Goal: Task Accomplishment & Management: Manage account settings

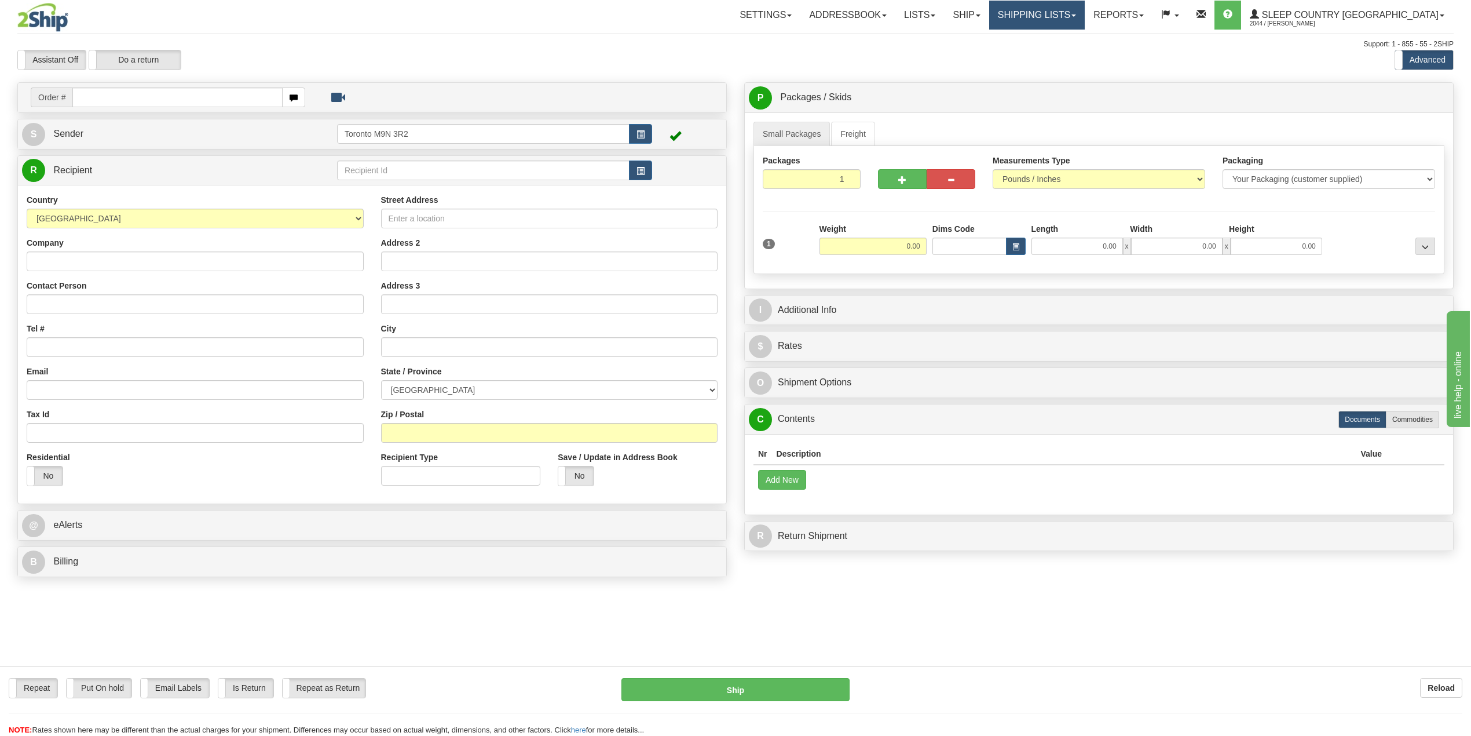
click at [1085, 17] on link "Shipping lists" at bounding box center [1037, 15] width 96 height 29
click at [1073, 51] on span "Search Shipment History" at bounding box center [1028, 55] width 90 height 9
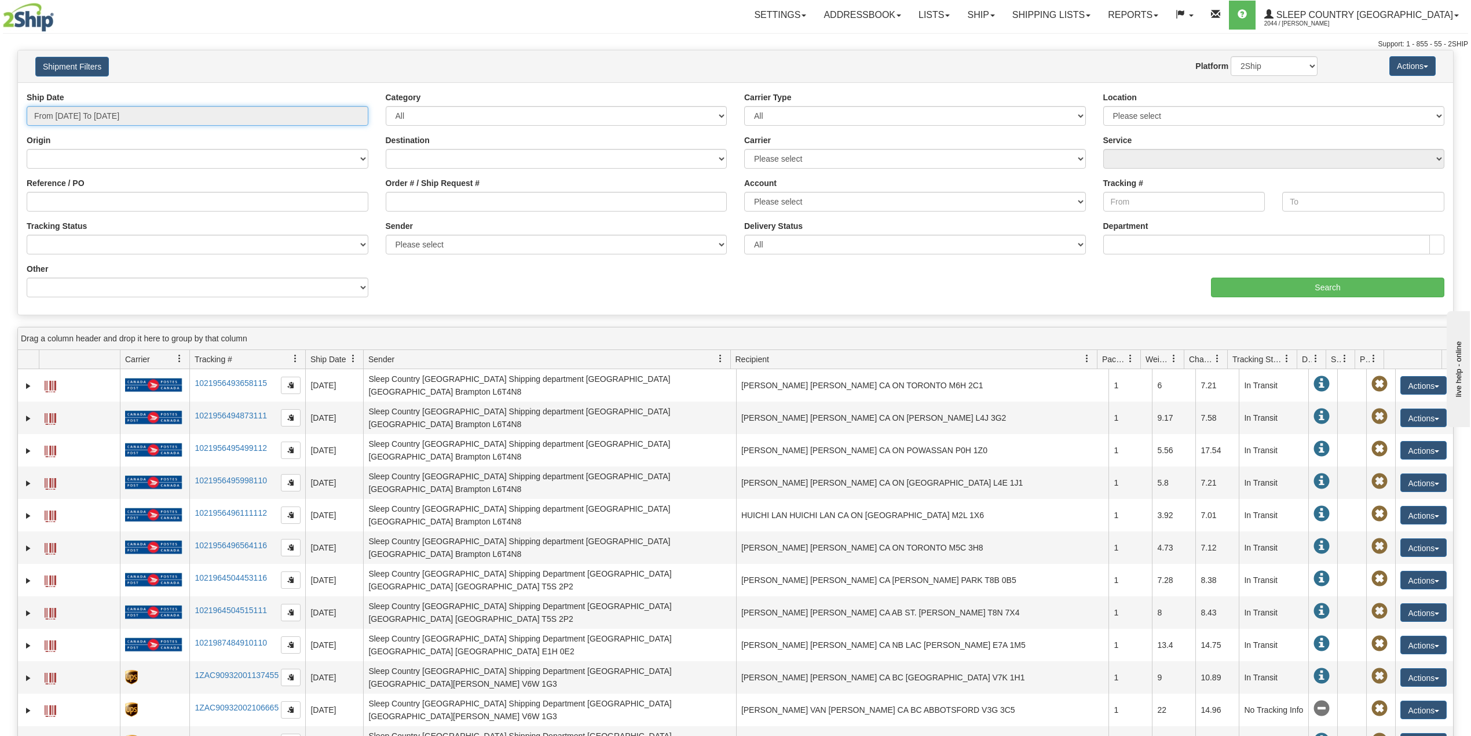
click at [146, 114] on input "From 09/10/2025 To 09/11/2025" at bounding box center [198, 116] width 342 height 20
click at [87, 198] on li "Last 30 Days" at bounding box center [78, 200] width 93 height 16
type input "From 08/13/2025 To 09/11/2025"
click at [91, 200] on input "Reference / PO" at bounding box center [198, 202] width 342 height 20
paste input "9000I077342"
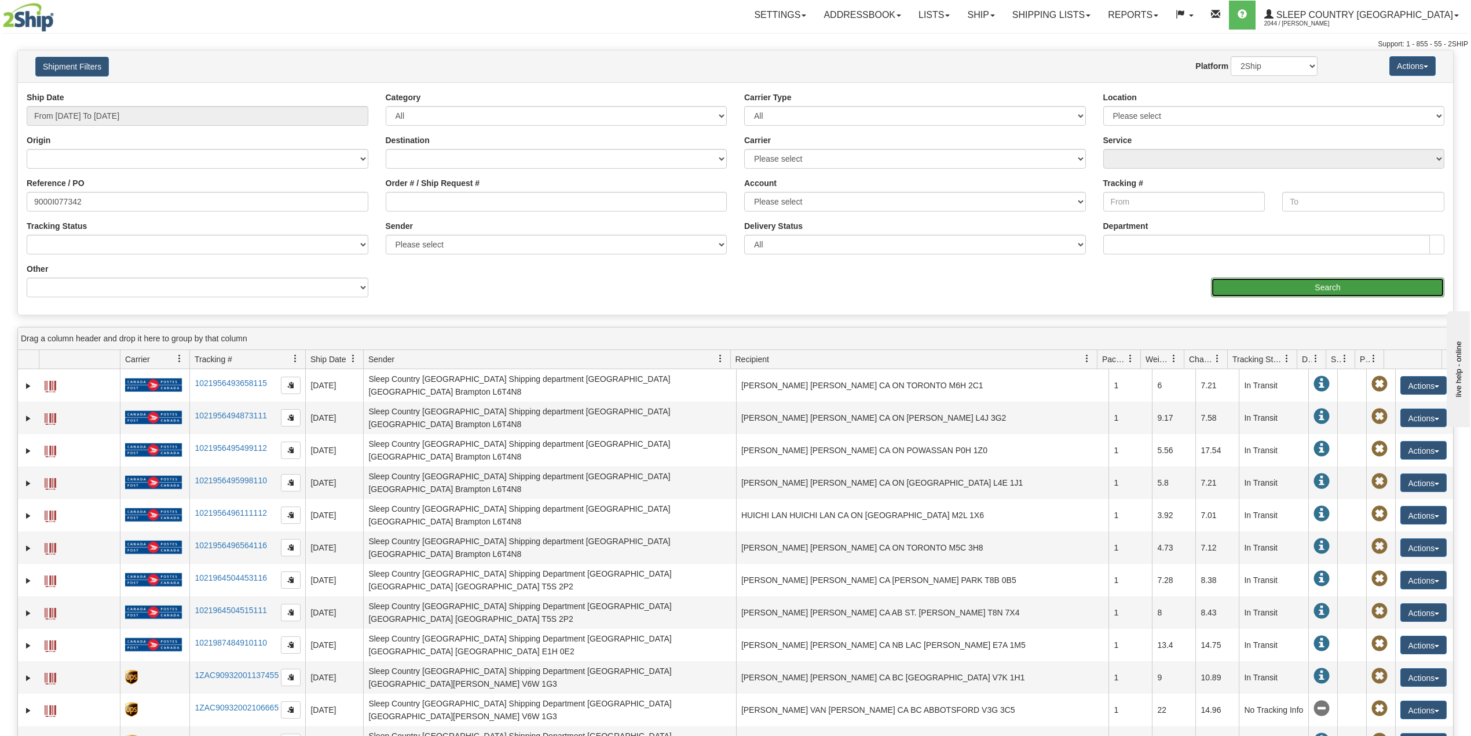
click at [1254, 292] on input "Search" at bounding box center [1327, 287] width 233 height 20
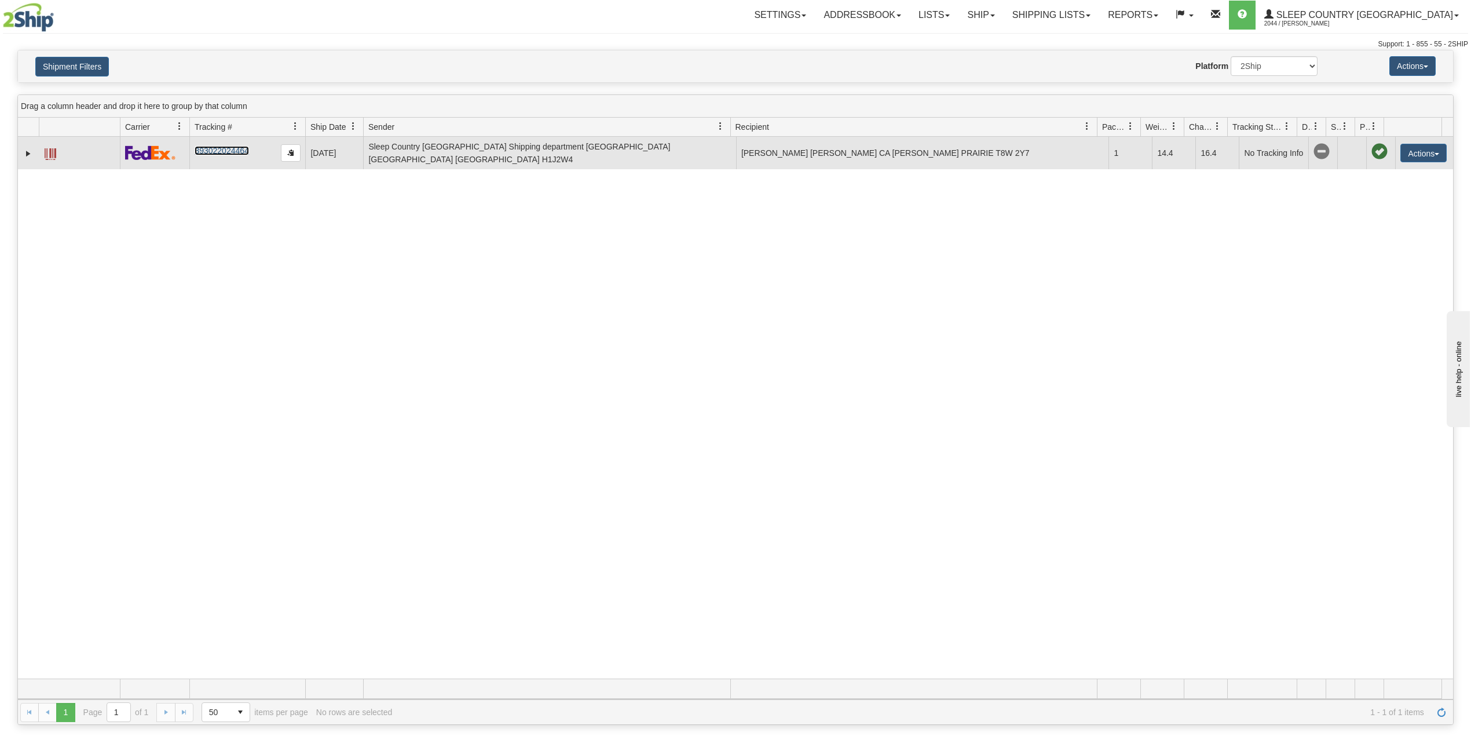
click at [212, 153] on link "393022024464" at bounding box center [222, 150] width 54 height 9
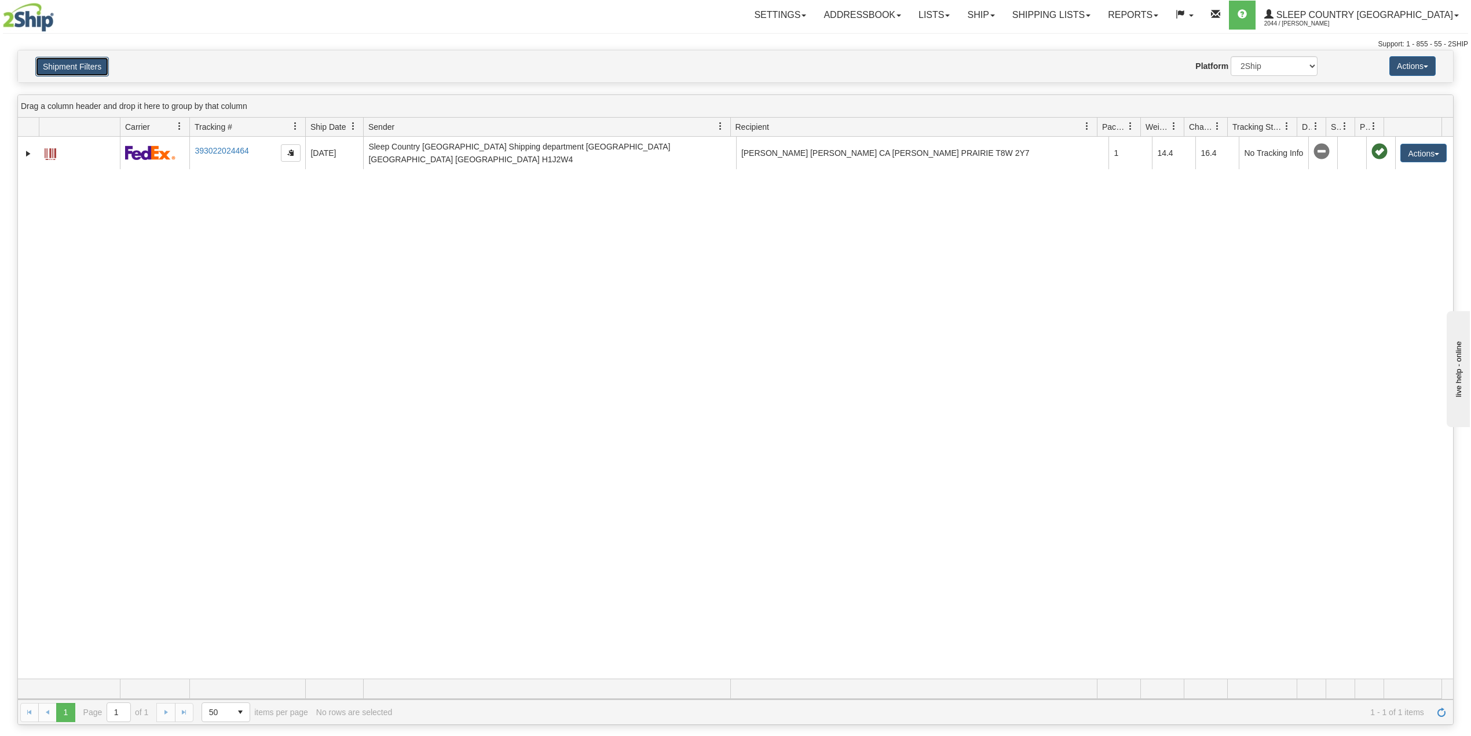
click at [87, 66] on button "Shipment Filters" at bounding box center [72, 67] width 74 height 20
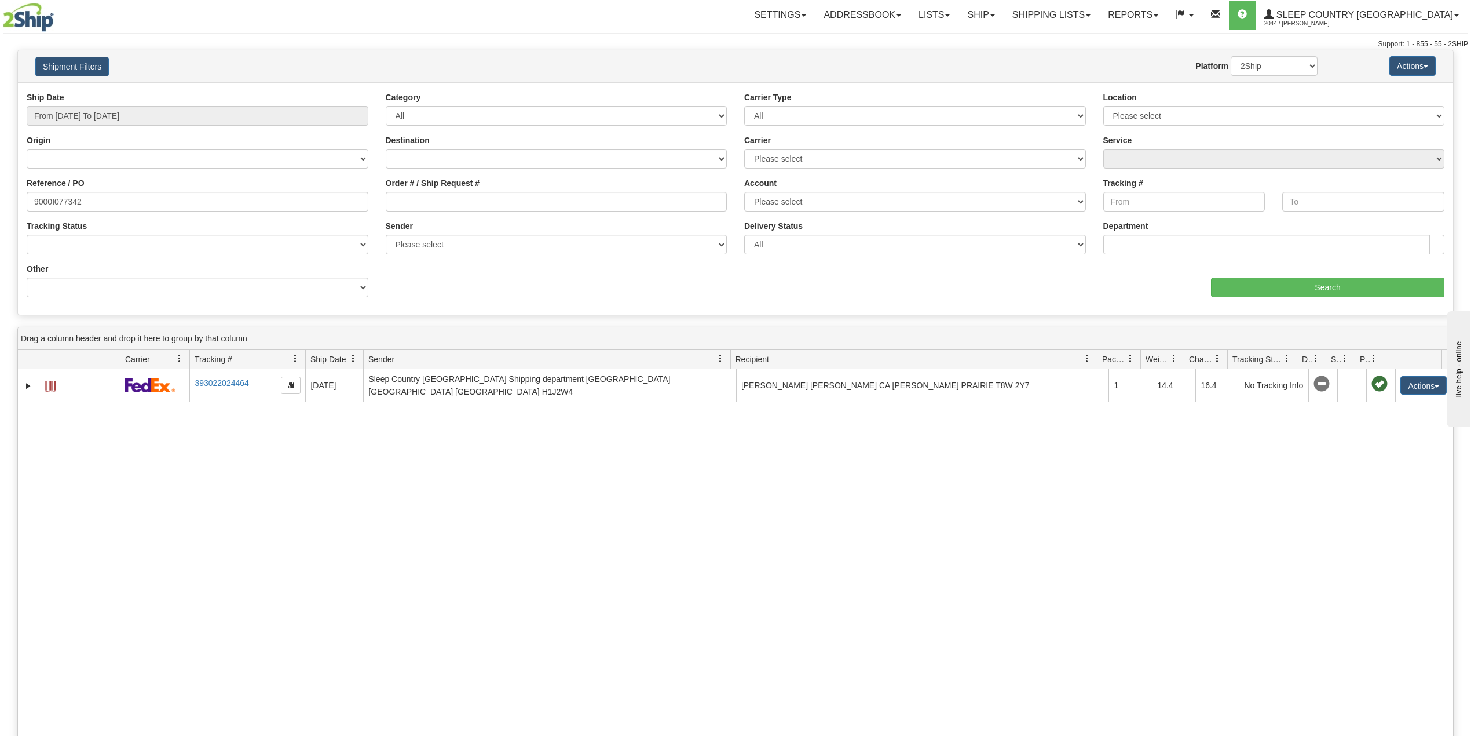
click at [64, 186] on label "Reference / PO" at bounding box center [56, 183] width 58 height 12
click at [64, 192] on input "9000I077342" at bounding box center [198, 202] width 342 height 20
click at [70, 206] on input "9000I077342" at bounding box center [198, 202] width 342 height 20
click at [70, 204] on input "9000I077342" at bounding box center [198, 202] width 342 height 20
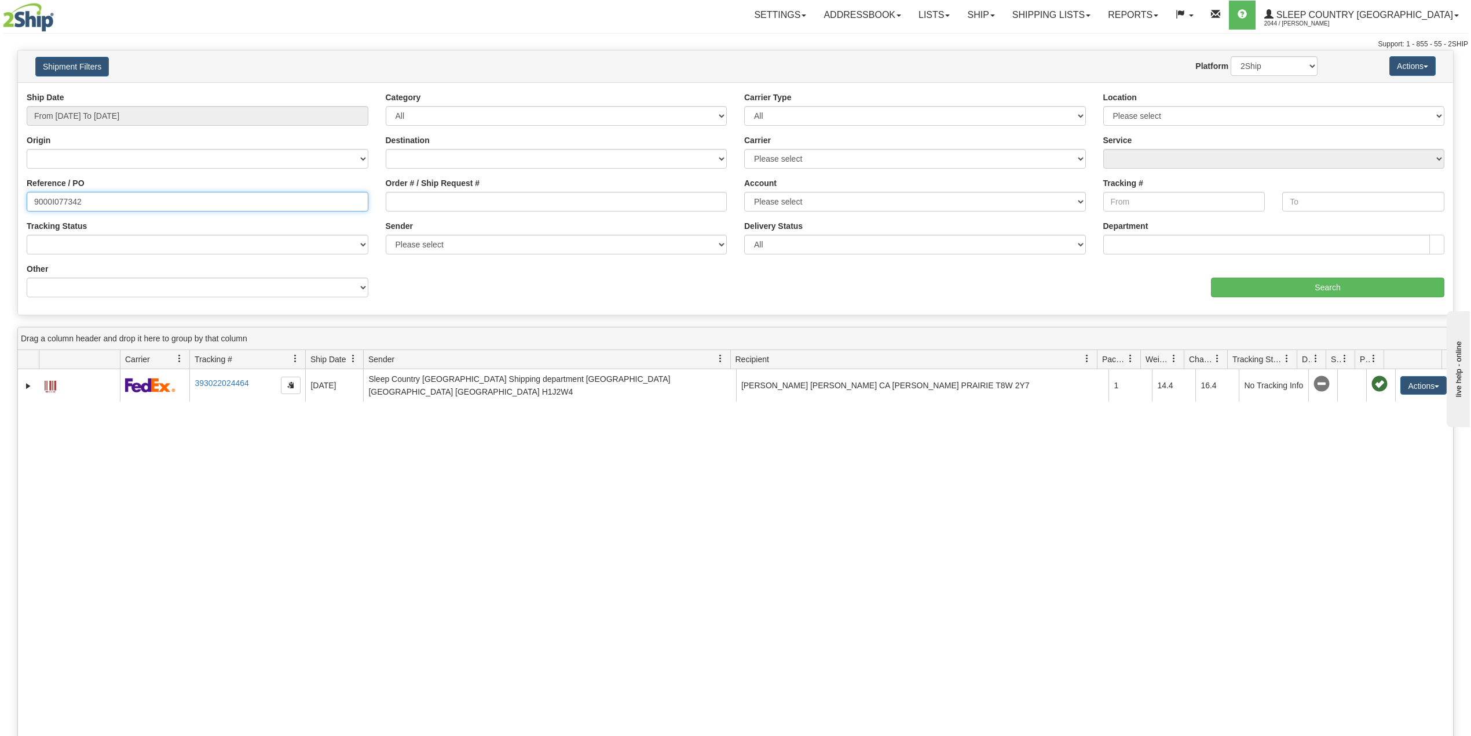
click at [68, 204] on input "9000I077342" at bounding box center [198, 202] width 342 height 20
paste input "5561"
click at [1286, 288] on input "Search" at bounding box center [1327, 287] width 233 height 20
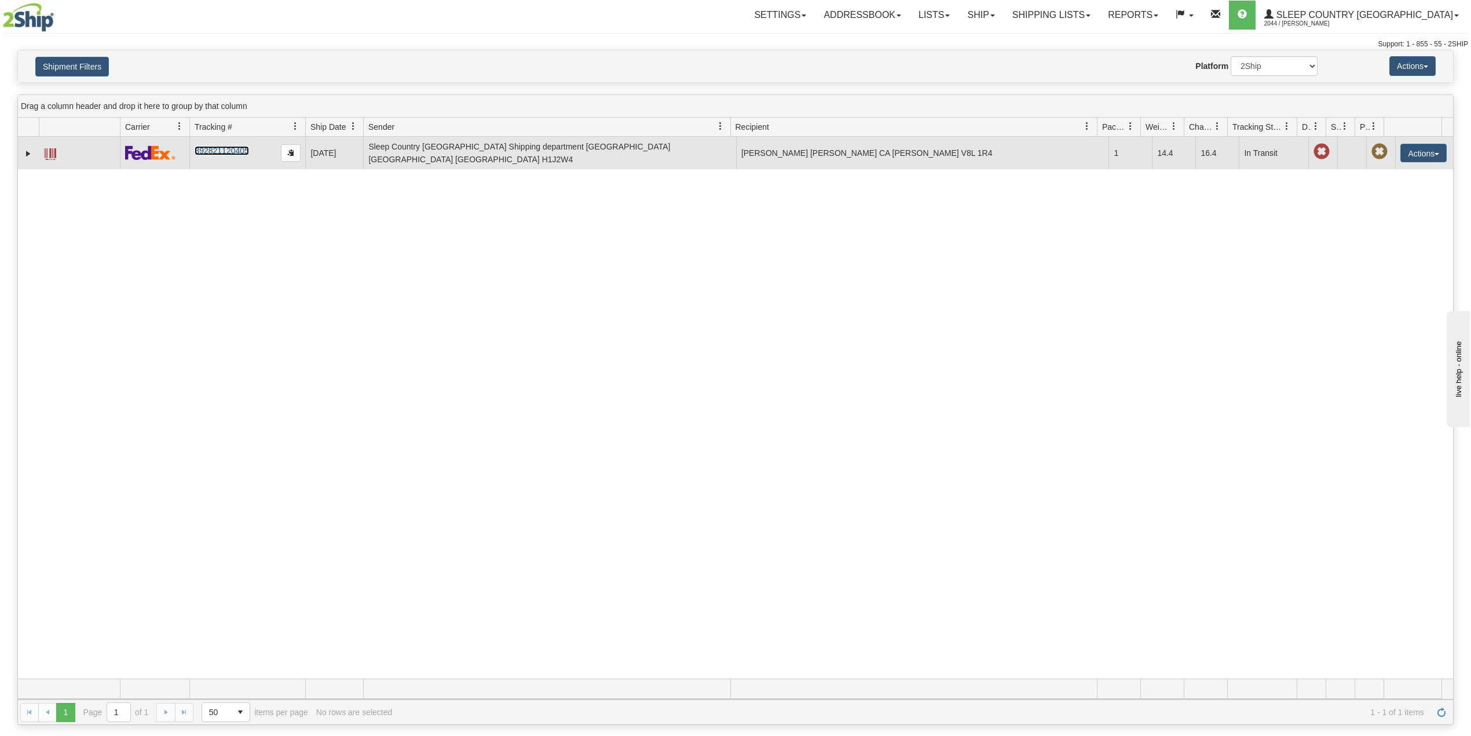
click at [225, 147] on link "392821120405" at bounding box center [222, 150] width 54 height 9
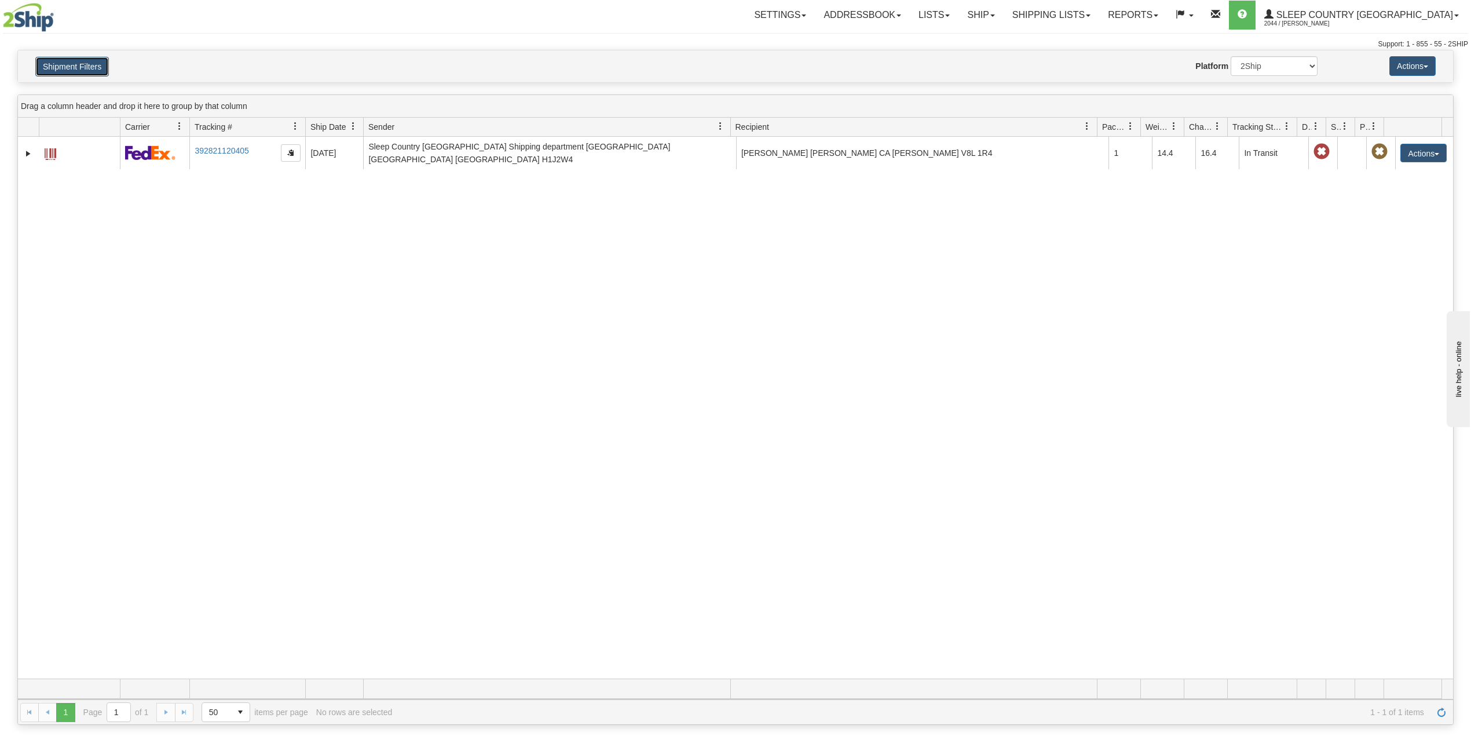
click at [71, 58] on button "Shipment Filters" at bounding box center [72, 67] width 74 height 20
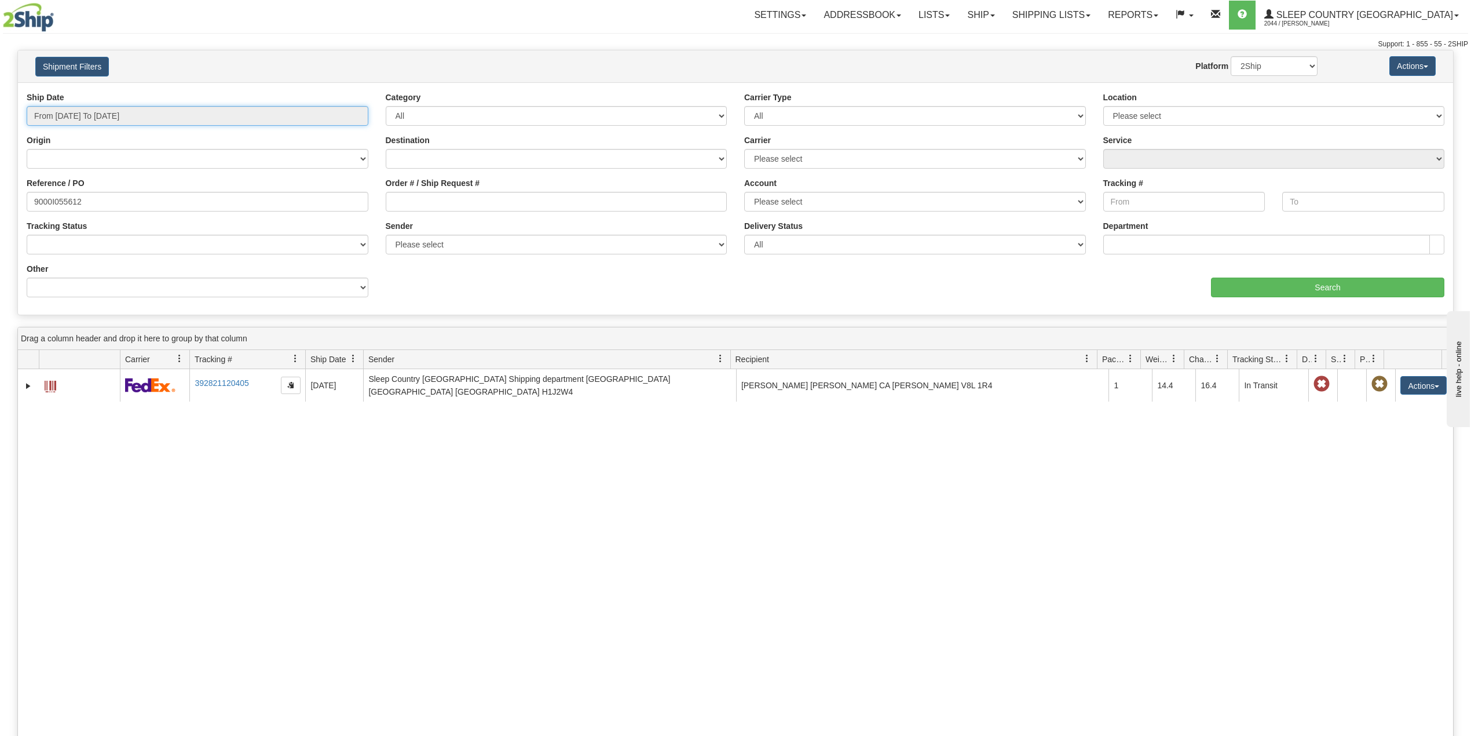
click at [75, 115] on input "From 08/13/2025 To 09/11/2025" at bounding box center [198, 116] width 342 height 20
click at [72, 196] on li "Last 30 Days" at bounding box center [78, 200] width 93 height 16
click at [70, 202] on input "9000I055612" at bounding box center [198, 202] width 342 height 20
paste input "8597"
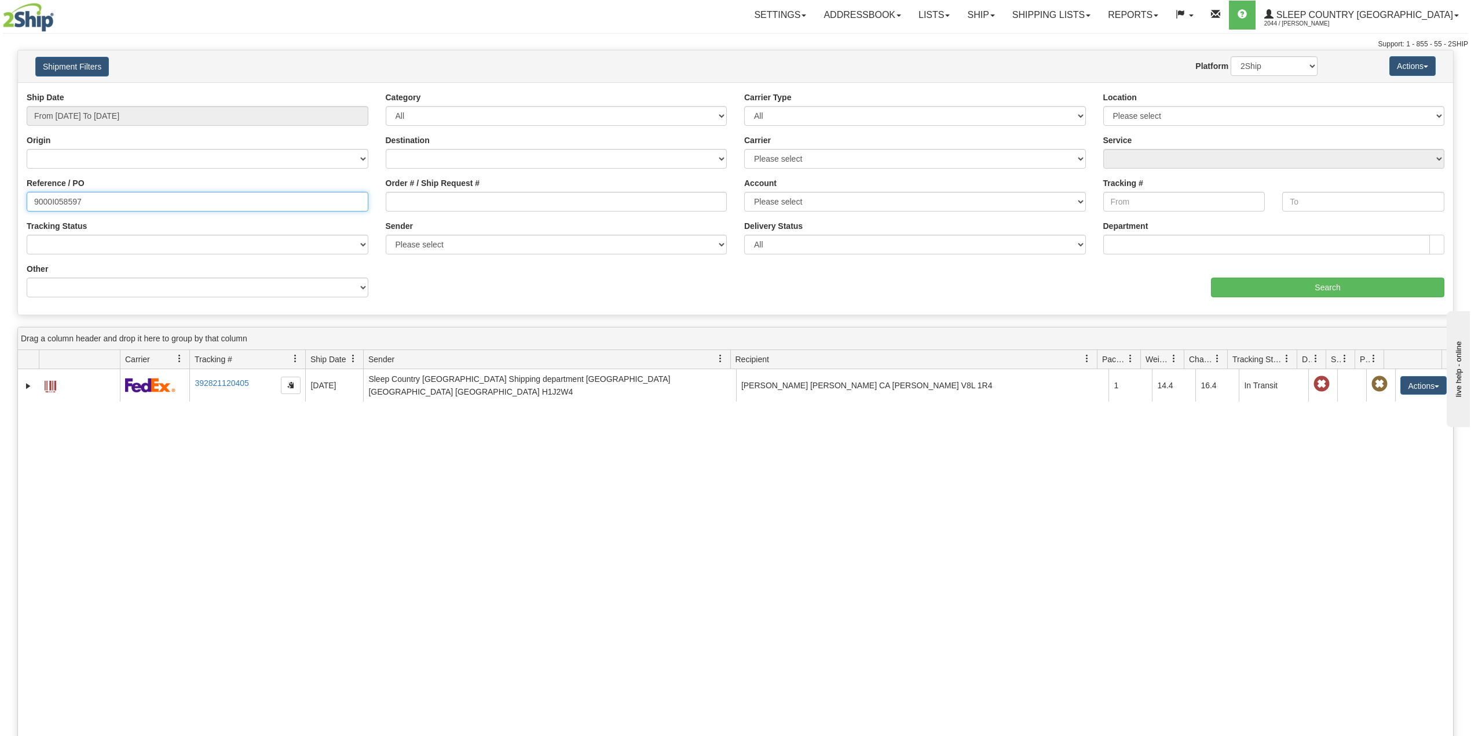
type input "9000I058597"
drag, startPoint x: 1248, startPoint y: 70, endPoint x: 1251, endPoint y: 75, distance: 6.8
click at [1248, 70] on select "2Ship Imported" at bounding box center [1274, 66] width 87 height 20
select select "1"
click at [1231, 56] on select "2Ship Imported" at bounding box center [1274, 66] width 87 height 20
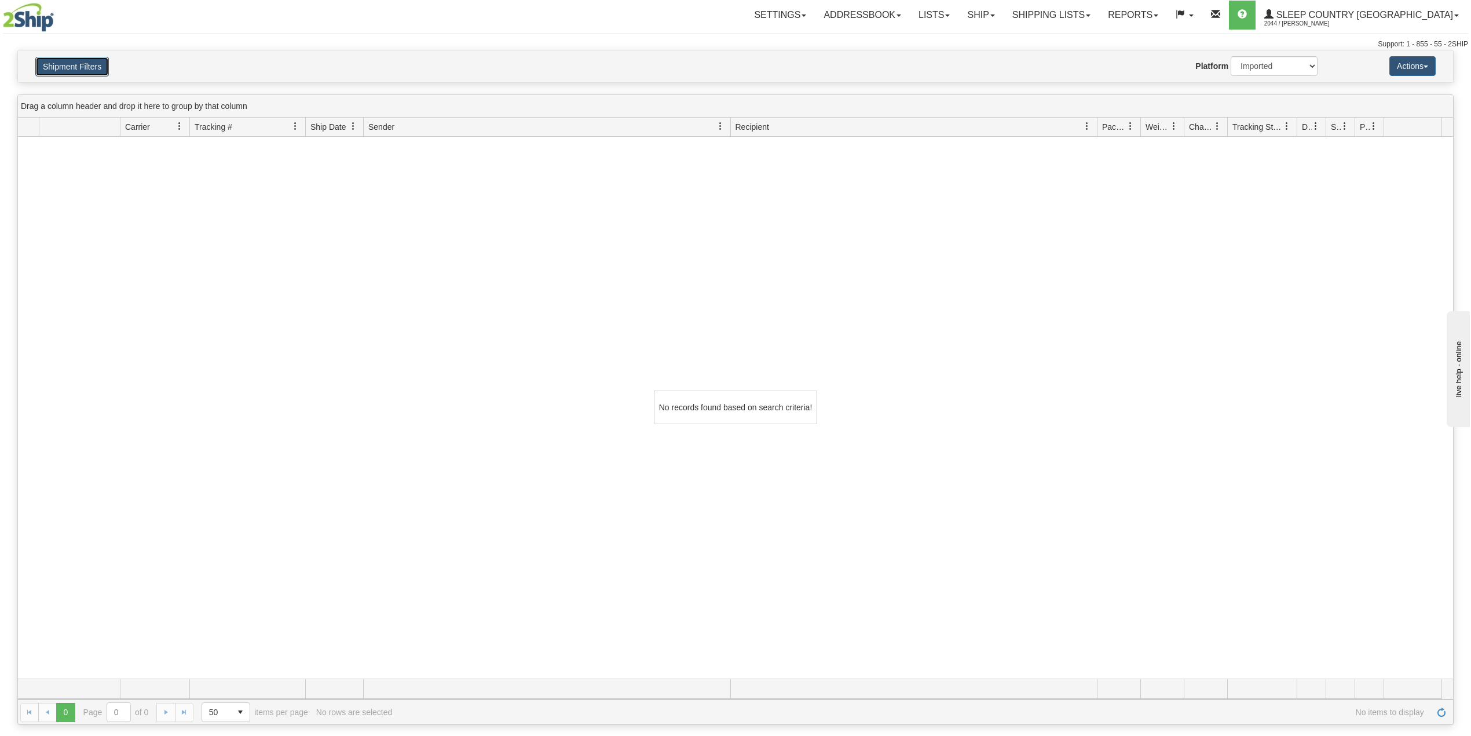
click at [95, 60] on button "Shipment Filters" at bounding box center [72, 67] width 74 height 20
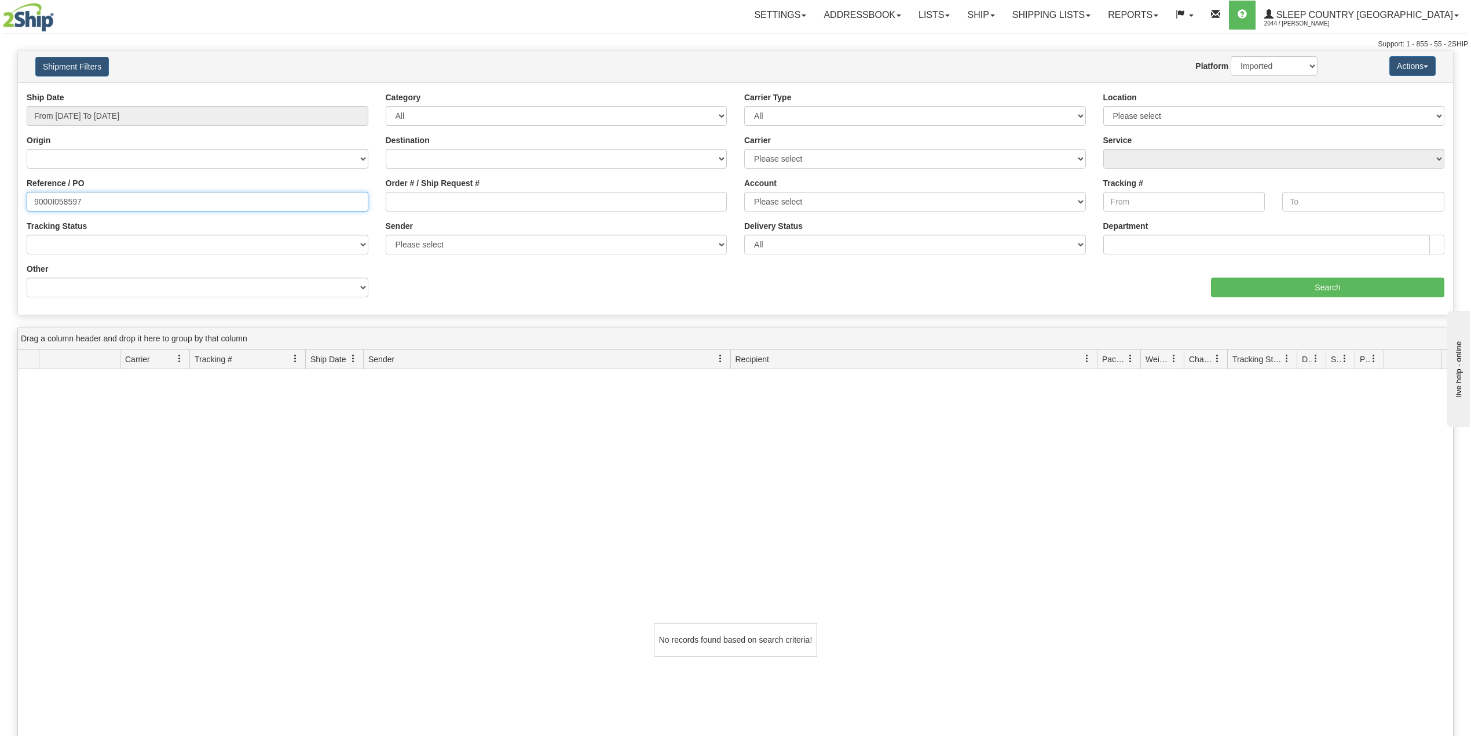
click at [110, 205] on input "9000I058597" at bounding box center [198, 202] width 342 height 20
drag, startPoint x: 100, startPoint y: 197, endPoint x: 0, endPoint y: 195, distance: 99.6
click at [0, 195] on div "Please wait... × Confirm Delete Delete Cancel × Confirm Delete Yes No Cancel × …" at bounding box center [735, 503] width 1471 height 907
click at [140, 112] on input "From 08/13/2025 To 09/11/2025" at bounding box center [198, 116] width 342 height 20
click at [54, 193] on li "Last 30 Days" at bounding box center [78, 200] width 93 height 16
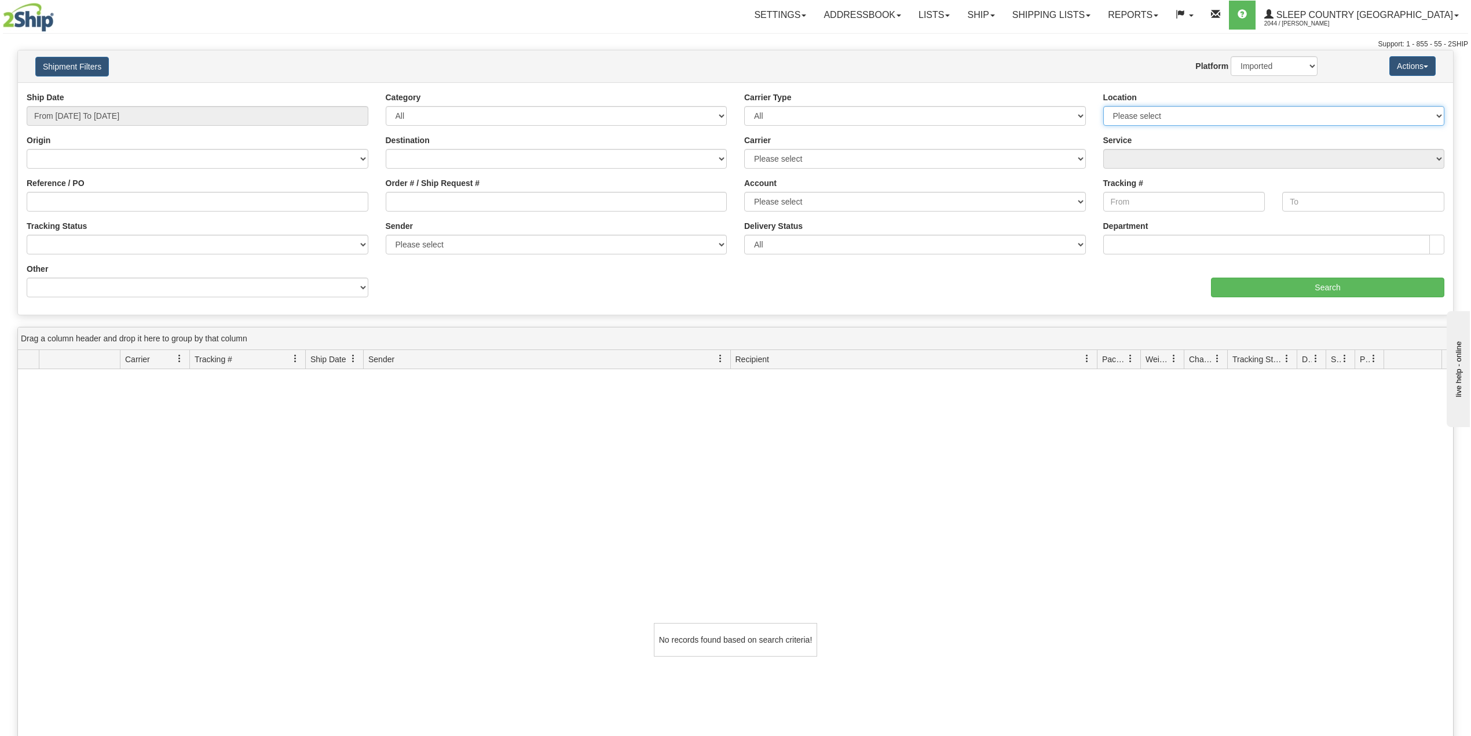
click at [1171, 114] on select "Please select Old Toronto DC 921 922 93 94 97 390 915 916 98 902 95 96 90 91 92…" at bounding box center [1274, 116] width 342 height 20
select select "7125"
click at [1103, 106] on select "Please select Old Toronto DC 921 922 93 94 97 390 915 916 98 902 95 96 90 91 92…" at bounding box center [1274, 116] width 342 height 20
click at [1266, 291] on input "Search" at bounding box center [1327, 287] width 233 height 20
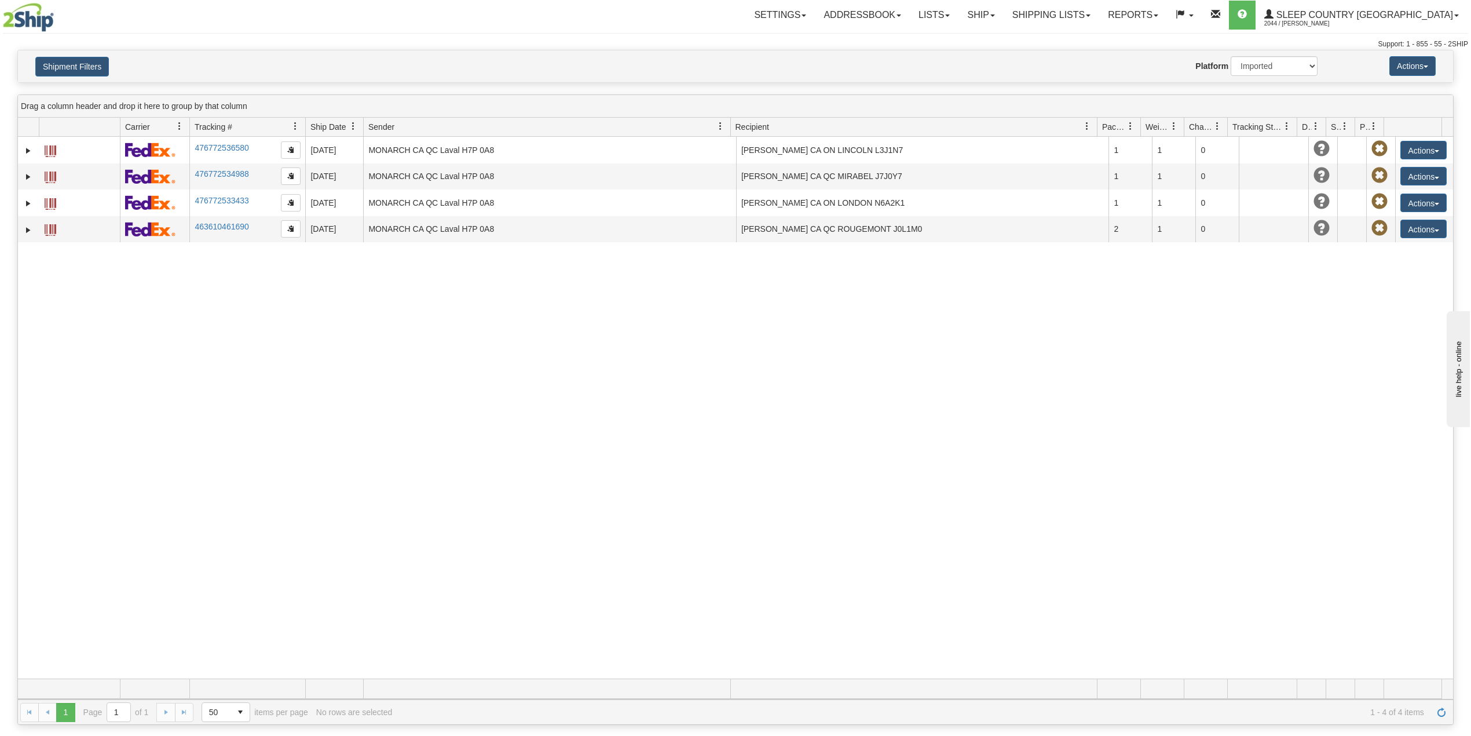
click at [466, 51] on div "Shipment Filters Website Agent Nothing selected Client User Platform 2Ship Impo…" at bounding box center [735, 66] width 1435 height 32
click at [93, 70] on button "Shipment Filters" at bounding box center [72, 67] width 74 height 20
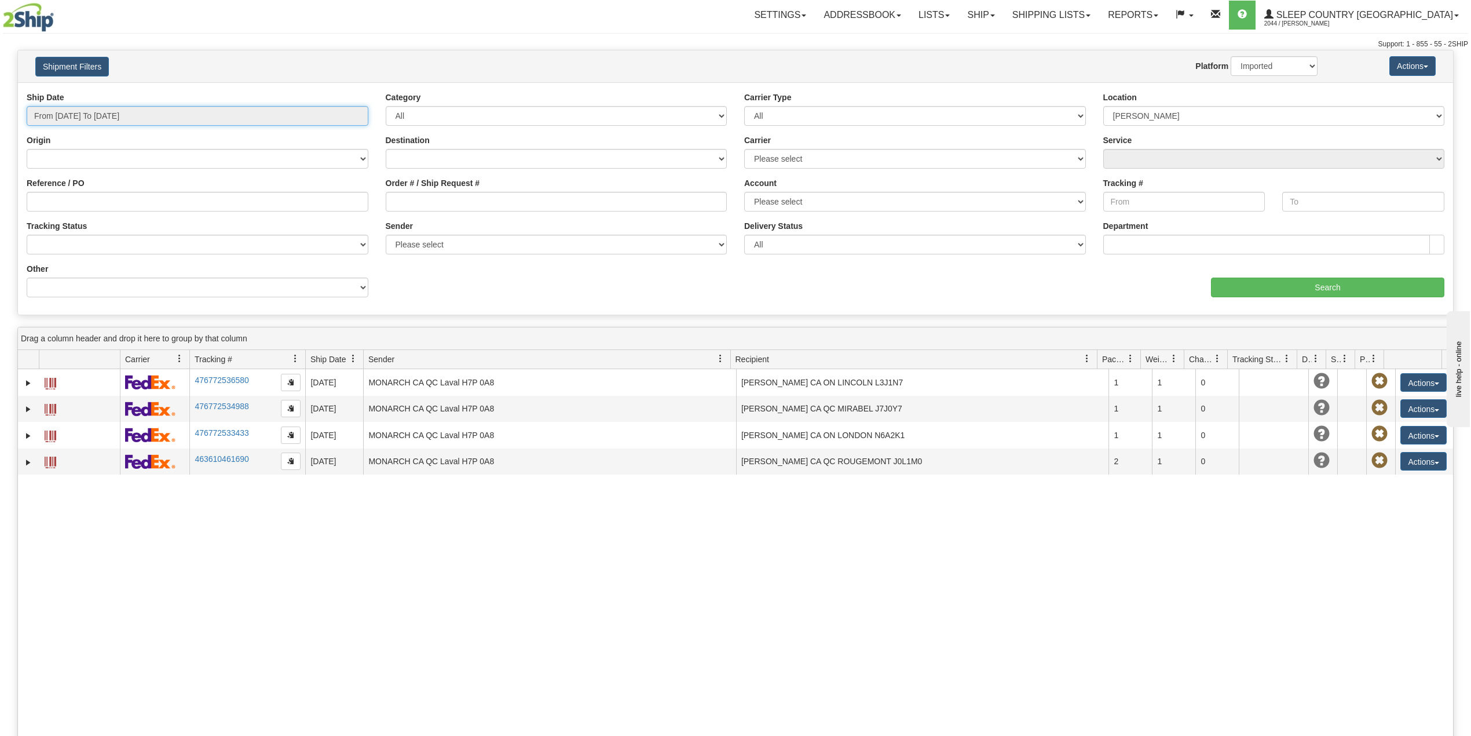
click at [94, 116] on input "From 08/13/2025 To 09/11/2025" at bounding box center [198, 116] width 342 height 20
click at [147, 205] on input "Reference / PO" at bounding box center [198, 202] width 342 height 20
paste input "9007I057013"
type input "9007I057013"
click at [1274, 67] on select "2Ship Imported" at bounding box center [1274, 66] width 87 height 20
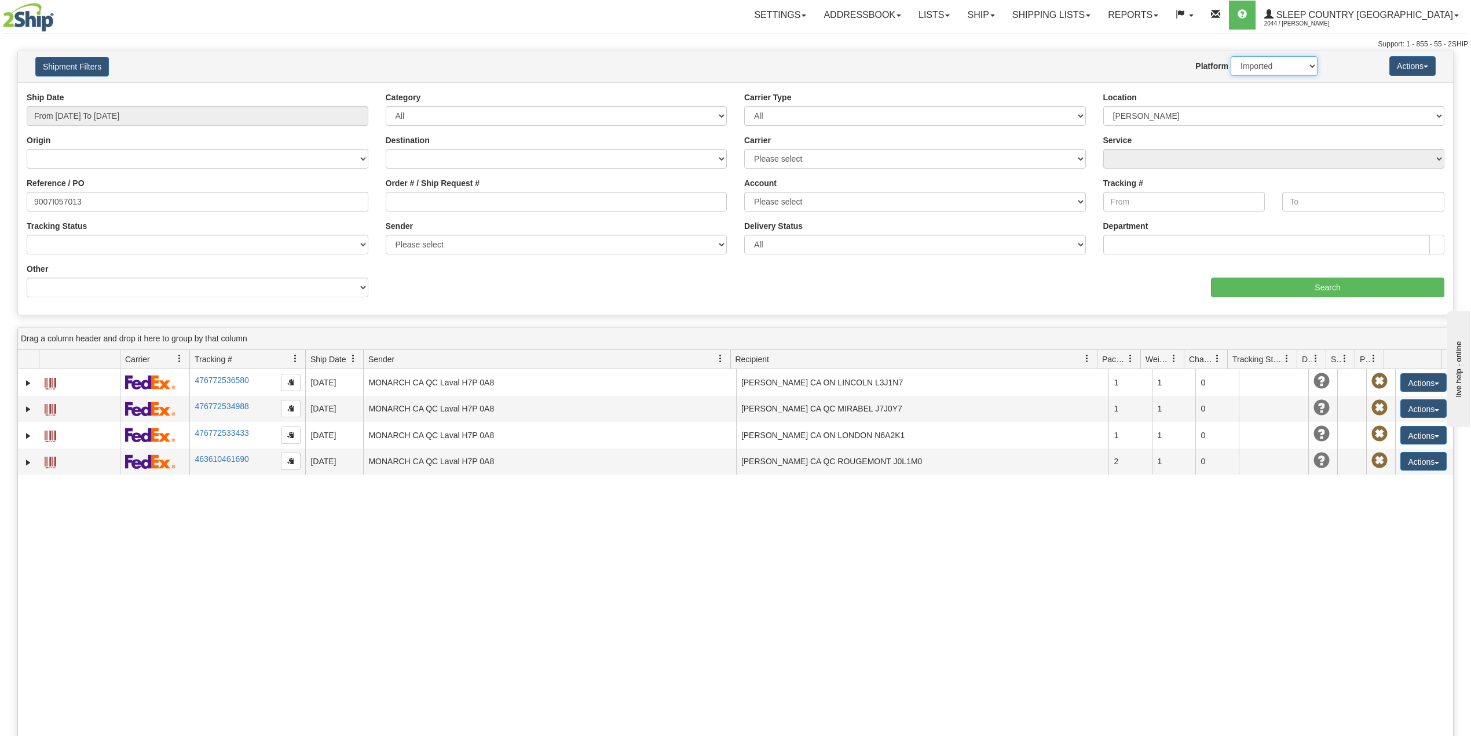
select select "0"
click at [1231, 56] on select "2Ship Imported" at bounding box center [1274, 66] width 87 height 20
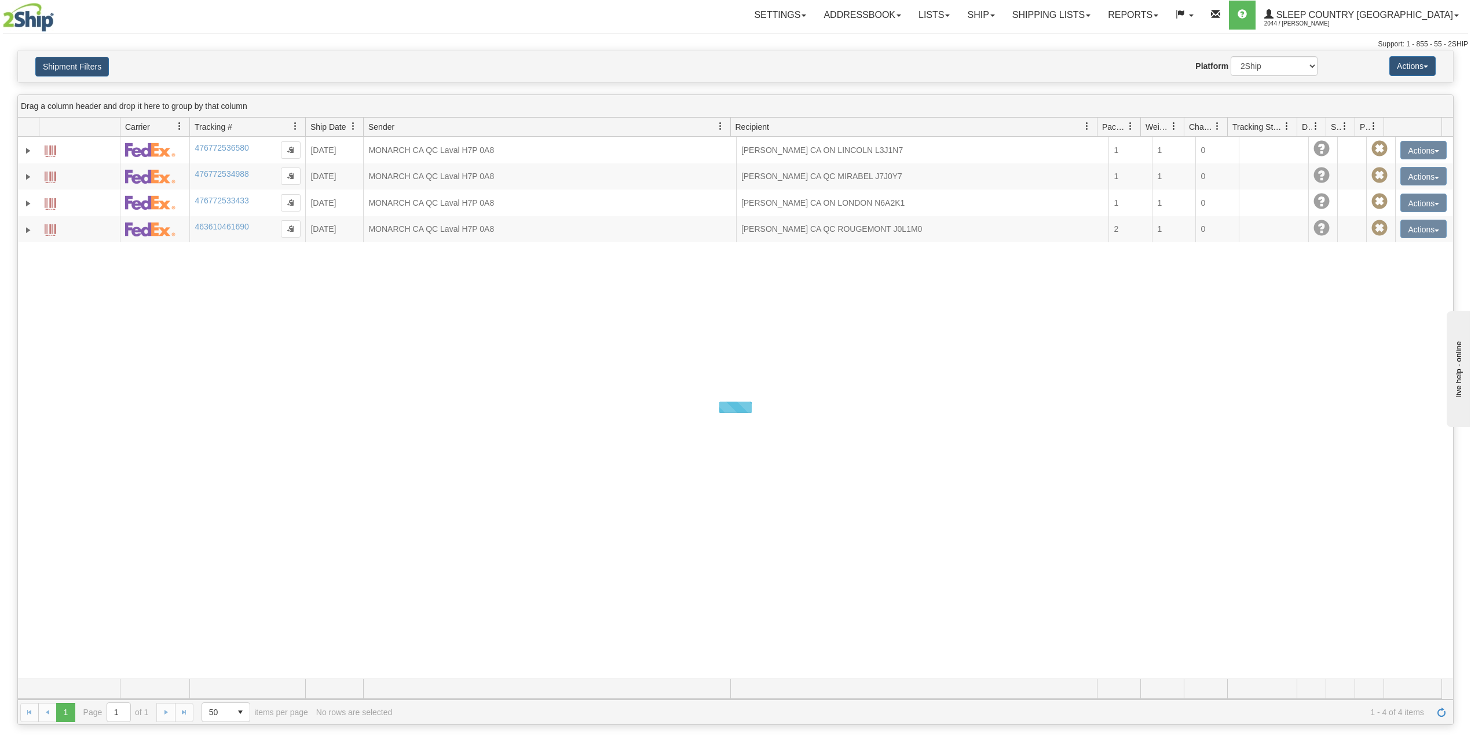
click at [110, 67] on h4 "Shipment Filters" at bounding box center [145, 66] width 236 height 20
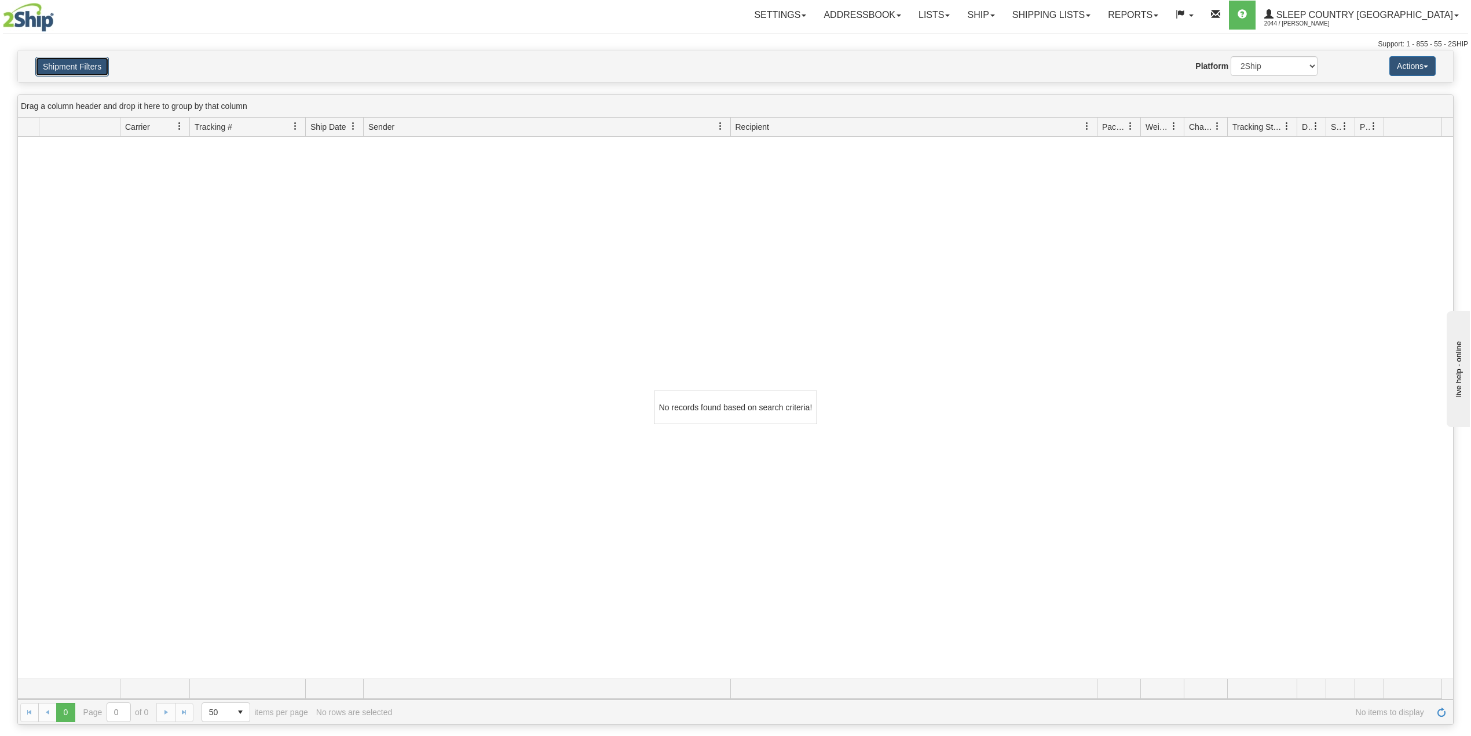
click at [103, 66] on button "Shipment Filters" at bounding box center [72, 67] width 74 height 20
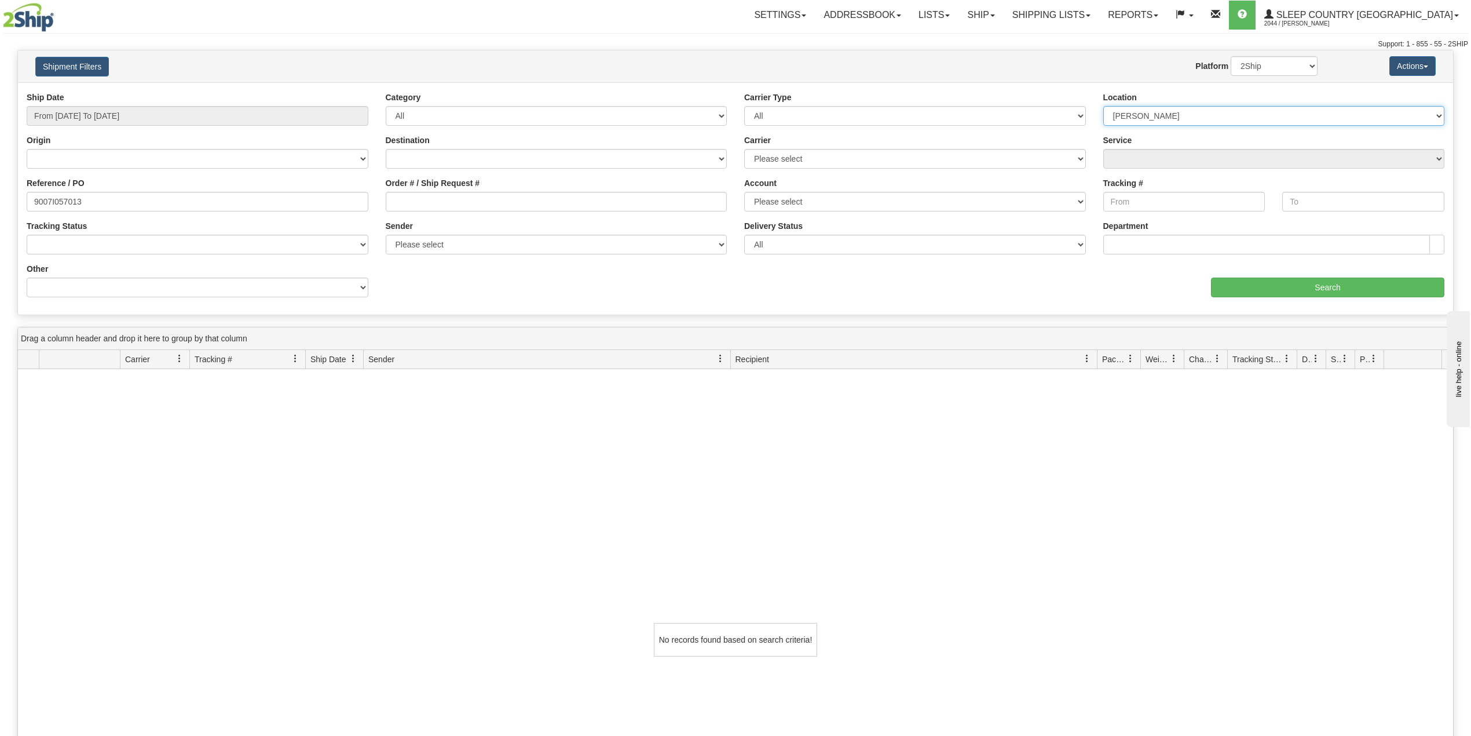
click at [1190, 116] on select "Please select Old Toronto DC 921 922 93 94 97 390 915 916 98 902 95 96 90 91 92…" at bounding box center [1274, 116] width 342 height 20
select select
click at [1103, 106] on select "Please select Old Toronto DC 921 922 93 94 97 390 915 916 98 902 95 96 90 91 92…" at bounding box center [1274, 116] width 342 height 20
click at [1223, 279] on input "Search" at bounding box center [1327, 287] width 233 height 20
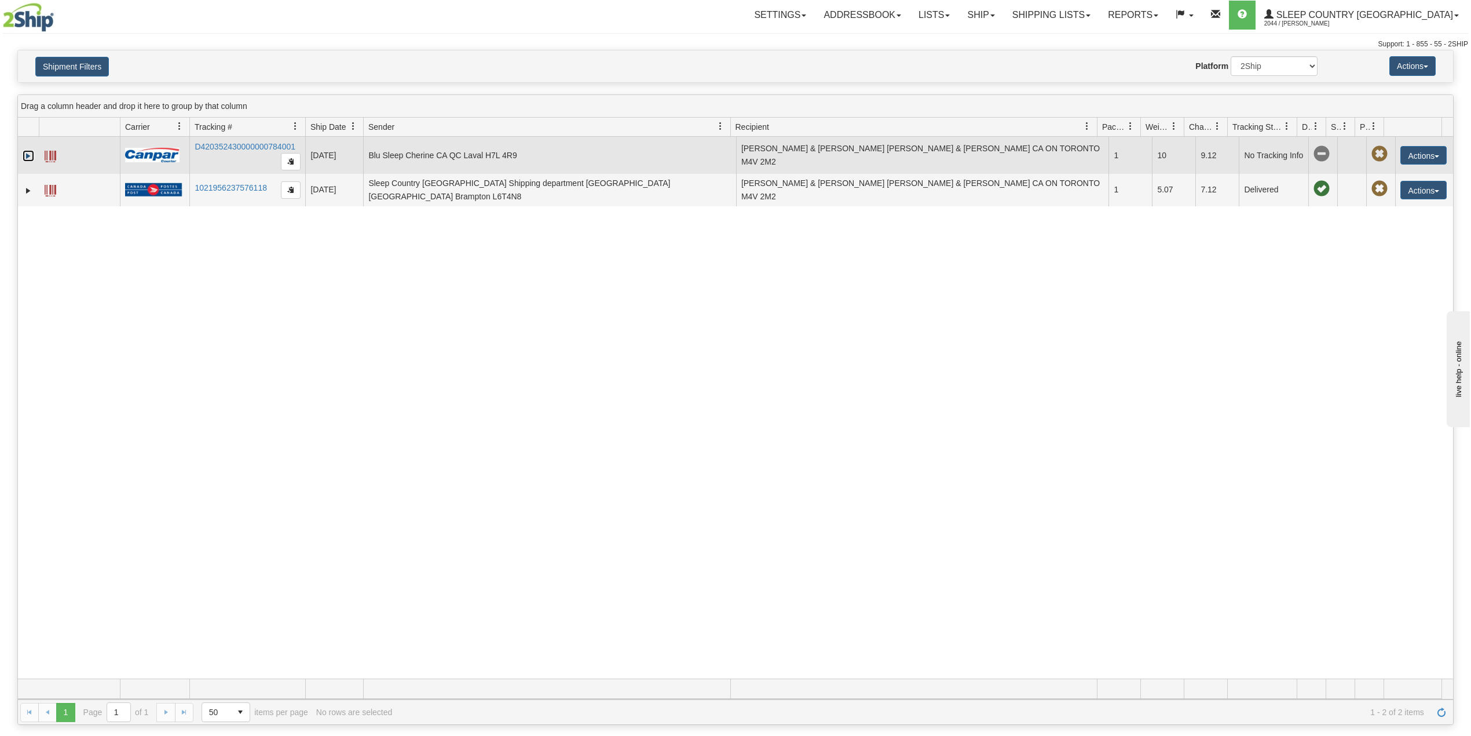
click at [28, 156] on link "Expand" at bounding box center [29, 156] width 12 height 12
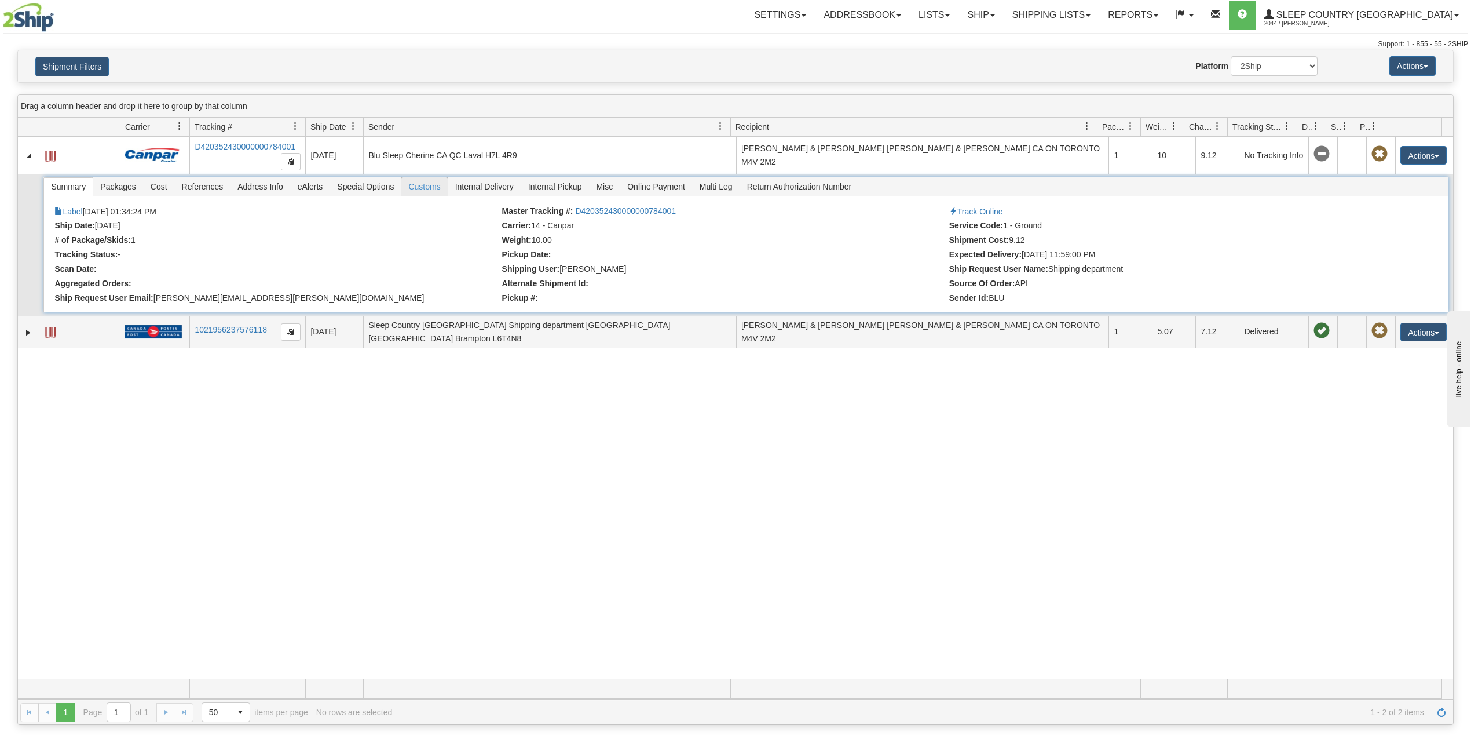
click at [437, 187] on span "Customs" at bounding box center [424, 186] width 46 height 19
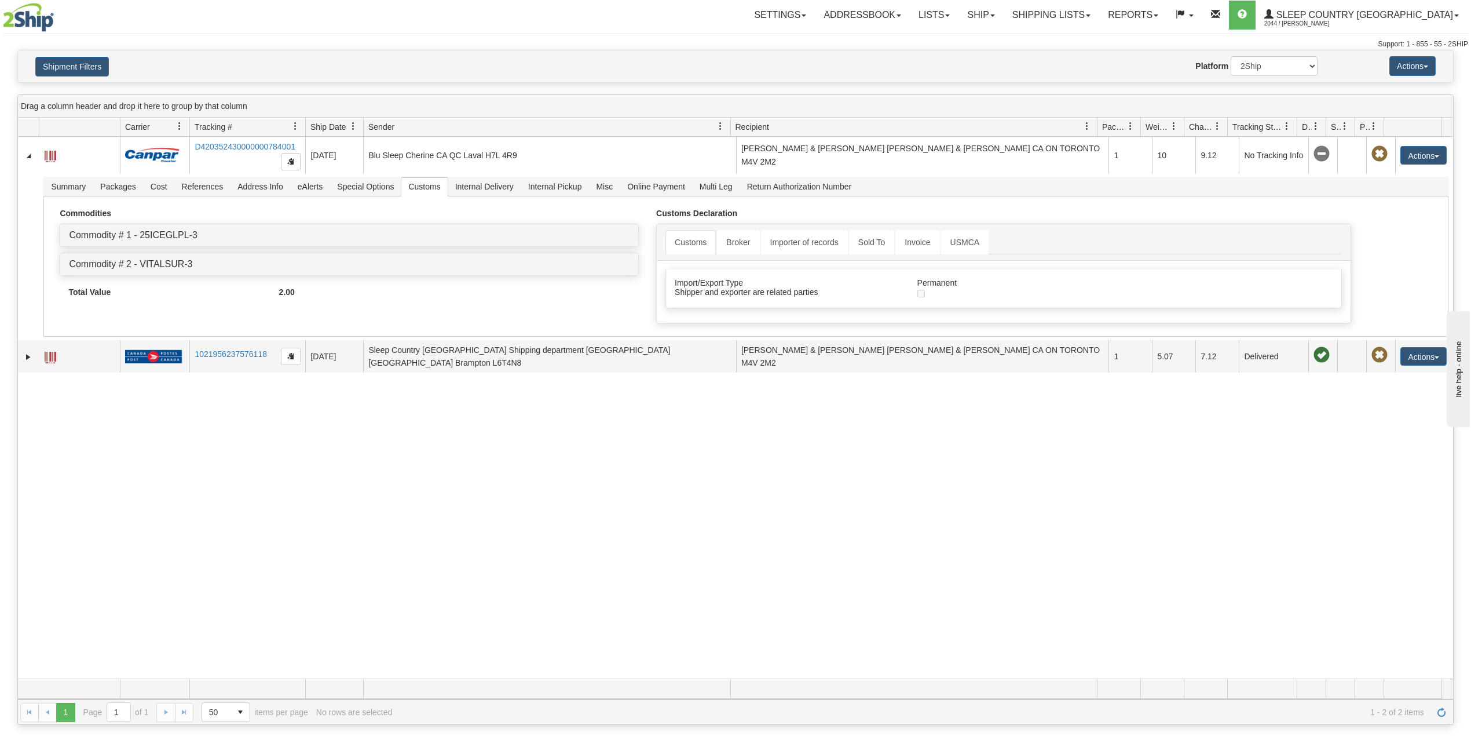
click at [281, 473] on div "31562312 2044 D420352430000000784001 09/08/2025 09/08/2025 01:34:24 PM Blu Slee…" at bounding box center [735, 408] width 1435 height 542
click at [86, 65] on button "Shipment Filters" at bounding box center [72, 67] width 74 height 20
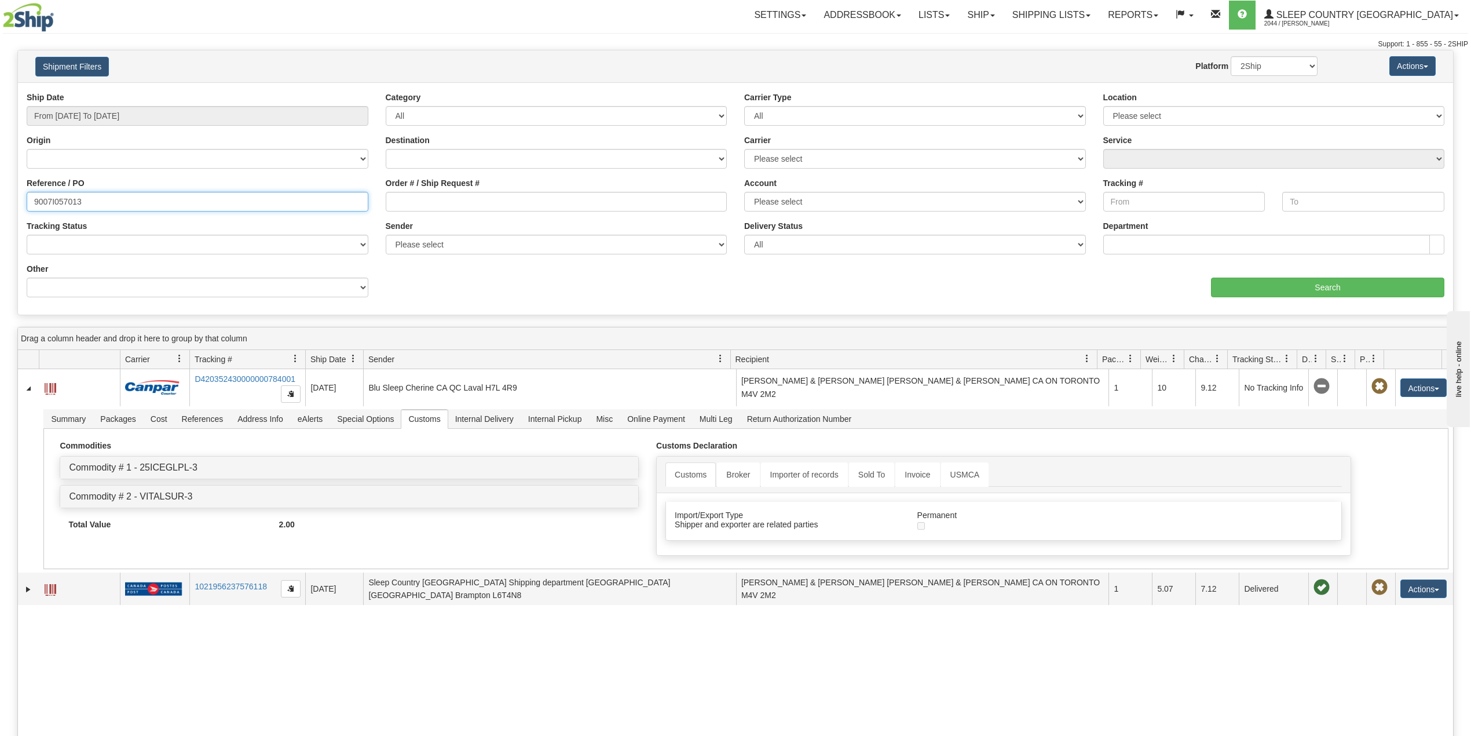
click at [54, 203] on input "9007I057013" at bounding box center [198, 202] width 342 height 20
paste input "0I077342"
click at [1295, 286] on input "Search" at bounding box center [1327, 287] width 233 height 20
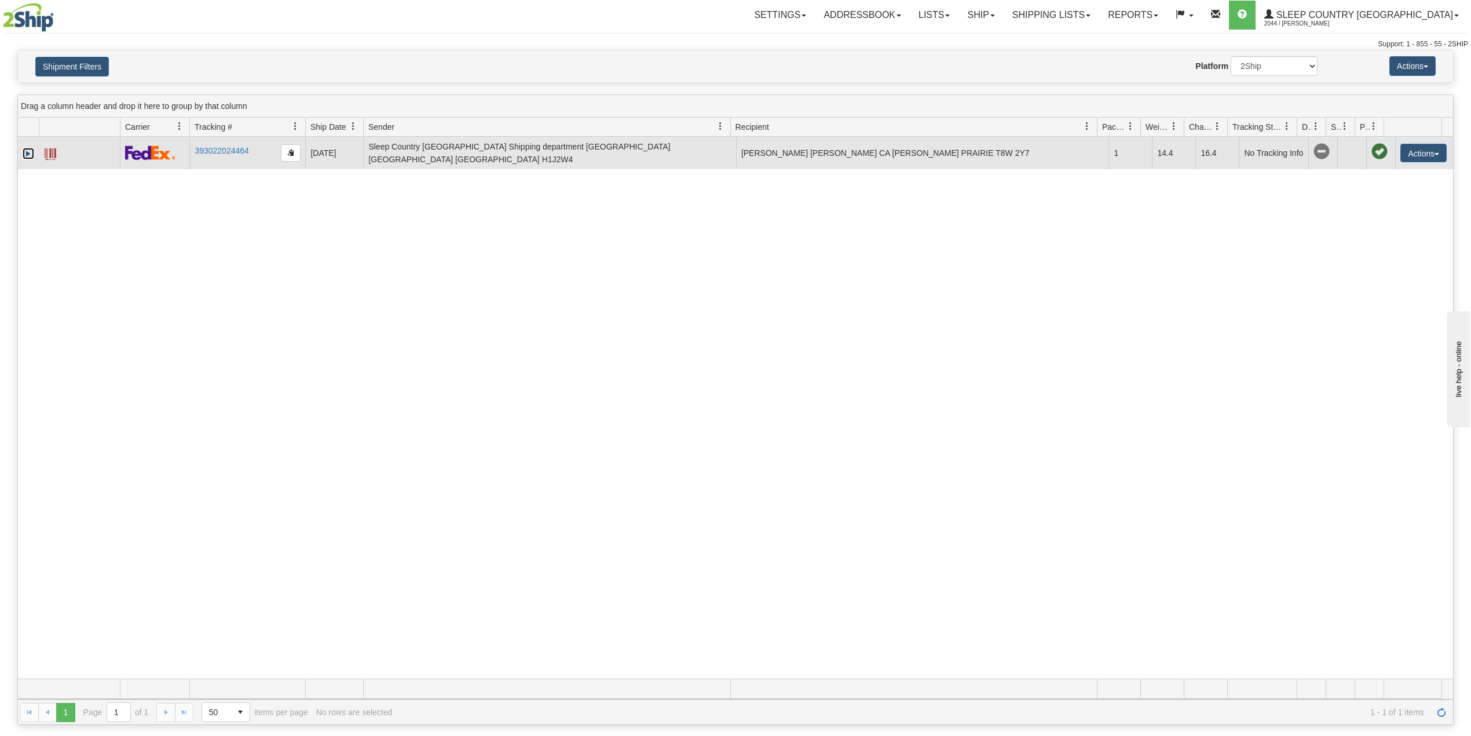
click at [27, 155] on link "Expand" at bounding box center [29, 154] width 12 height 12
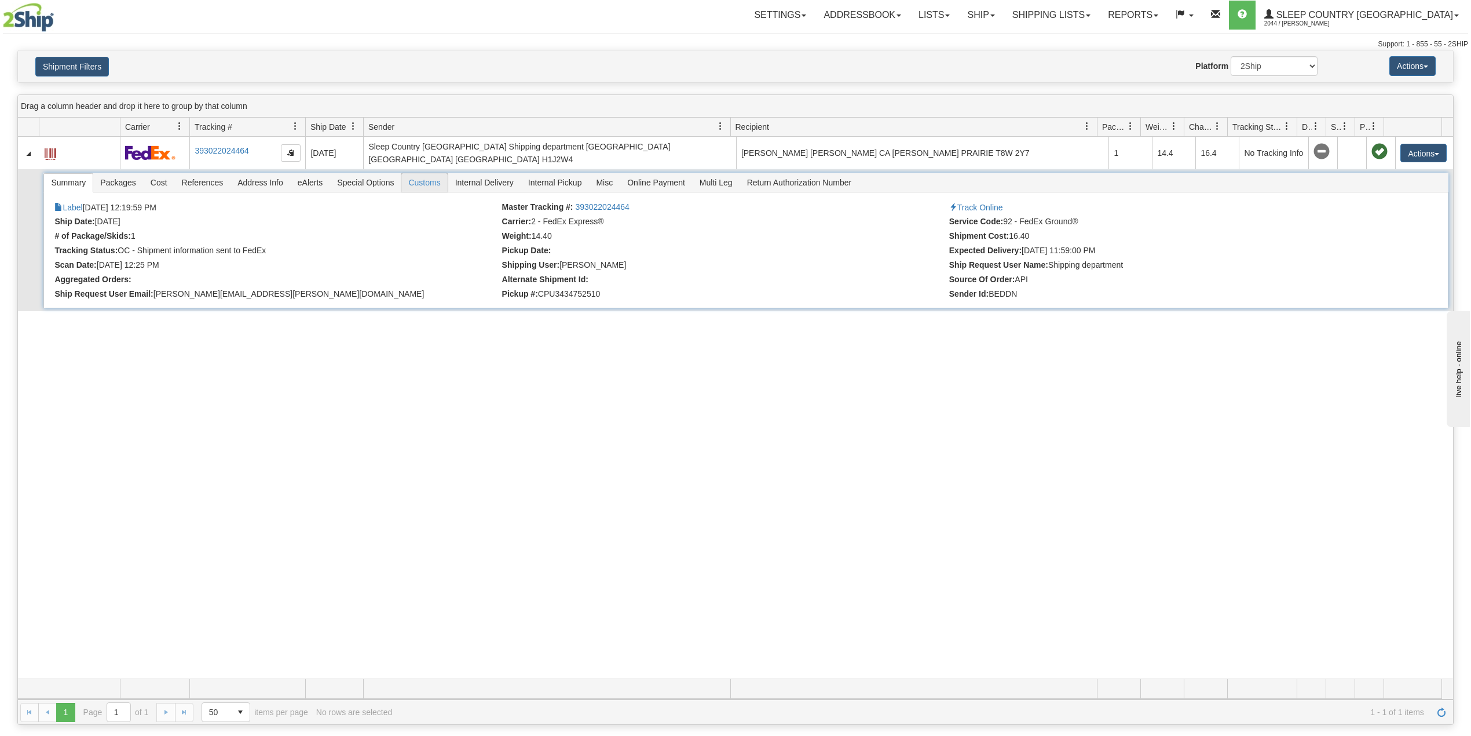
click at [425, 185] on span "Customs" at bounding box center [424, 182] width 46 height 19
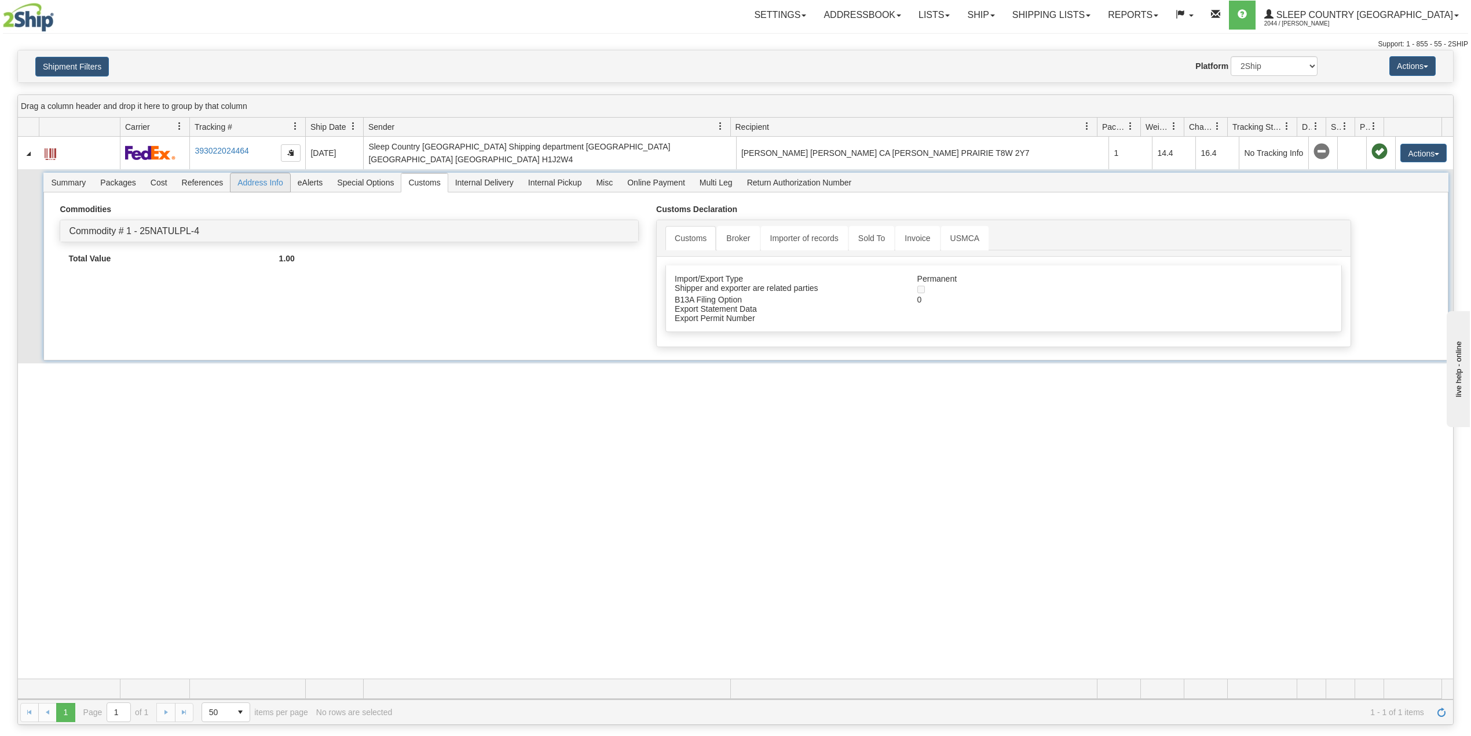
click at [250, 183] on span "Address Info" at bounding box center [261, 182] width 60 height 19
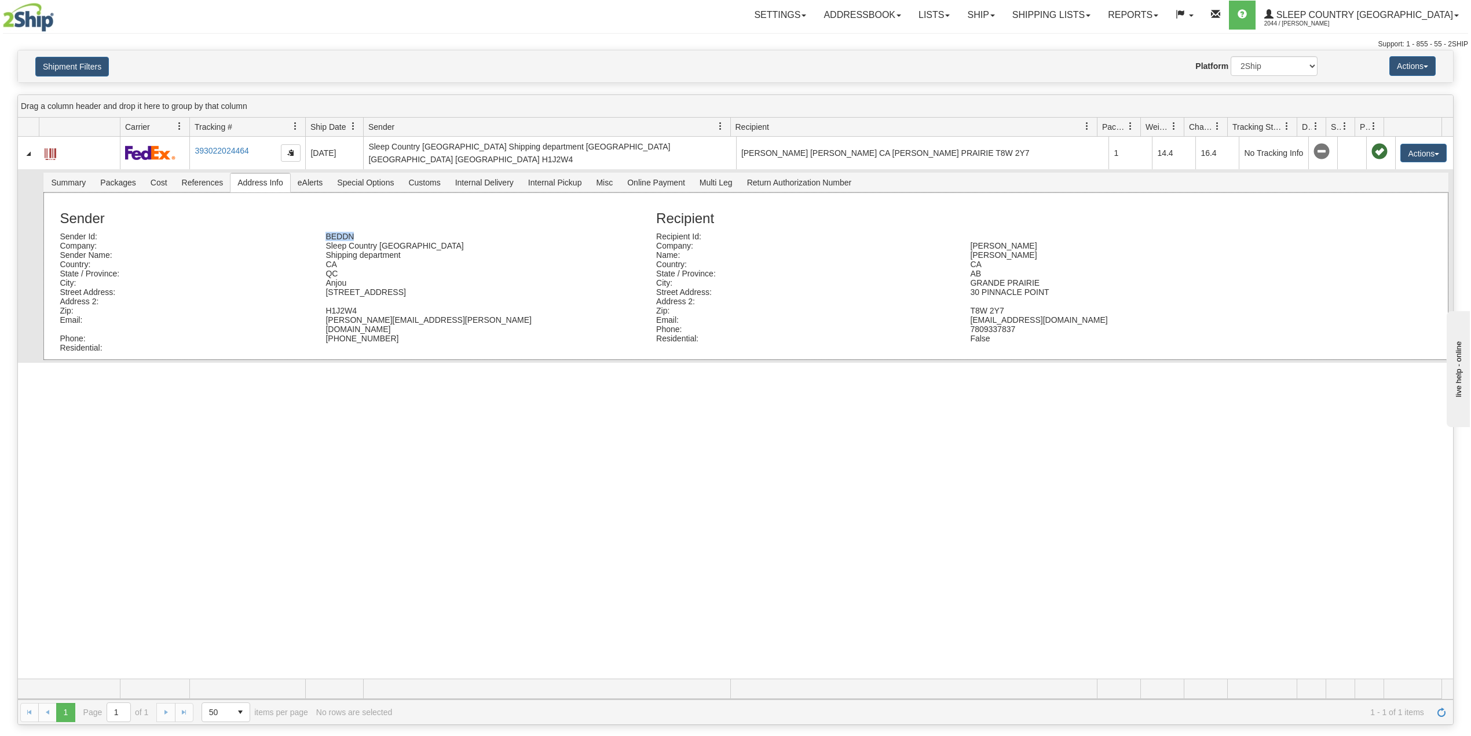
drag, startPoint x: 355, startPoint y: 234, endPoint x: 313, endPoint y: 237, distance: 42.4
click at [313, 237] on div "Sender Id: BEDDN" at bounding box center [349, 236] width 597 height 9
copy div "BEDDN"
drag, startPoint x: 98, startPoint y: 67, endPoint x: 100, endPoint y: 82, distance: 14.5
click at [101, 72] on button "Shipment Filters" at bounding box center [72, 67] width 74 height 20
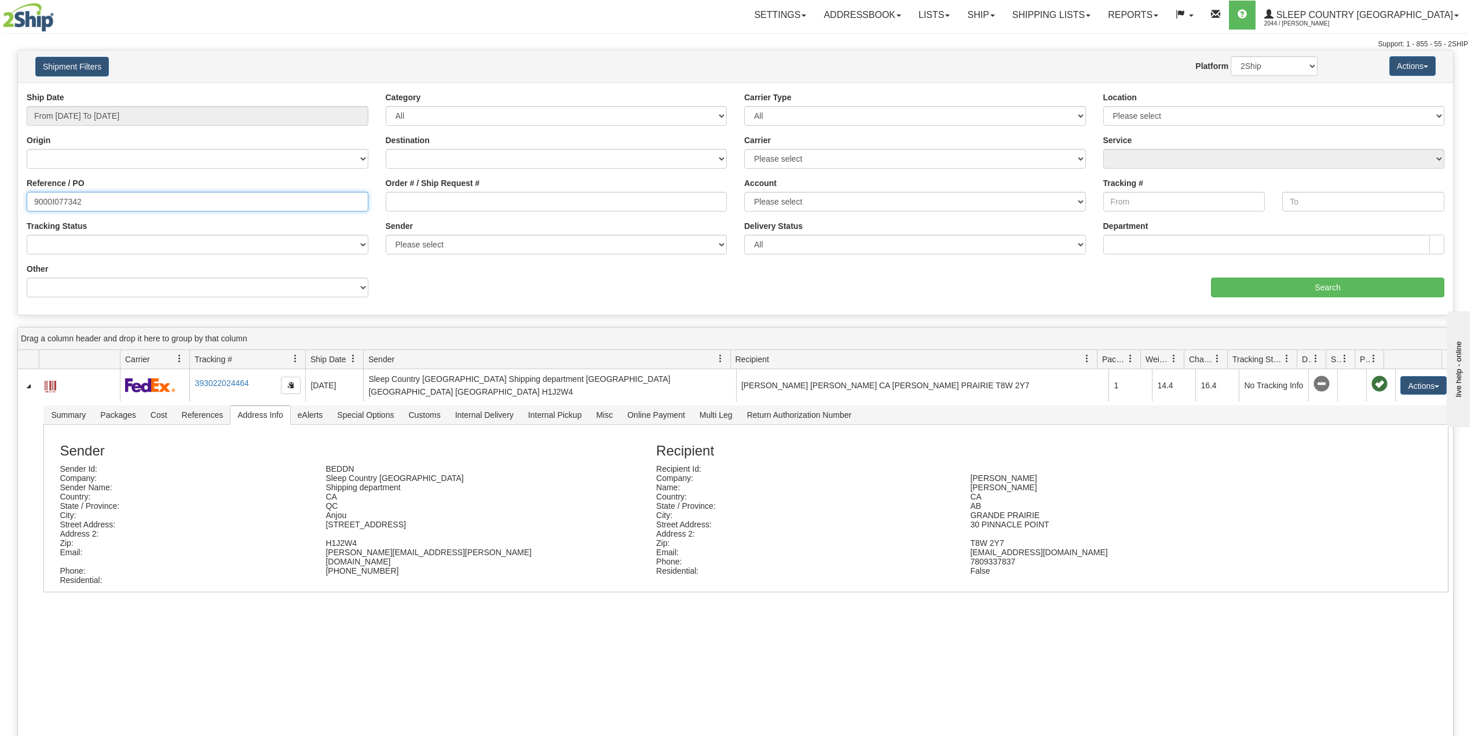
click at [103, 207] on input "9000I077342" at bounding box center [198, 202] width 342 height 20
click at [1173, 120] on select "Please select Old Toronto DC 921 922 93 94 97 390 915 916 98 902 95 96 90 91 92…" at bounding box center [1274, 116] width 342 height 20
click at [904, 61] on div "Website Agent Nothing selected Client User Platform 2Ship Imported" at bounding box center [794, 66] width 1063 height 20
click at [1198, 109] on select "Please select Old Toronto DC 921 922 93 94 97 390 915 916 98 902 95 96 90 91 92…" at bounding box center [1274, 116] width 342 height 20
click at [938, 51] on div "Shipment Filters Website Agent Nothing selected Client User Platform 2Ship Impo…" at bounding box center [735, 66] width 1435 height 32
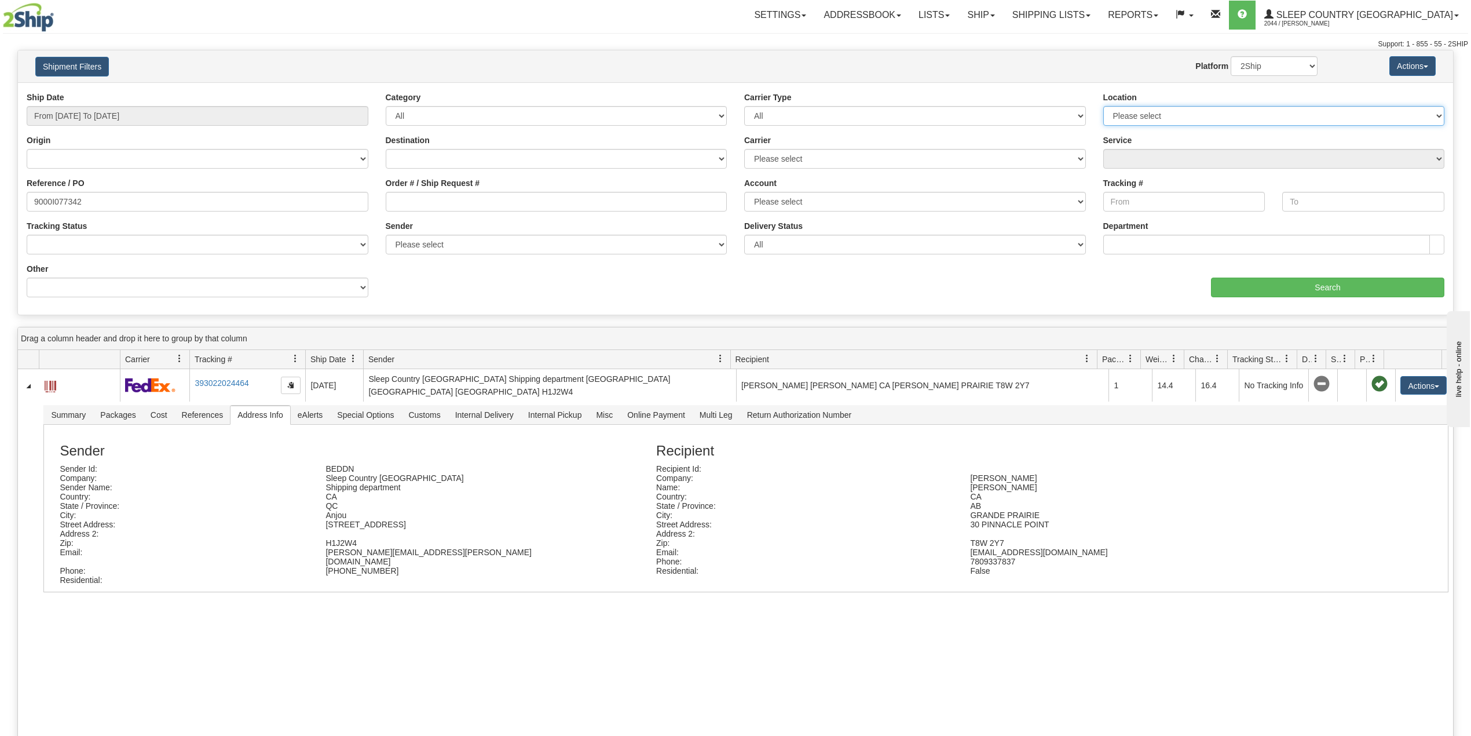
click at [1162, 112] on select "Please select Old Toronto DC 921 922 93 94 97 390 915 916 98 902 95 96 90 91 92…" at bounding box center [1274, 116] width 342 height 20
click at [1005, 70] on div "Website Agent Nothing selected Client User Platform 2Ship Imported" at bounding box center [794, 66] width 1063 height 20
click at [1157, 114] on select "Please select Old Toronto DC 921 922 93 94 97 390 915 916 98 902 95 96 90 91 92…" at bounding box center [1274, 116] width 342 height 20
click at [948, 60] on div "Website Agent Nothing selected Client User Platform 2Ship Imported" at bounding box center [794, 66] width 1063 height 20
click at [928, 59] on div "Website Agent Nothing selected Client User Platform 2Ship Imported" at bounding box center [794, 66] width 1063 height 20
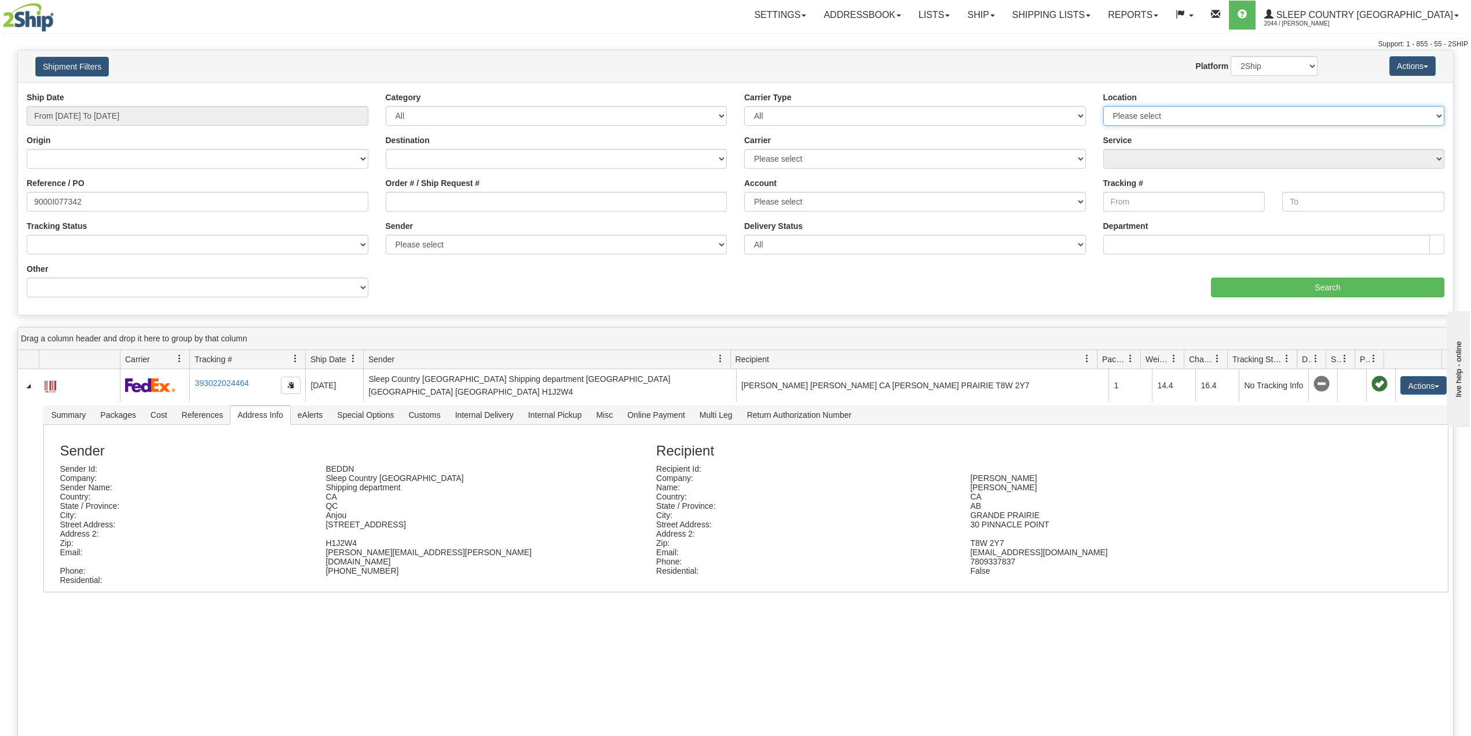
click at [1164, 112] on select "Please select Old Toronto DC 921 922 93 94 97 390 915 916 98 902 95 96 90 91 92…" at bounding box center [1274, 116] width 342 height 20
click at [983, 73] on div "Website Agent Nothing selected Client User Platform 2Ship Imported" at bounding box center [794, 66] width 1063 height 20
click at [1149, 118] on select "Please select Old Toronto DC 921 922 93 94 97 390 915 916 98 902 95 96 90 91 92…" at bounding box center [1274, 116] width 342 height 20
click at [987, 58] on div "Website Agent Nothing selected Client User Platform 2Ship Imported" at bounding box center [794, 66] width 1063 height 20
click at [108, 114] on input "From 08/13/2025 To 09/11/2025" at bounding box center [198, 116] width 342 height 20
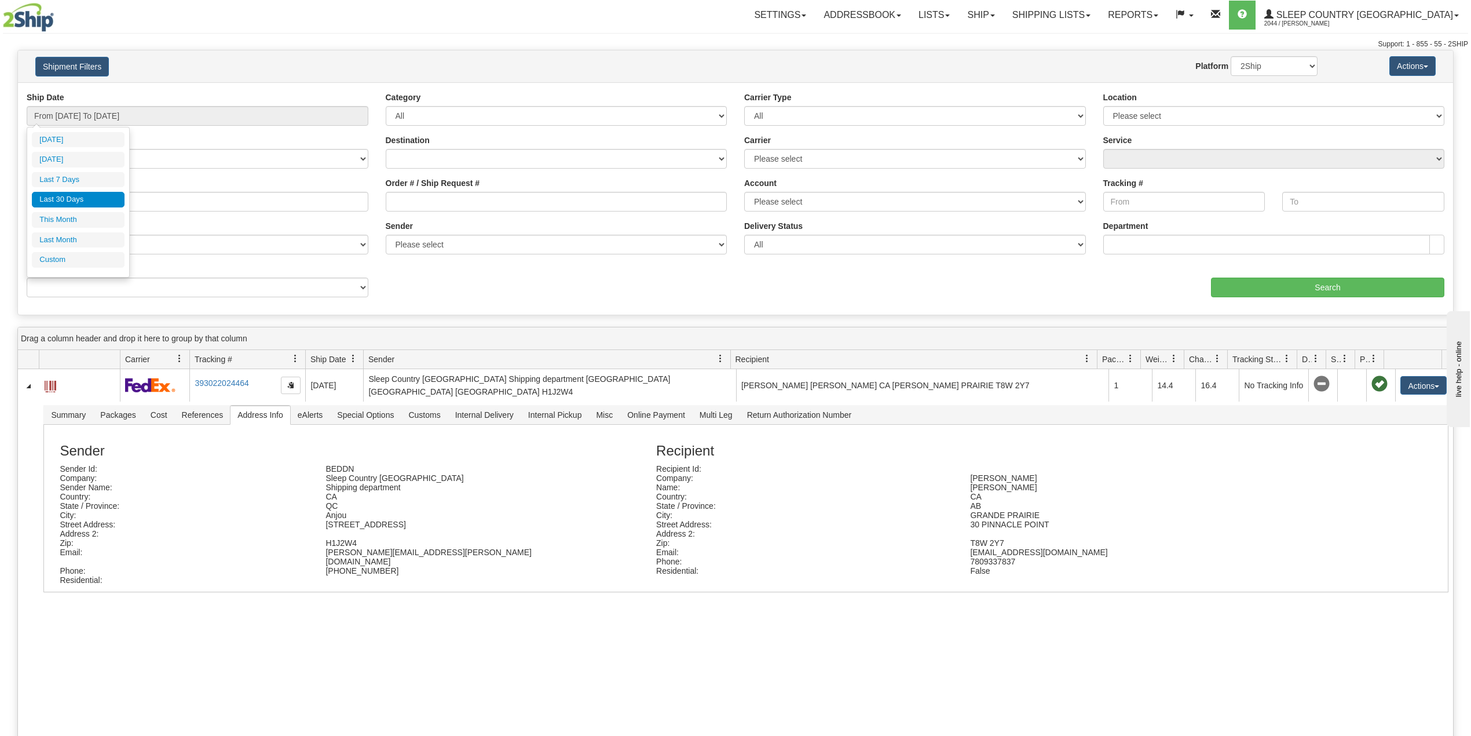
click at [68, 200] on li "Last 30 Days" at bounding box center [78, 200] width 93 height 16
click at [68, 200] on input "9000I077342" at bounding box center [198, 202] width 342 height 20
paste input "5163"
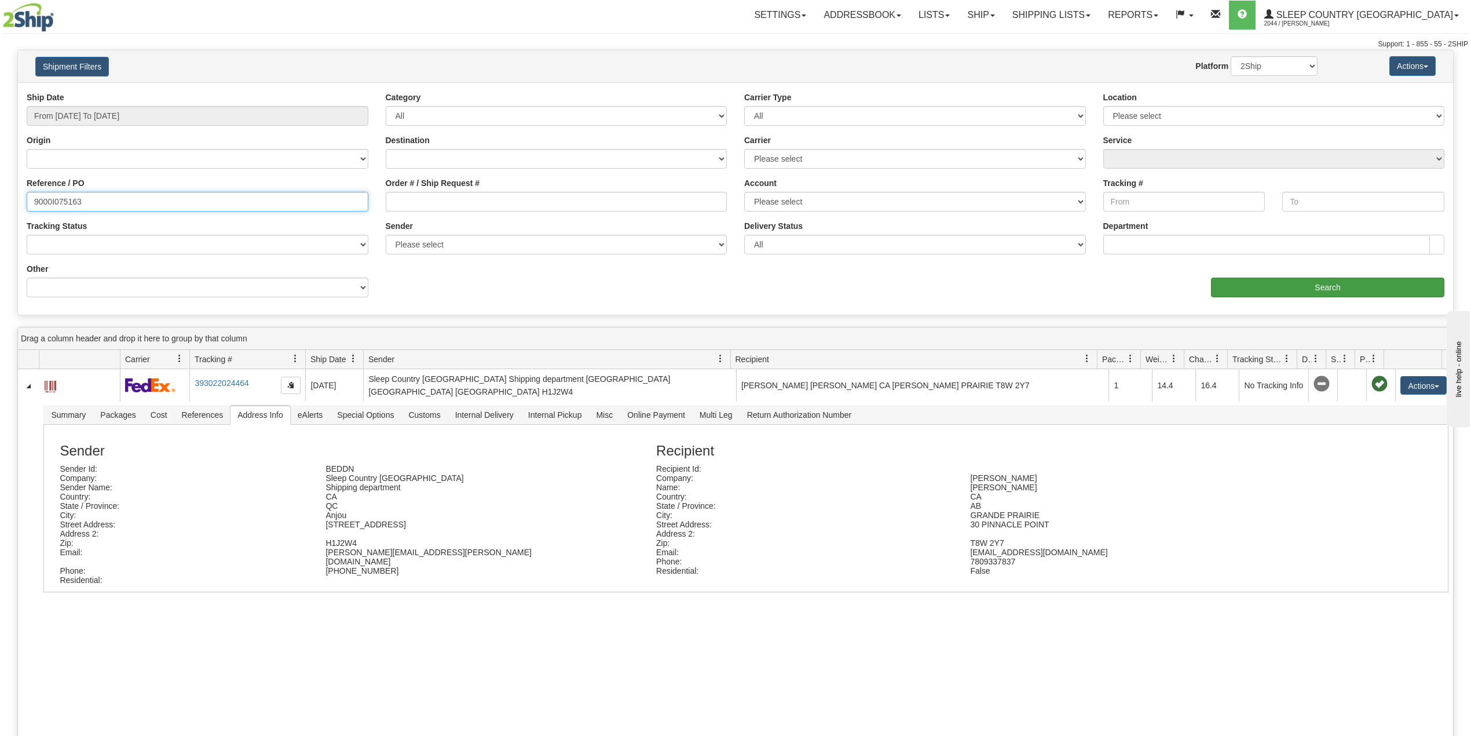
type input "9000I075163"
click at [1279, 287] on input "Search" at bounding box center [1327, 287] width 233 height 20
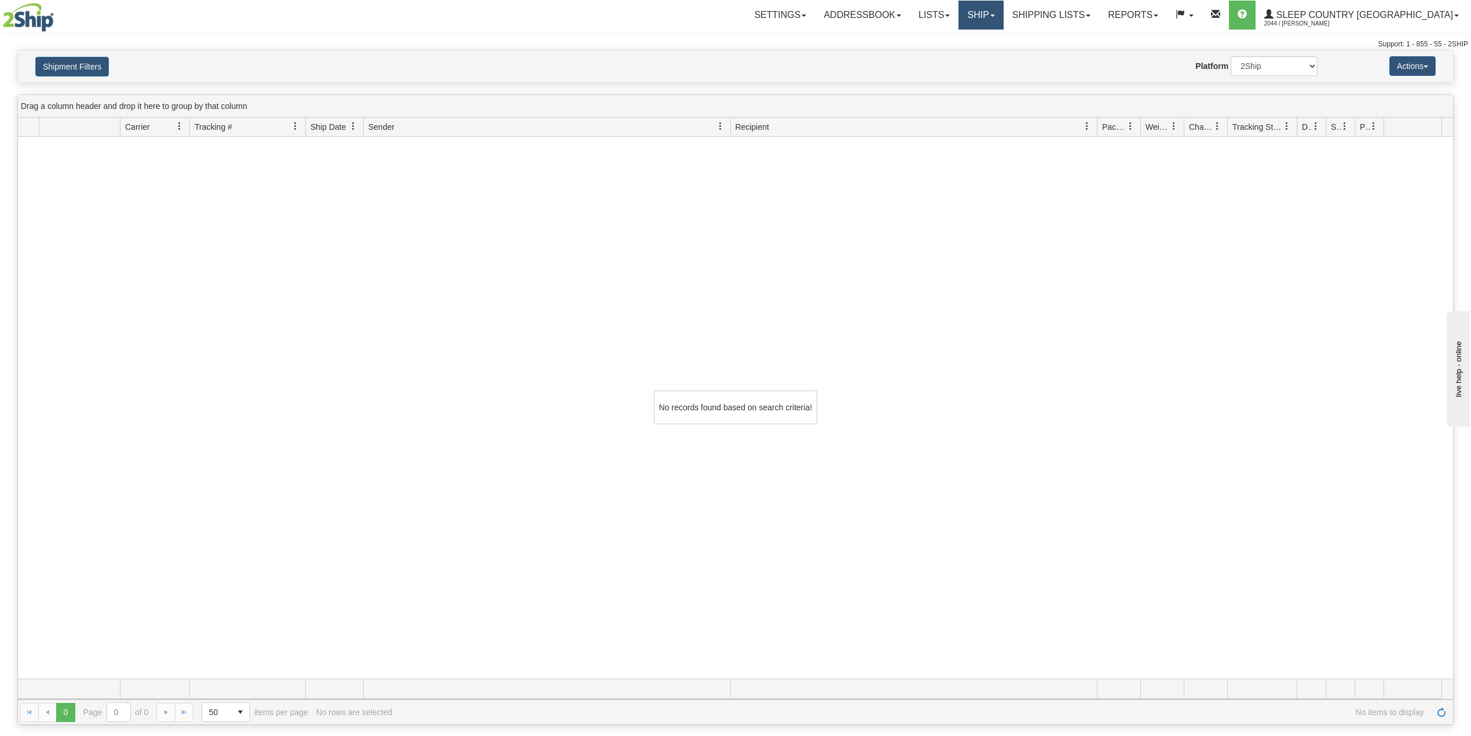
click at [1003, 14] on link "Ship" at bounding box center [981, 15] width 45 height 29
click at [992, 52] on span "OnHold / Order Queue" at bounding box center [951, 55] width 82 height 9
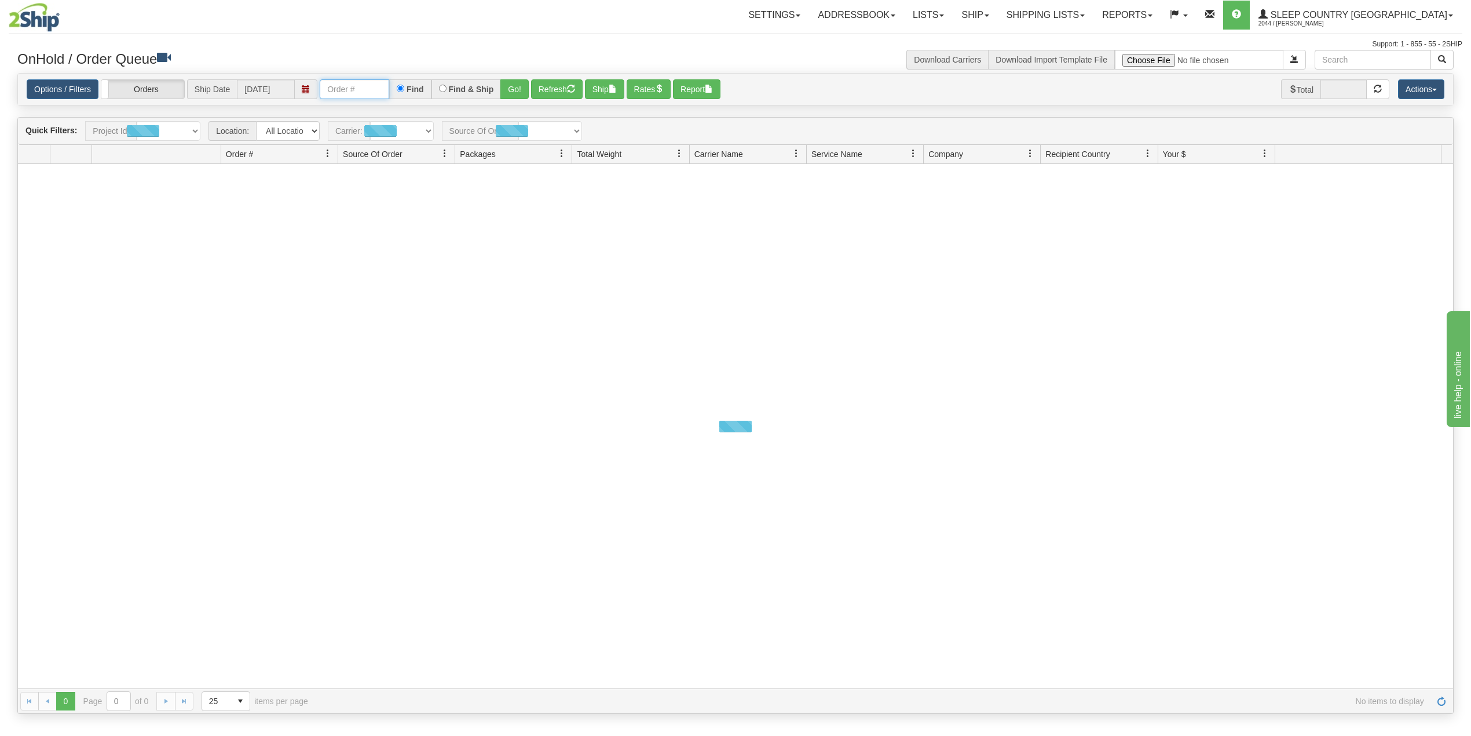
drag, startPoint x: 360, startPoint y: 82, endPoint x: 387, endPoint y: 100, distance: 31.8
click at [360, 82] on input "text" at bounding box center [355, 89] width 70 height 20
paste input "9000I075163"
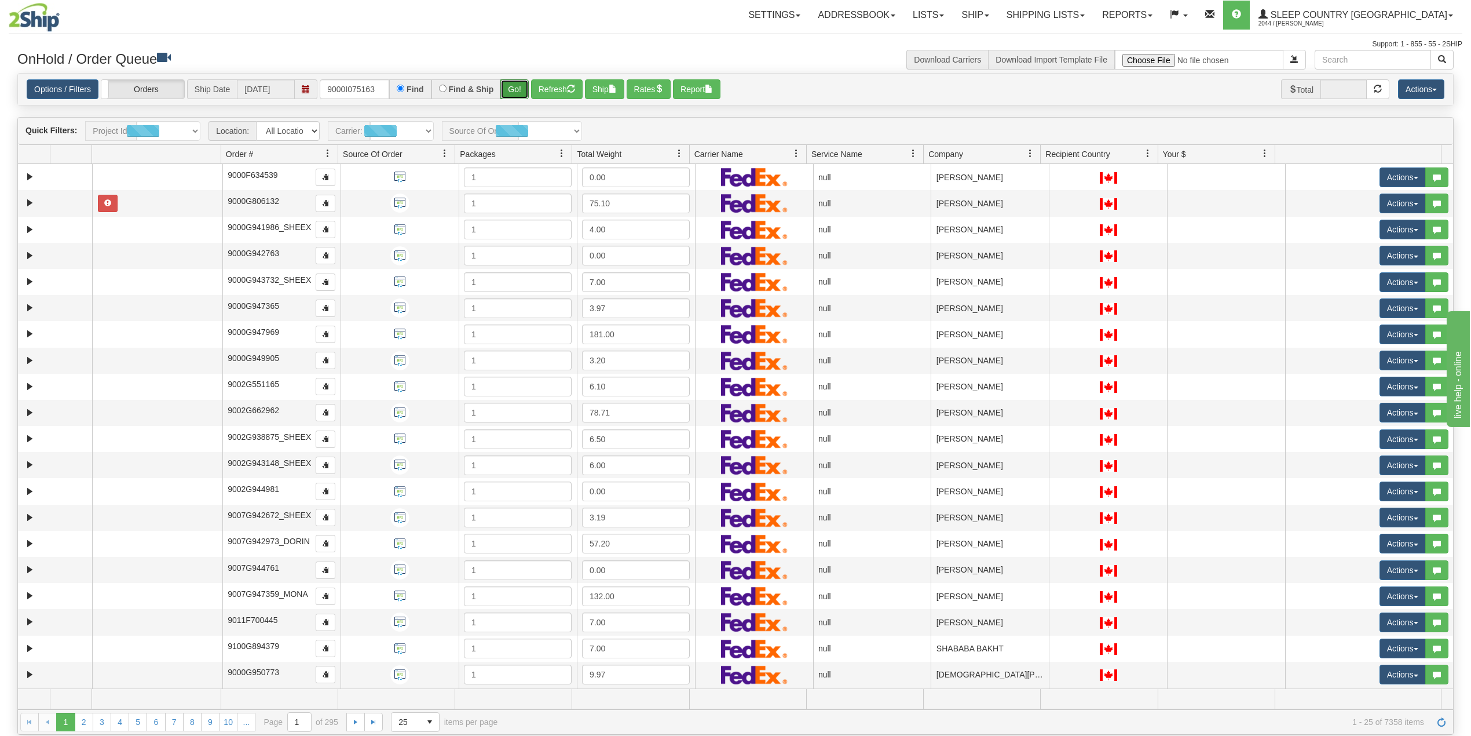
click at [518, 87] on button "Go!" at bounding box center [514, 89] width 28 height 20
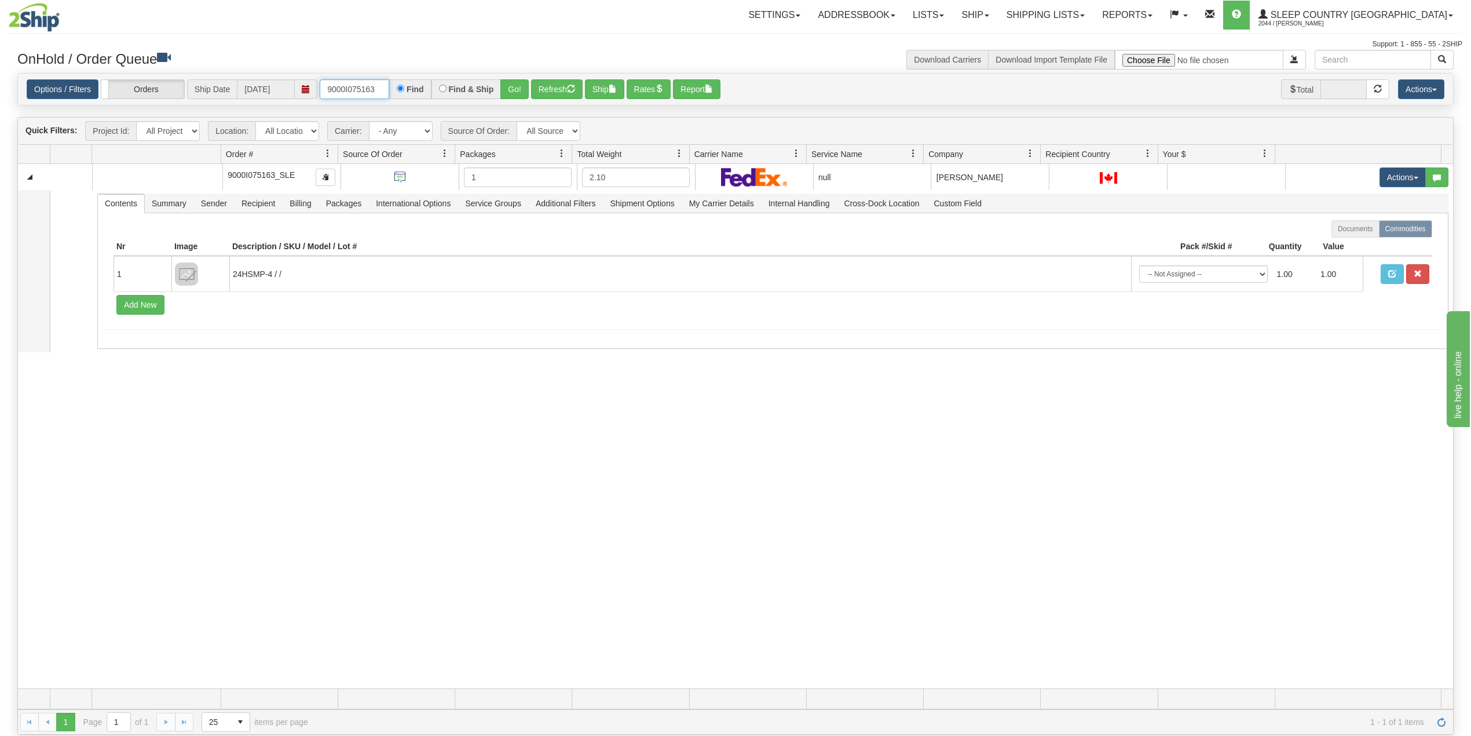
click at [358, 90] on input "9000I075163" at bounding box center [355, 89] width 70 height 20
paste input "4289"
click at [517, 86] on button "Go!" at bounding box center [514, 89] width 28 height 20
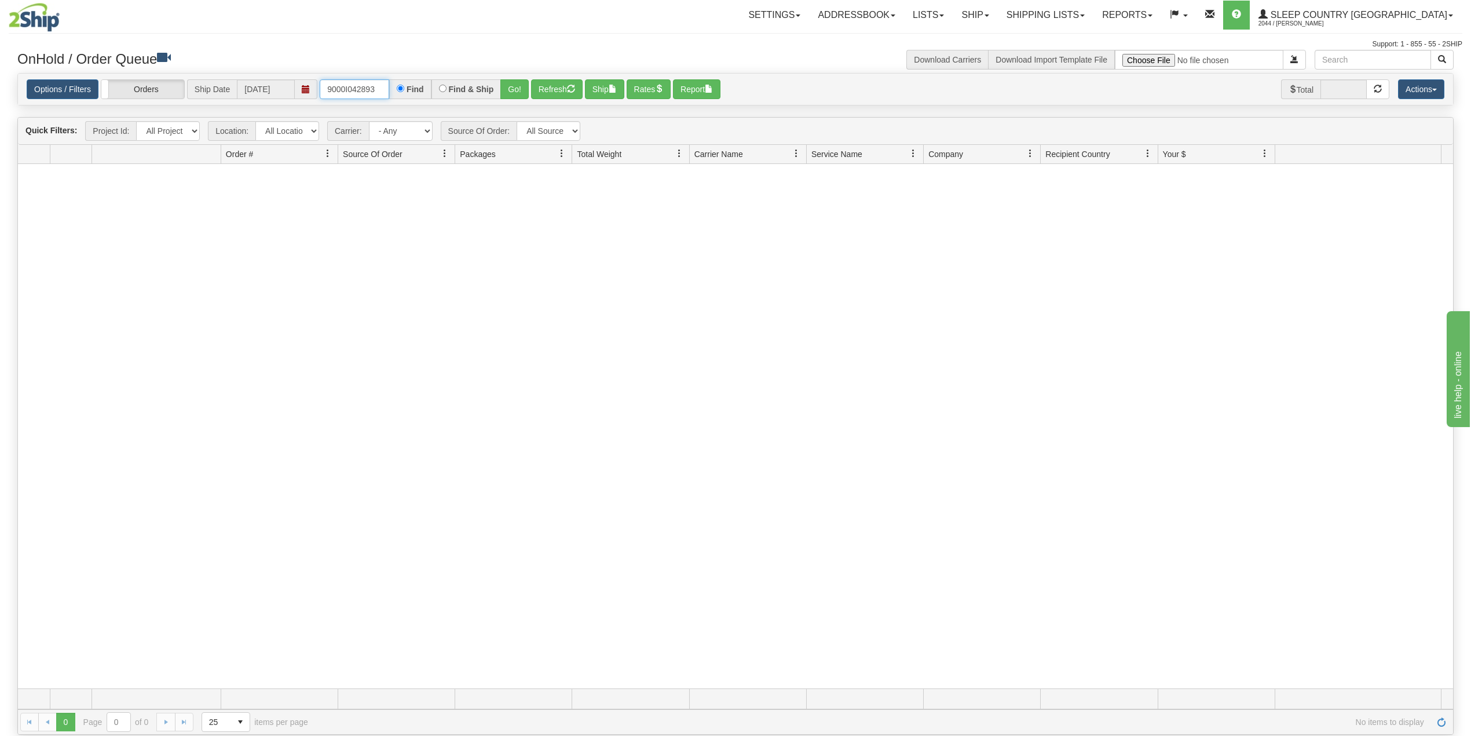
click at [356, 92] on input "9000I042893" at bounding box center [355, 89] width 70 height 20
paste input "7I062956"
click at [515, 90] on button "Go!" at bounding box center [514, 89] width 28 height 20
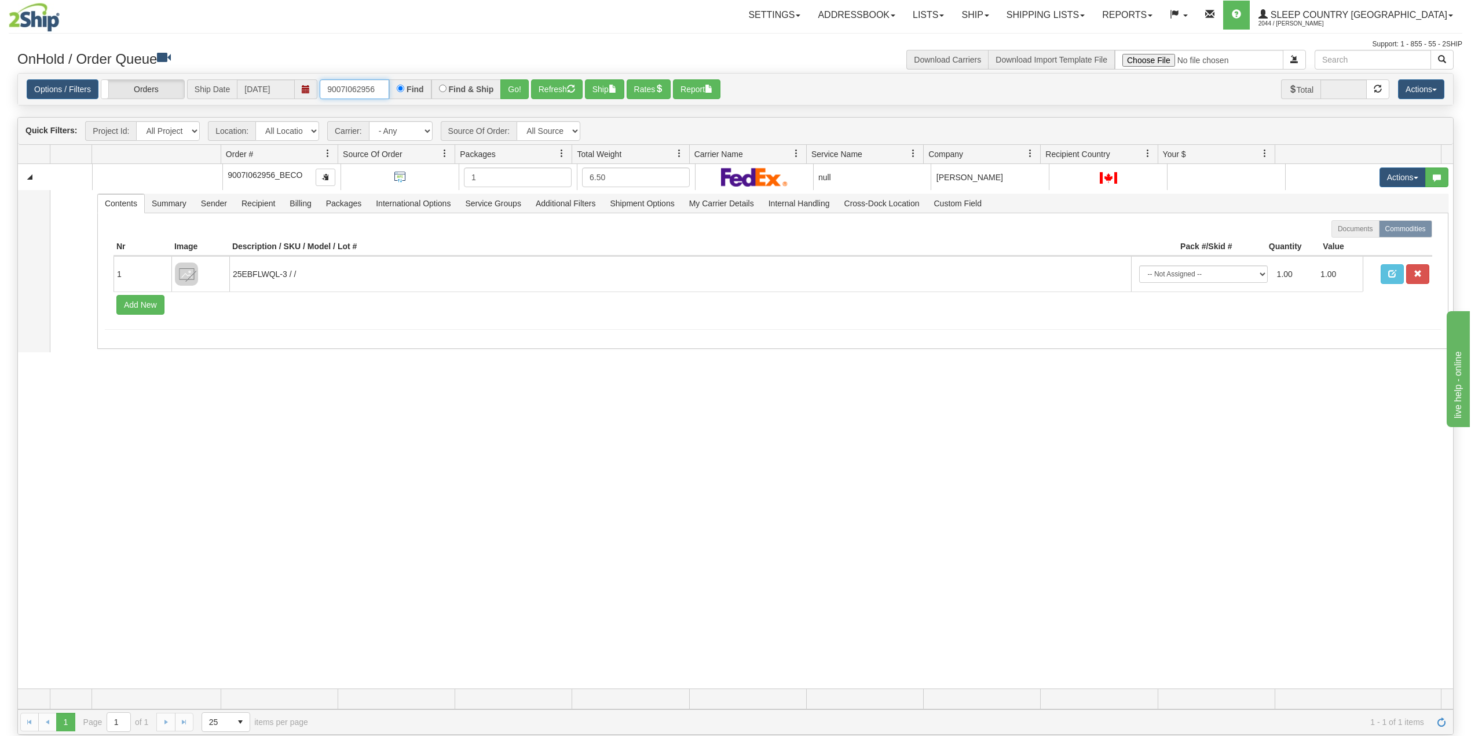
click at [371, 89] on input "9007I062956" at bounding box center [355, 89] width 70 height 20
paste input "0I064051"
click at [515, 87] on button "Go!" at bounding box center [514, 89] width 28 height 20
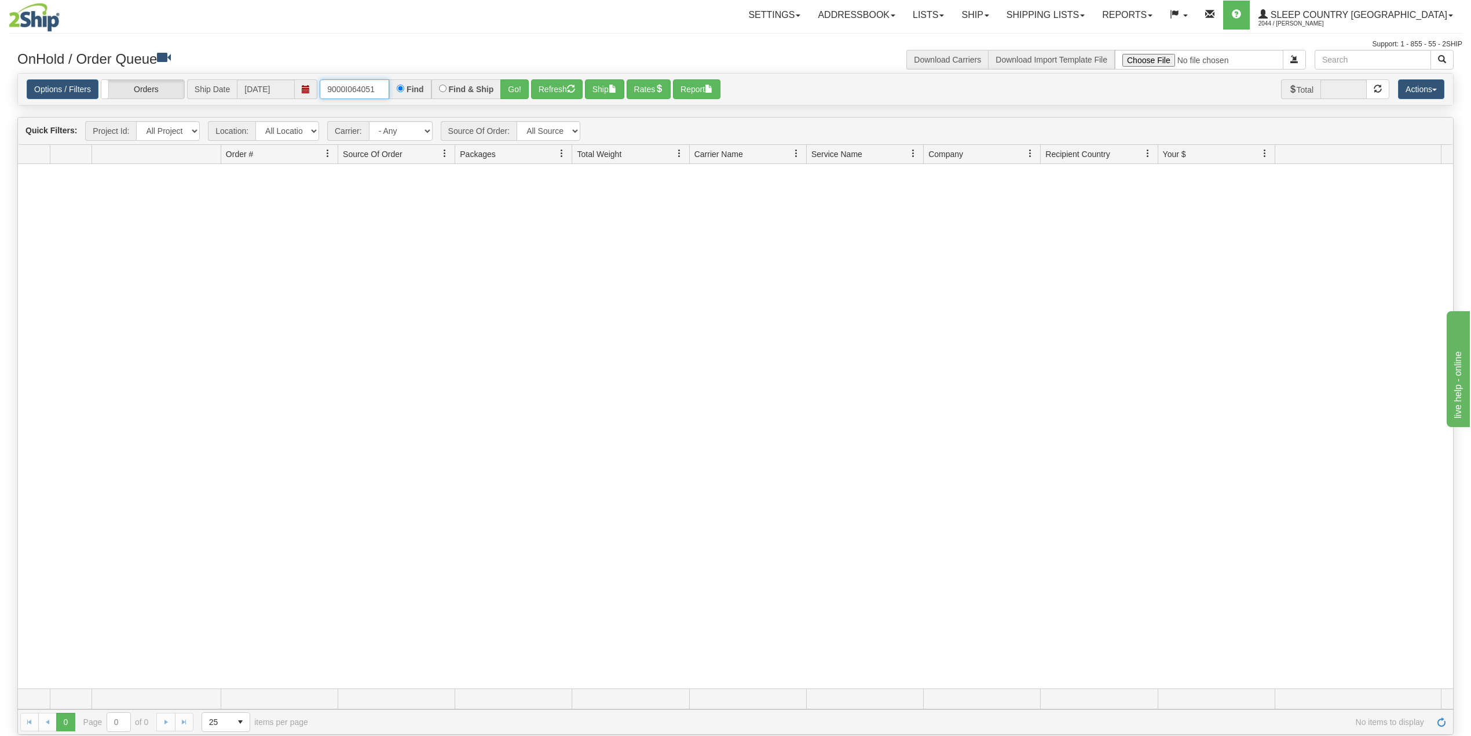
click at [361, 86] on input "9000I064051" at bounding box center [355, 89] width 70 height 20
click at [360, 86] on input "9000I064051" at bounding box center [355, 89] width 70 height 20
paste input "1576"
click at [515, 89] on button "Go!" at bounding box center [514, 89] width 28 height 20
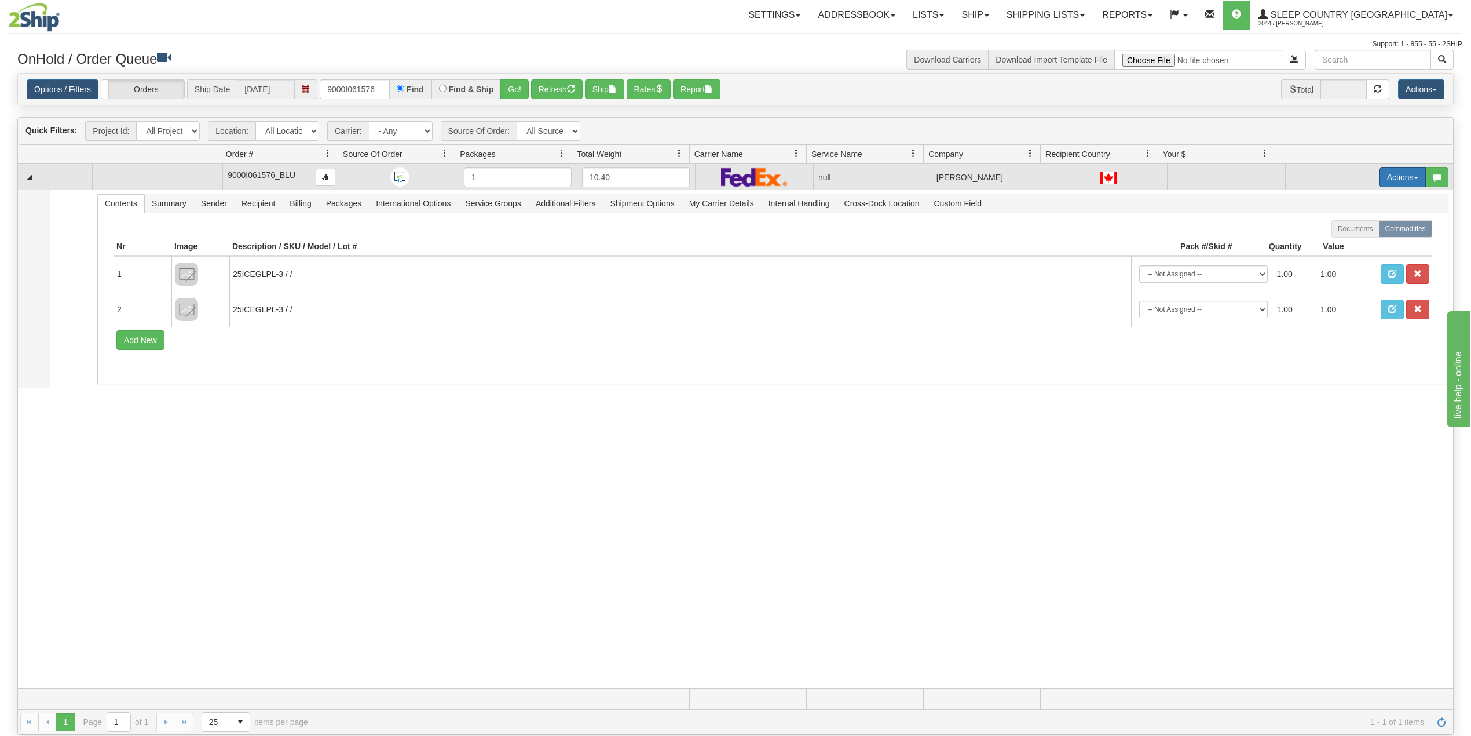
click at [1388, 180] on button "Actions" at bounding box center [1403, 177] width 46 height 20
click at [1342, 262] on span "Delete" at bounding box center [1352, 259] width 31 height 9
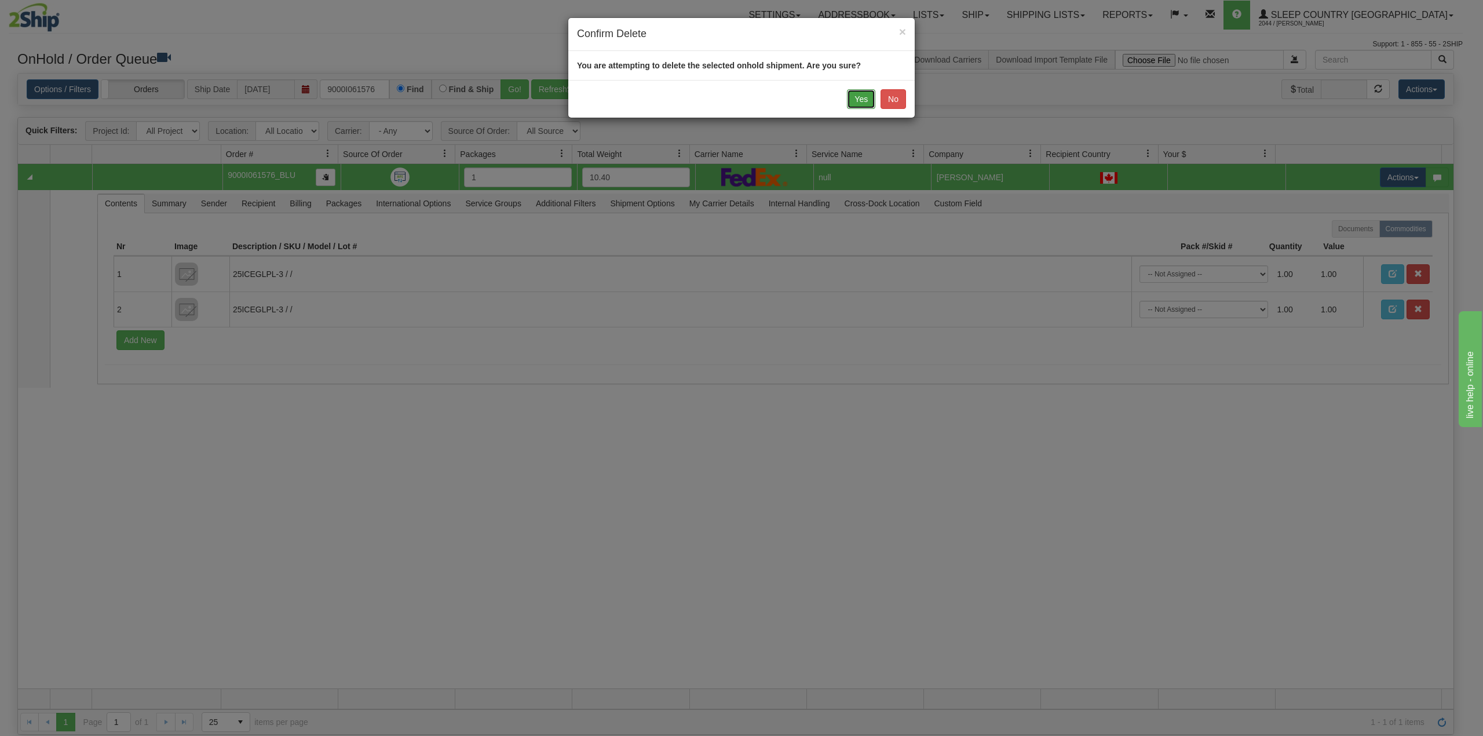
click at [860, 97] on button "Yes" at bounding box center [861, 99] width 28 height 20
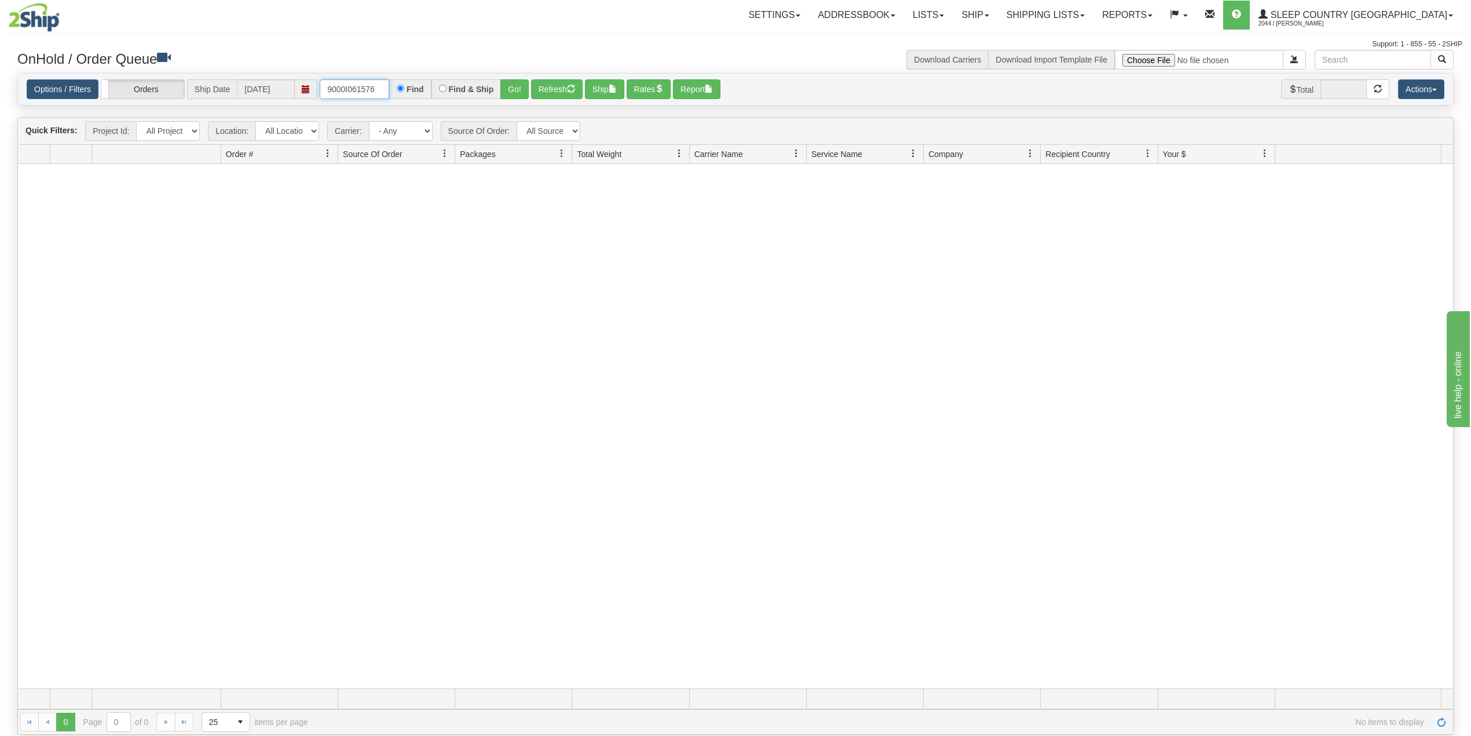
click at [341, 90] on input "9000I061576" at bounding box center [355, 89] width 70 height 20
paste input "74456"
type input "9000I074456"
click at [515, 90] on button "Go!" at bounding box center [514, 89] width 28 height 20
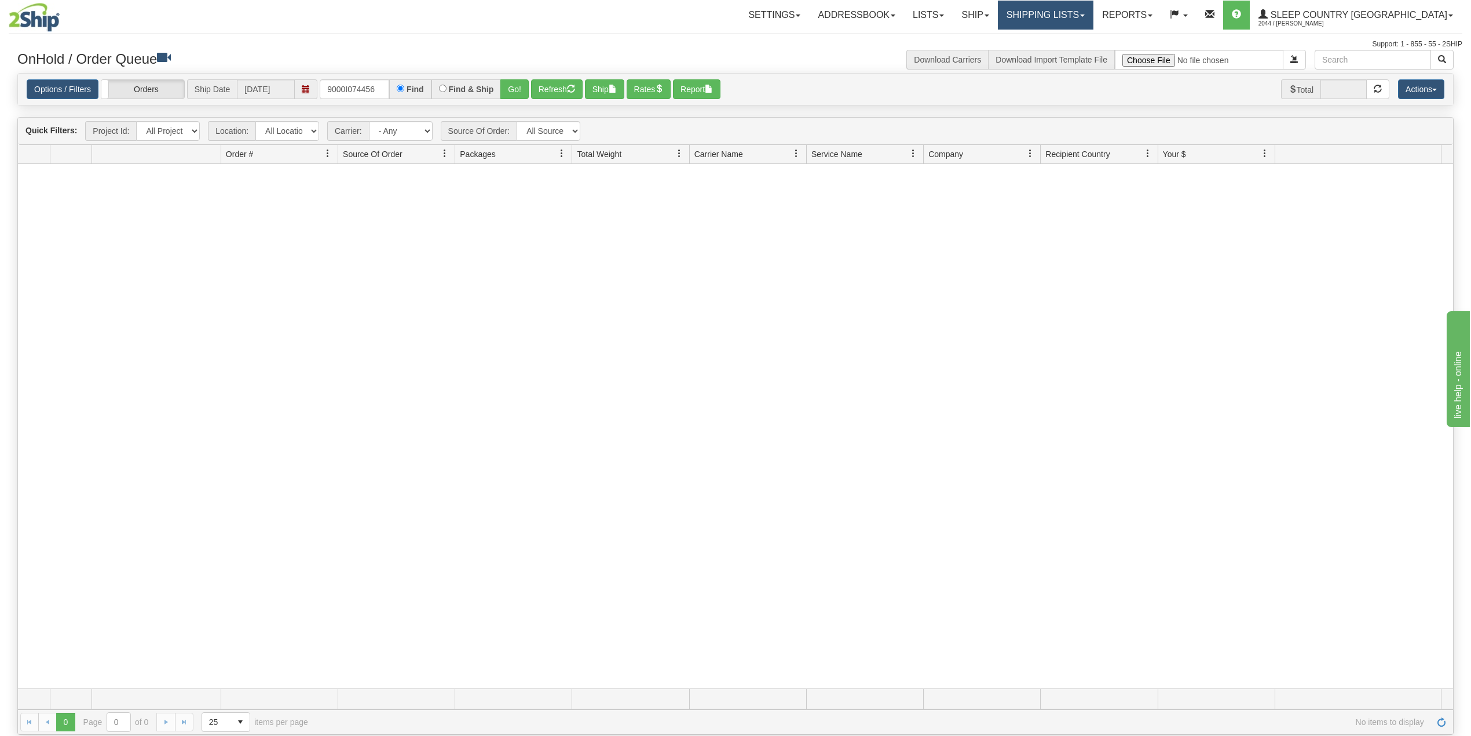
click at [1094, 3] on link "Shipping lists" at bounding box center [1046, 15] width 96 height 29
click at [1081, 56] on span "Search Shipment History" at bounding box center [1037, 55] width 90 height 9
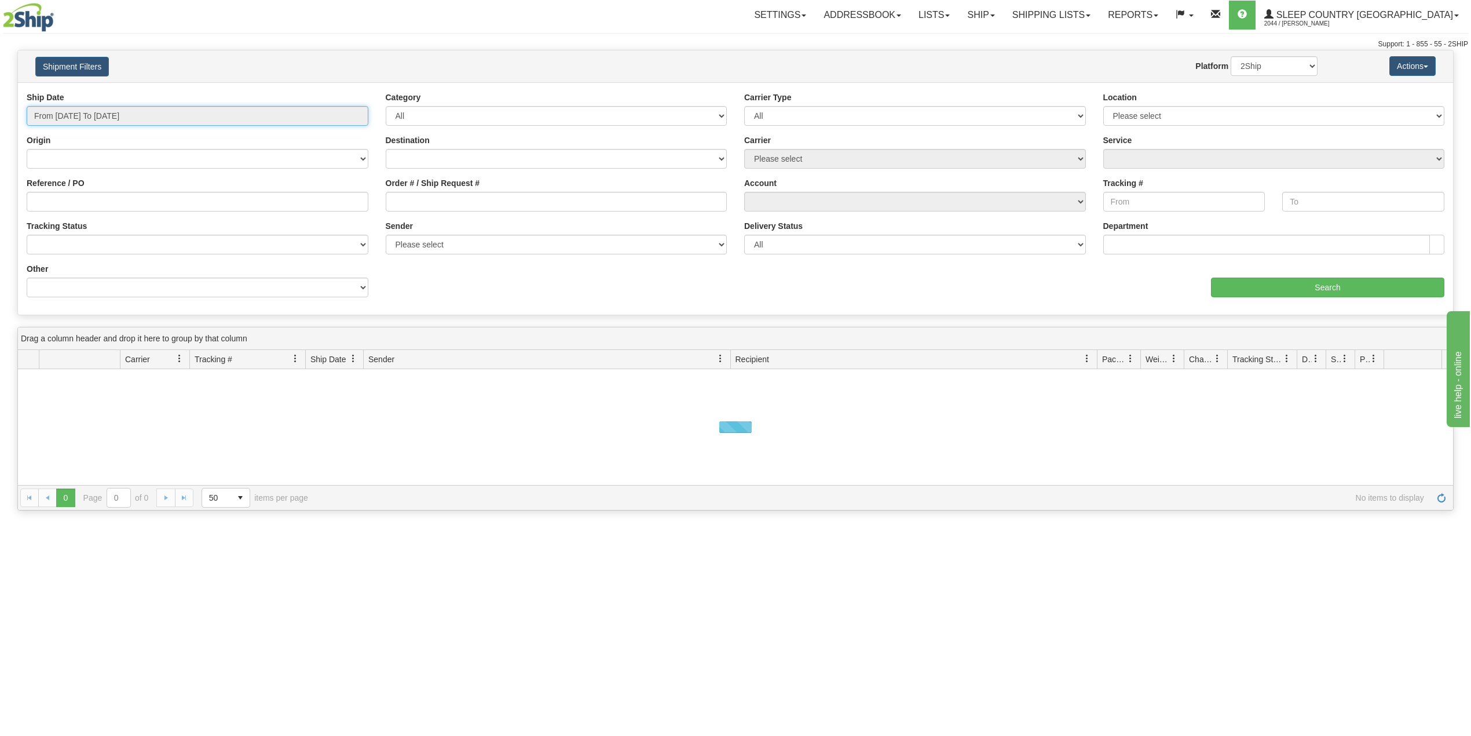
click at [109, 116] on input "From 09/10/2025 To 09/11/2025" at bounding box center [198, 116] width 342 height 20
click at [73, 199] on li "Last 30 Days" at bounding box center [78, 200] width 93 height 16
type input "From 08/13/2025 To 09/11/2025"
click at [73, 199] on input "Reference / PO" at bounding box center [198, 202] width 342 height 20
paste input "9000I074456"
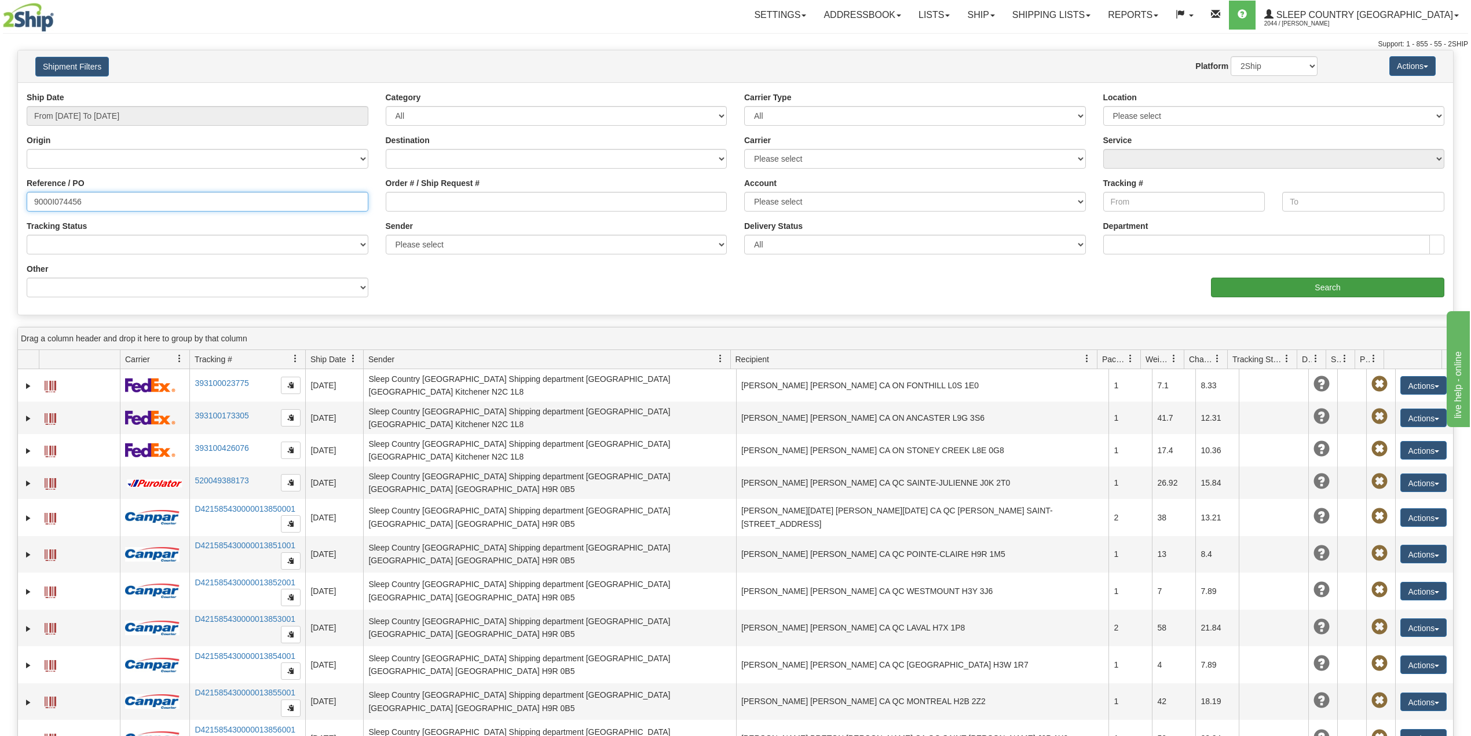
type input "9000I074456"
click at [1252, 286] on input "Search" at bounding box center [1327, 287] width 233 height 20
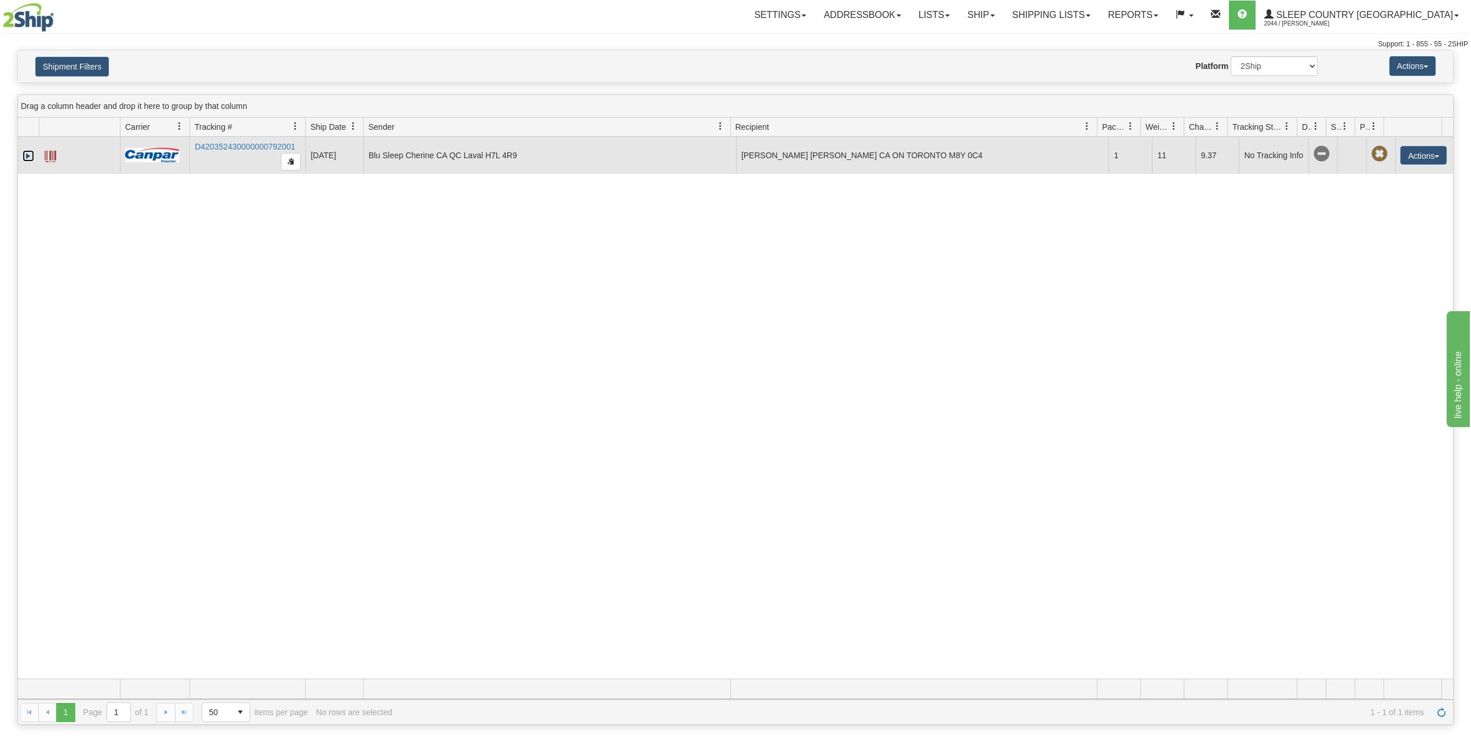
click at [31, 153] on link "Expand" at bounding box center [29, 156] width 12 height 12
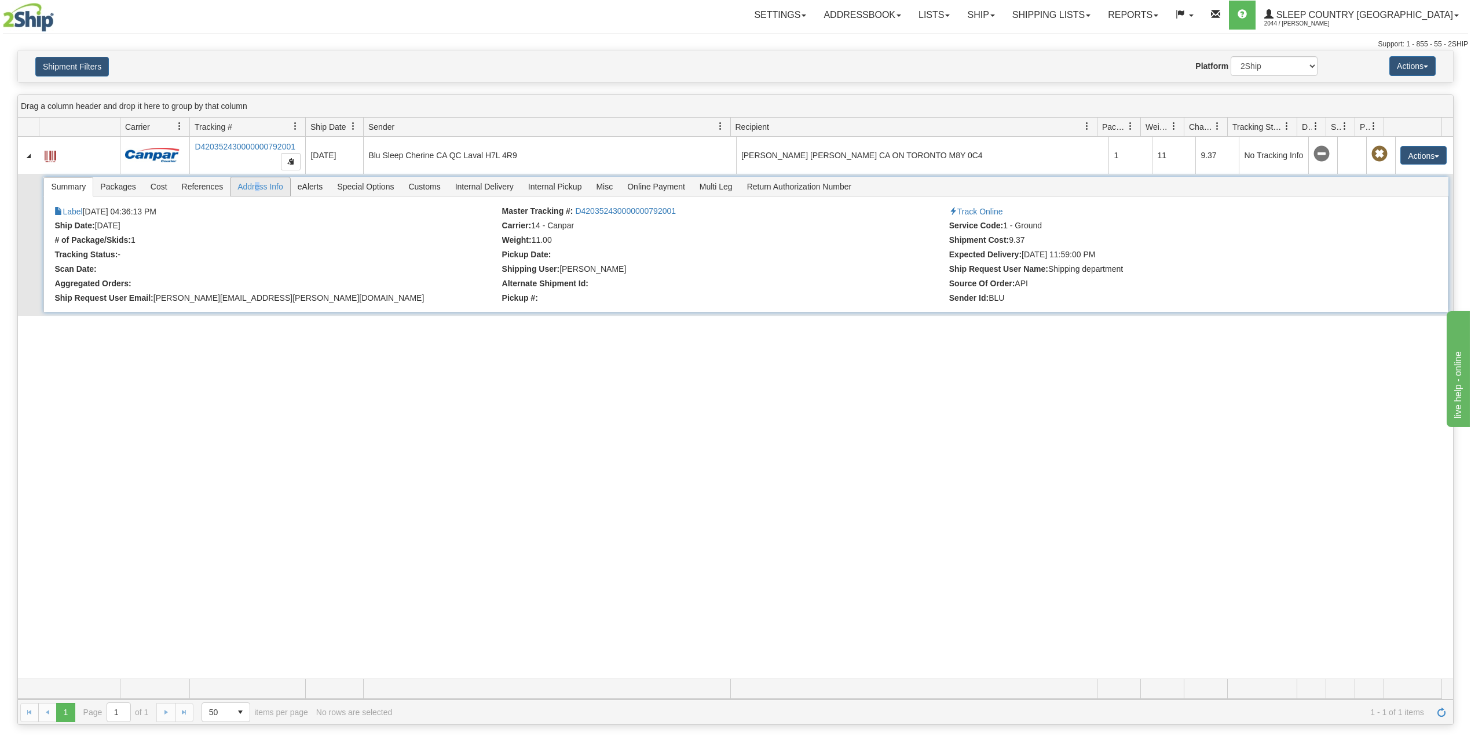
click at [260, 187] on span "Address Info" at bounding box center [261, 186] width 60 height 19
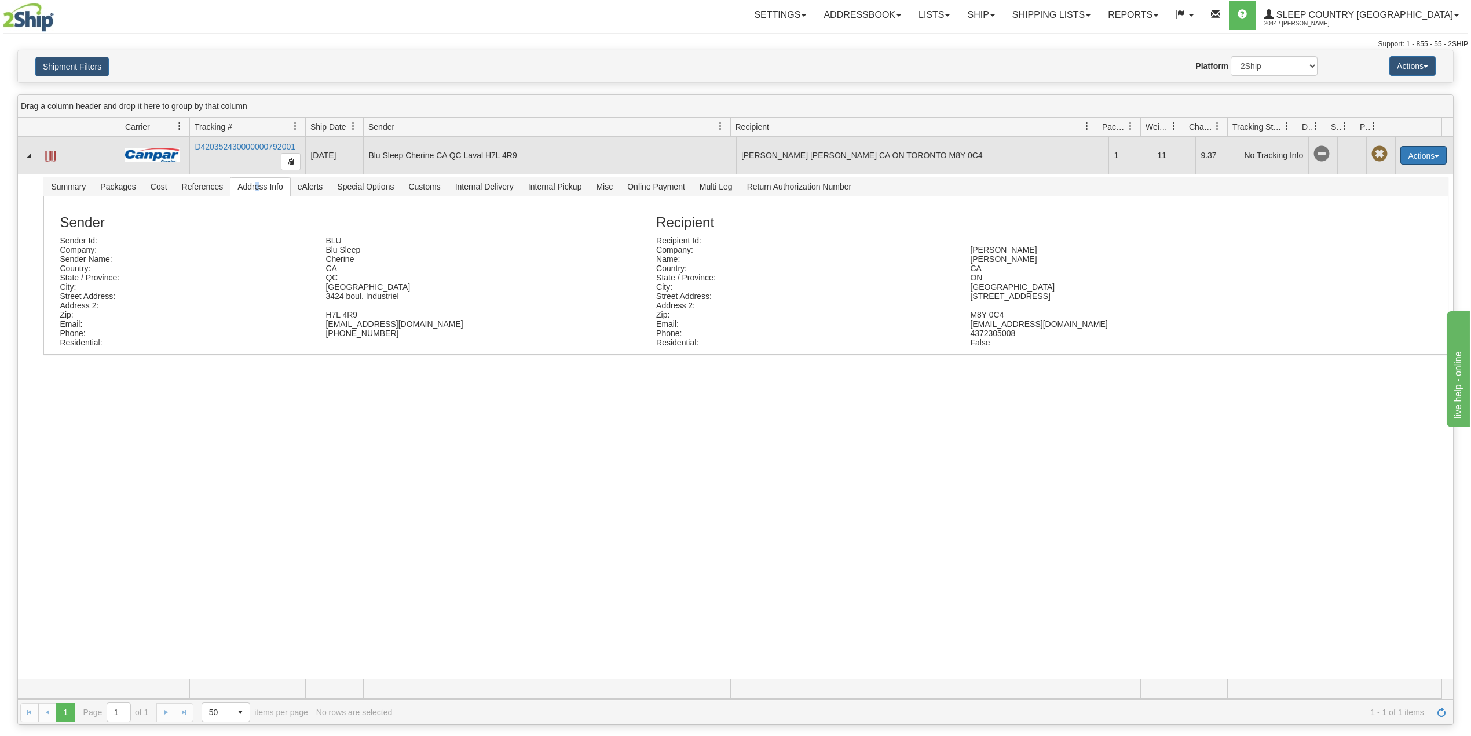
click at [1404, 155] on button "Actions" at bounding box center [1424, 155] width 46 height 19
click at [1387, 224] on link "Comment" at bounding box center [1400, 221] width 93 height 15
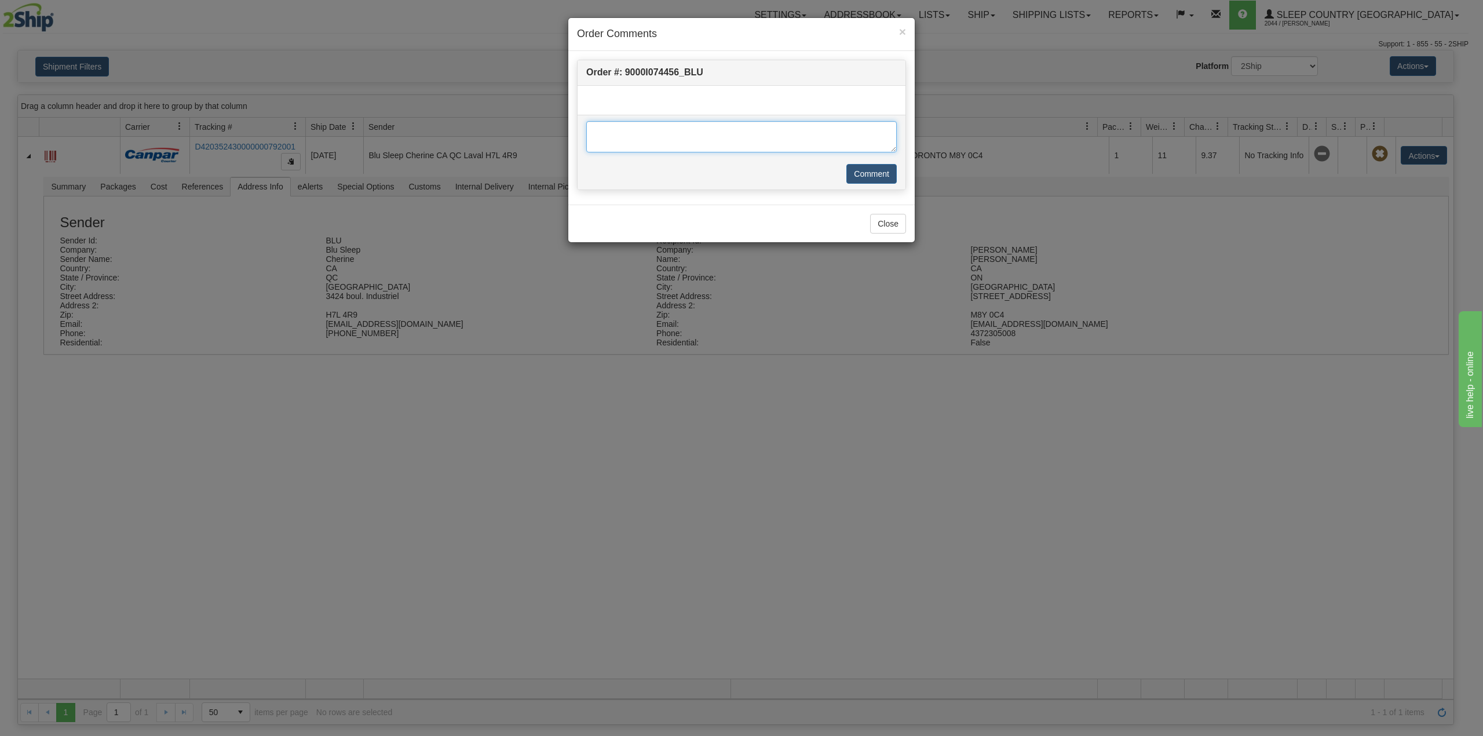
click at [657, 140] on textarea at bounding box center [741, 136] width 310 height 31
paste textarea "Suite 910"
type textarea "Suite 910"
click at [878, 170] on button "Comment" at bounding box center [871, 174] width 50 height 20
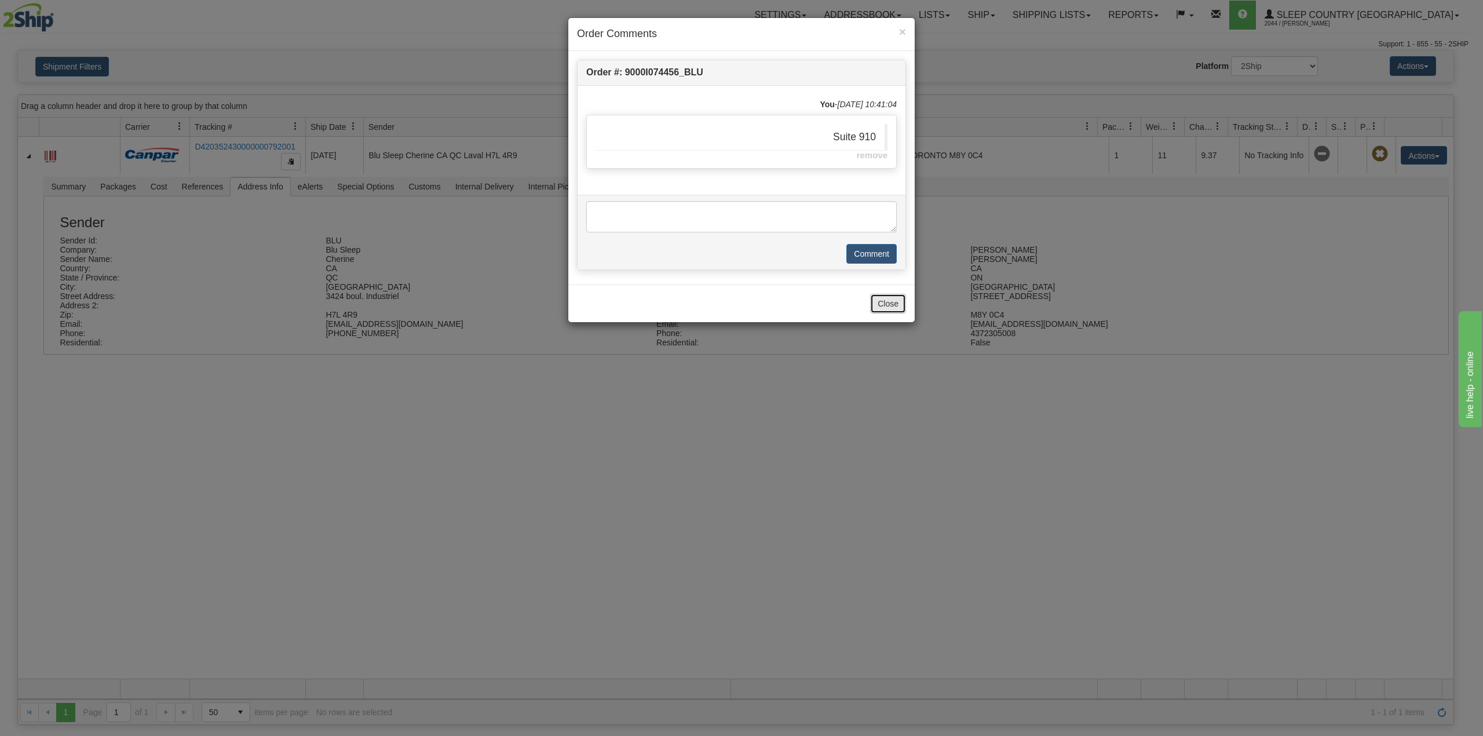
click at [894, 306] on button "Close" at bounding box center [888, 304] width 36 height 20
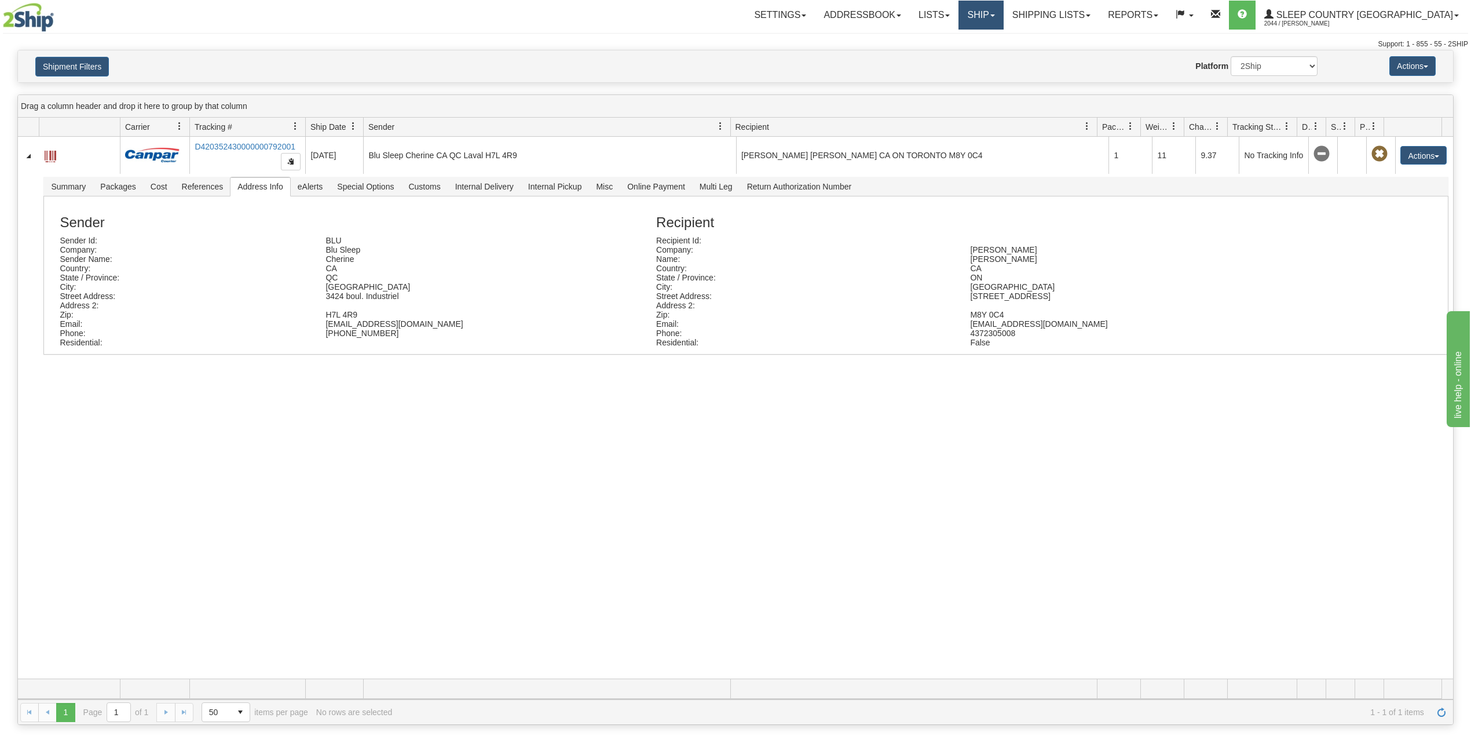
click at [1003, 17] on link "Ship" at bounding box center [981, 15] width 45 height 29
click at [992, 52] on span "OnHold / Order Queue" at bounding box center [951, 55] width 82 height 9
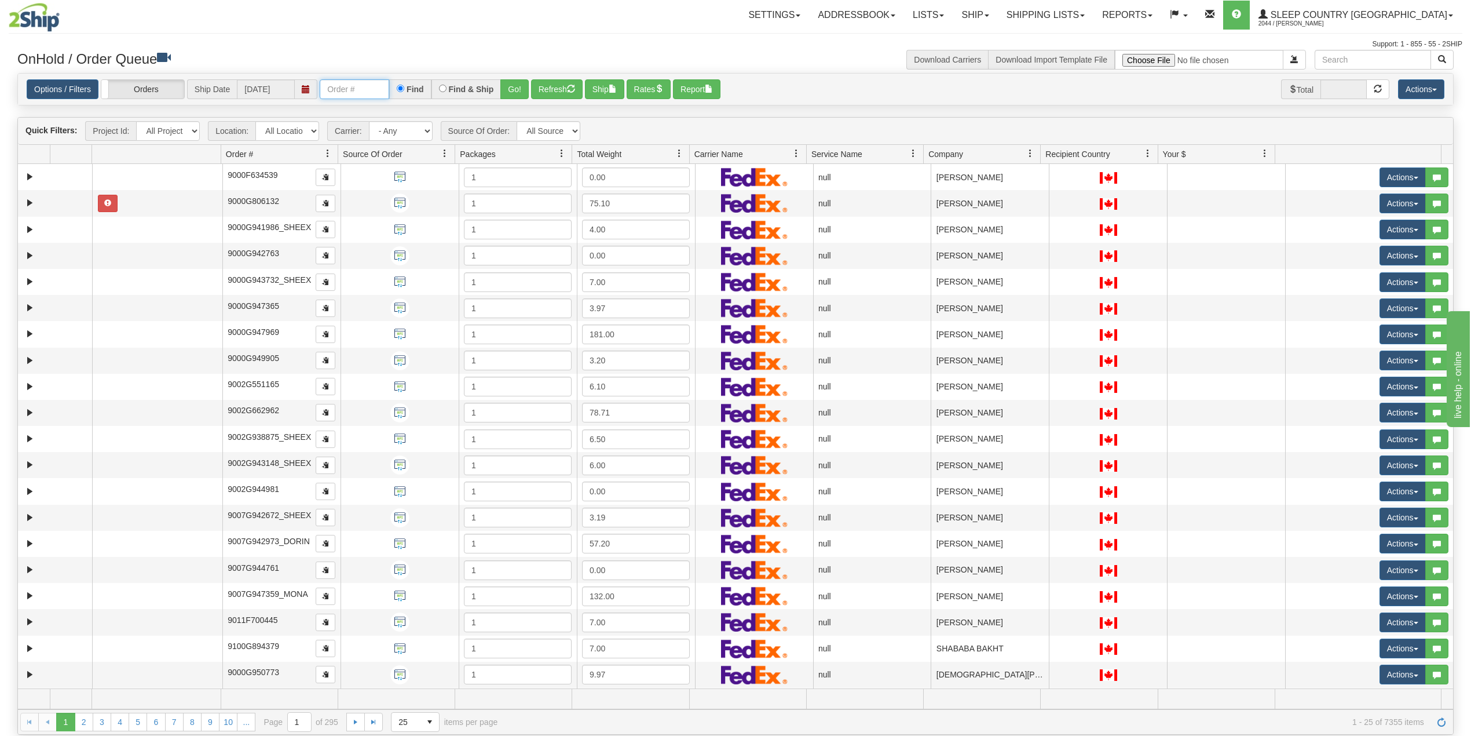
drag, startPoint x: 358, startPoint y: 86, endPoint x: 376, endPoint y: 100, distance: 23.2
click at [358, 86] on input "text" at bounding box center [355, 89] width 70 height 20
paste input "9000I061586"
click at [378, 82] on input "9000I061586" at bounding box center [355, 89] width 70 height 20
click at [381, 93] on input "9000I061586" at bounding box center [355, 89] width 70 height 20
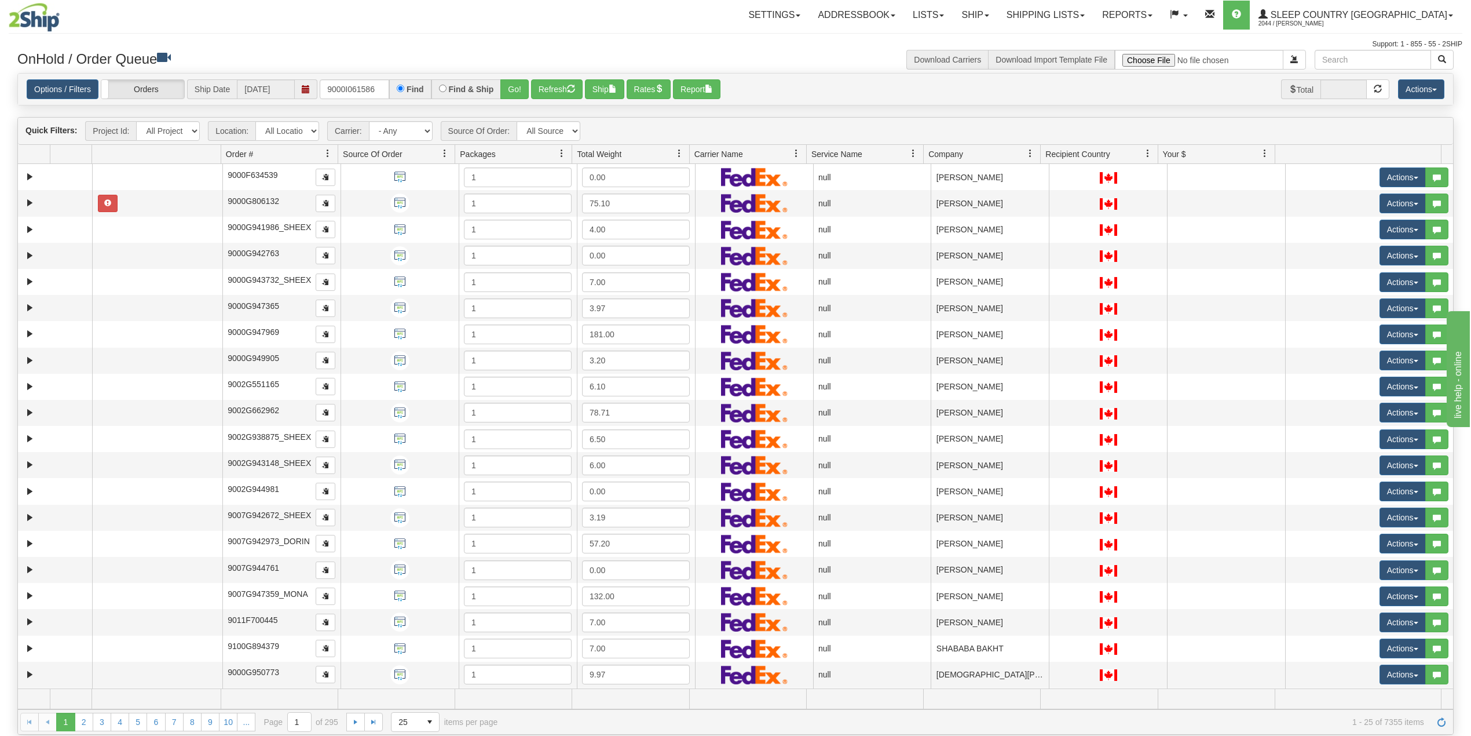
click at [383, 45] on div "Support: 1 - 855 - 55 - 2SHIP" at bounding box center [736, 44] width 1454 height 10
click at [379, 86] on input "9000I061586" at bounding box center [355, 89] width 70 height 20
click at [510, 89] on button "Go!" at bounding box center [514, 89] width 28 height 20
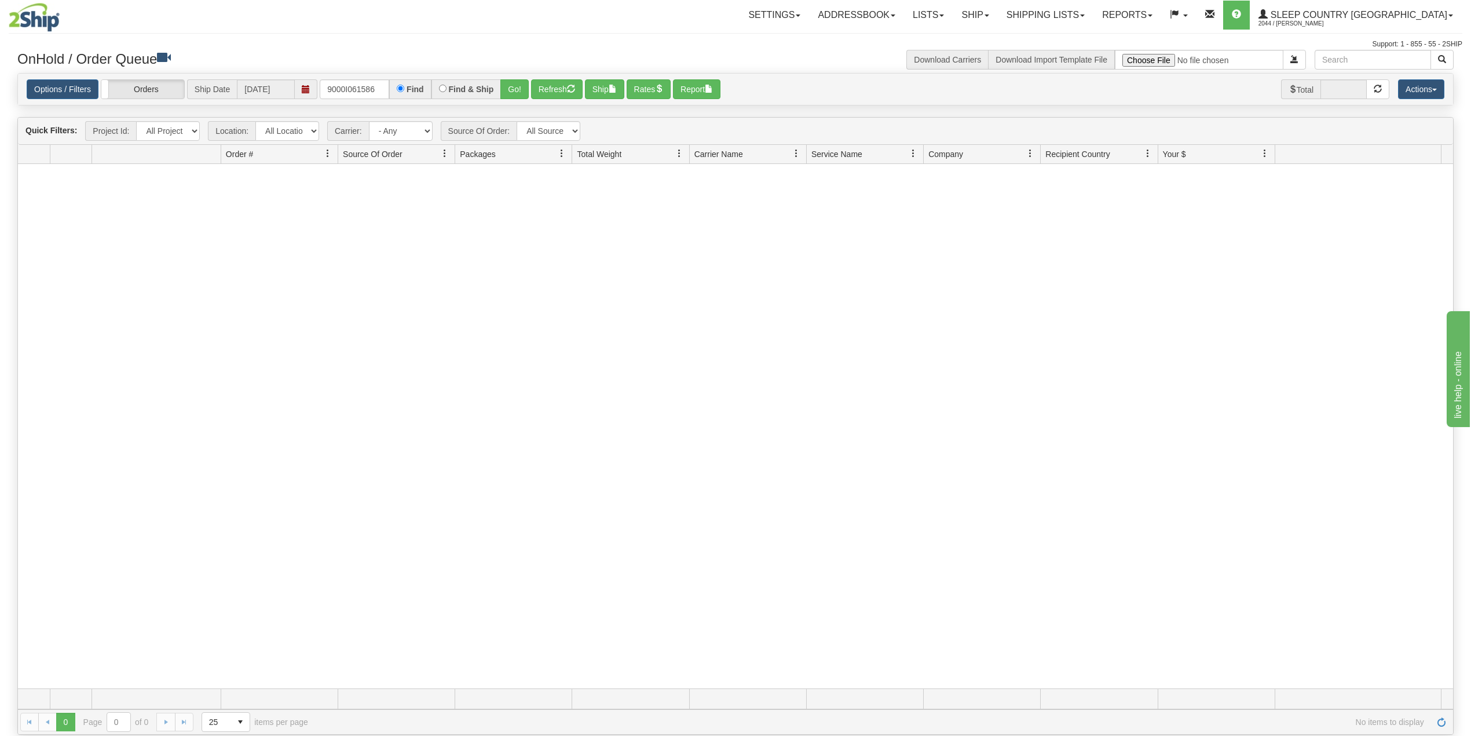
click at [427, 8] on div "Settings Shipping Preferences Fields Preferences New Addressbook Recipients" at bounding box center [861, 15] width 1202 height 29
click at [357, 88] on input "9000I061586" at bounding box center [355, 89] width 70 height 20
paste input "82I059271"
click at [346, 90] on input "82I059271" at bounding box center [355, 89] width 70 height 20
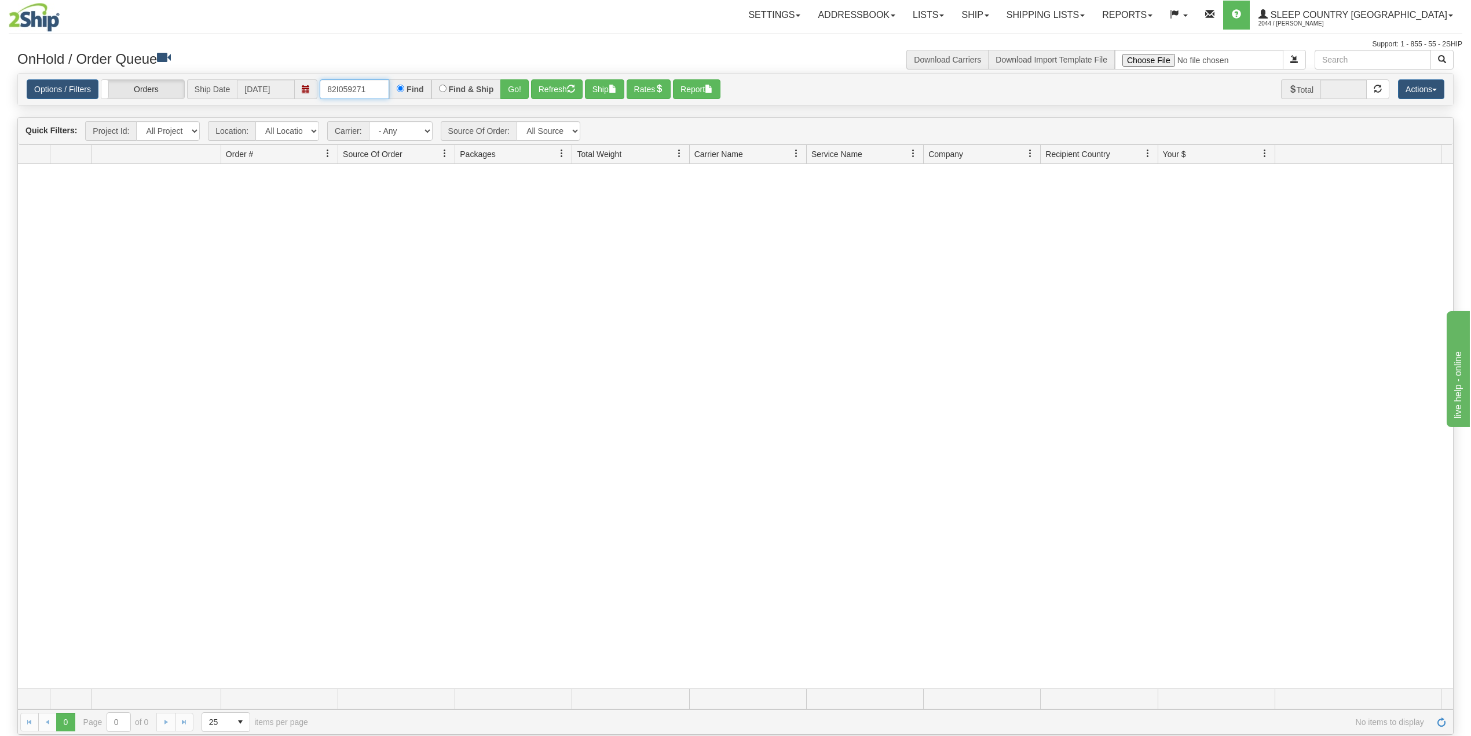
click at [346, 90] on input "82I059271" at bounding box center [355, 89] width 70 height 20
paste input "1054466"
click at [518, 89] on button "Go!" at bounding box center [514, 89] width 28 height 20
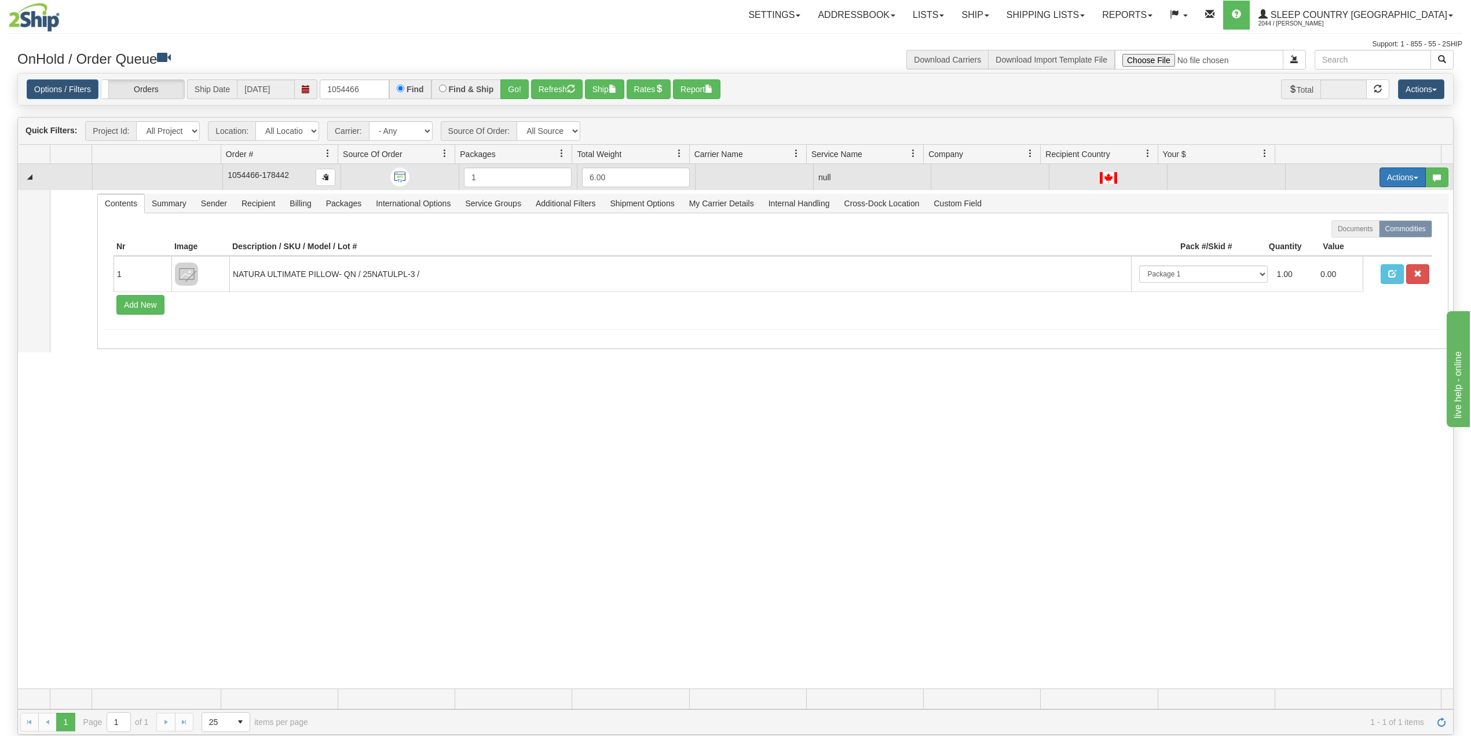
click at [1390, 175] on button "Actions" at bounding box center [1403, 177] width 46 height 20
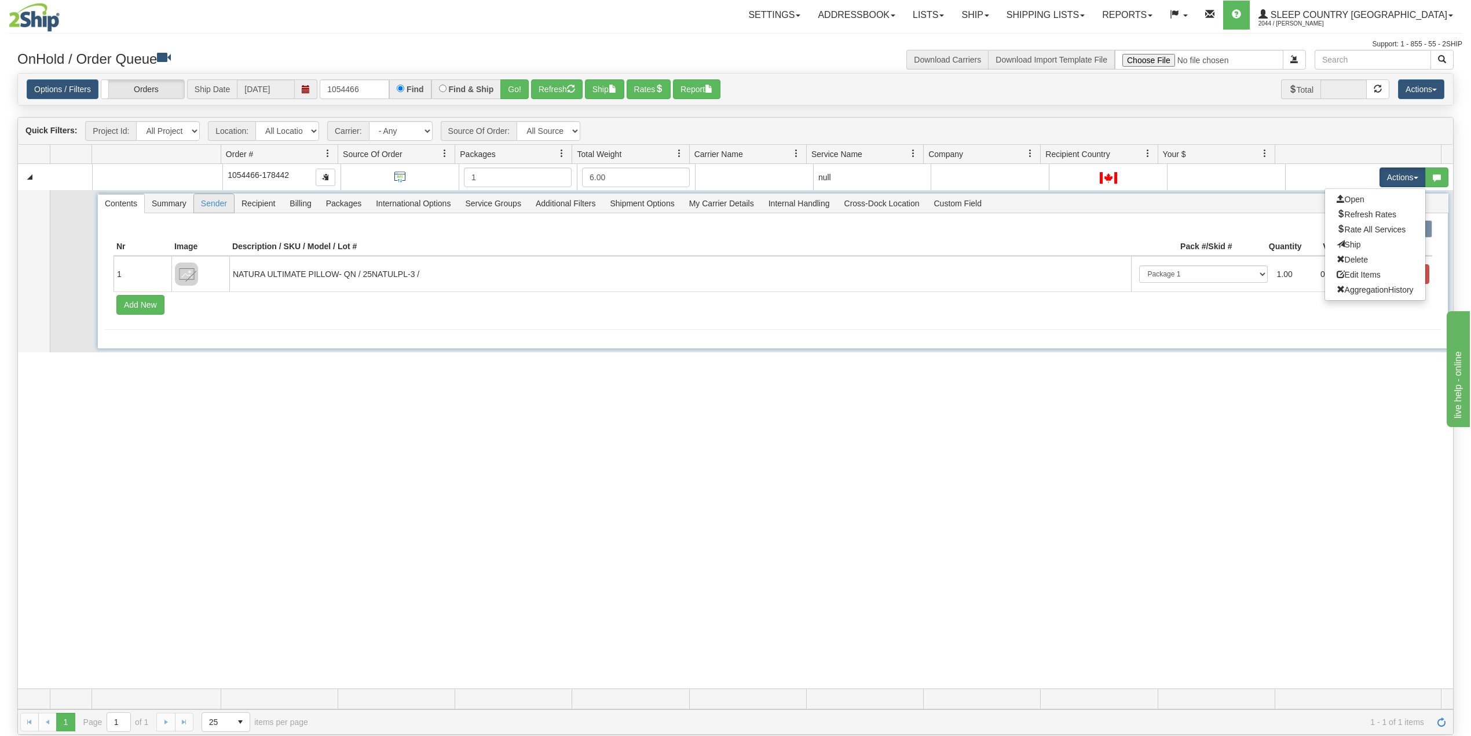
click at [206, 209] on span "Sender" at bounding box center [214, 203] width 40 height 19
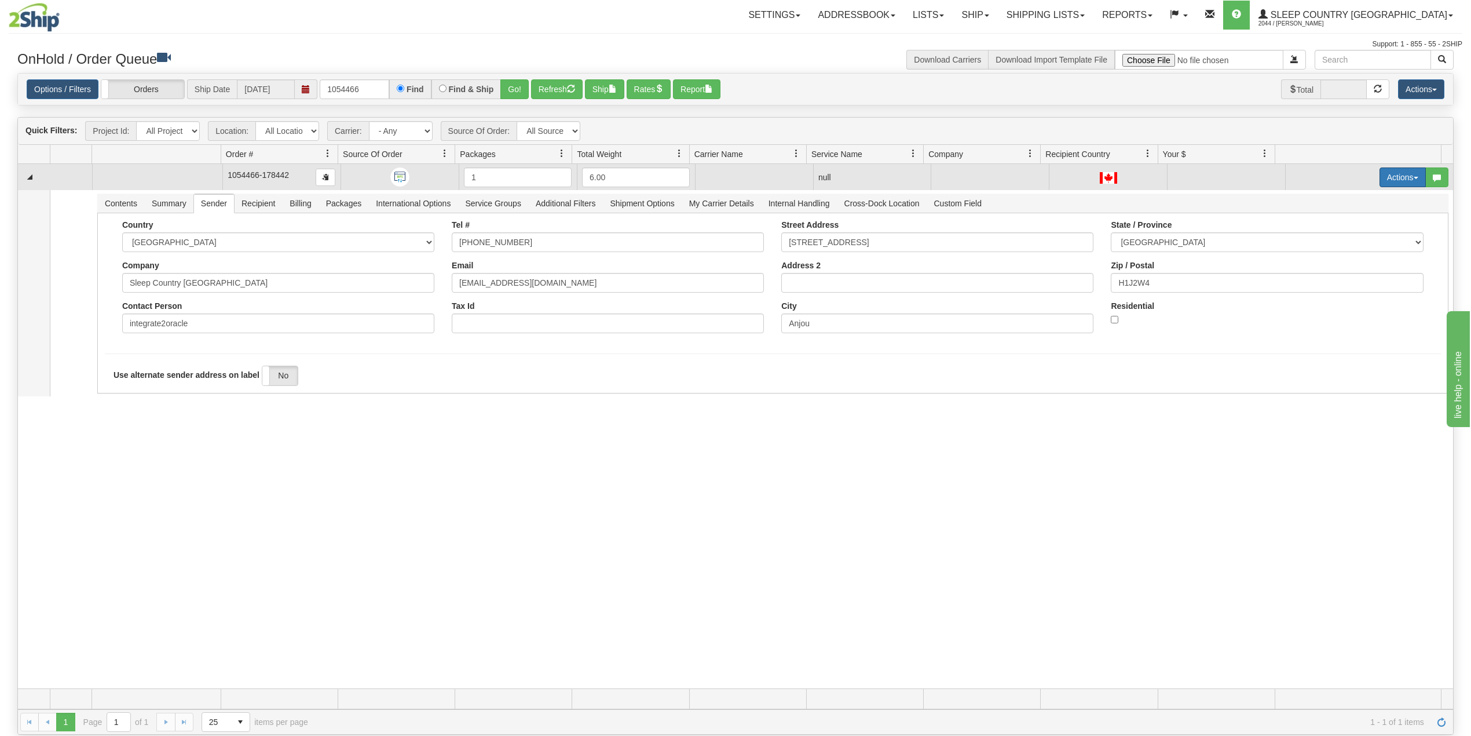
click at [1384, 177] on button "Actions" at bounding box center [1403, 177] width 46 height 20
click at [1344, 261] on span "Delete" at bounding box center [1352, 259] width 31 height 9
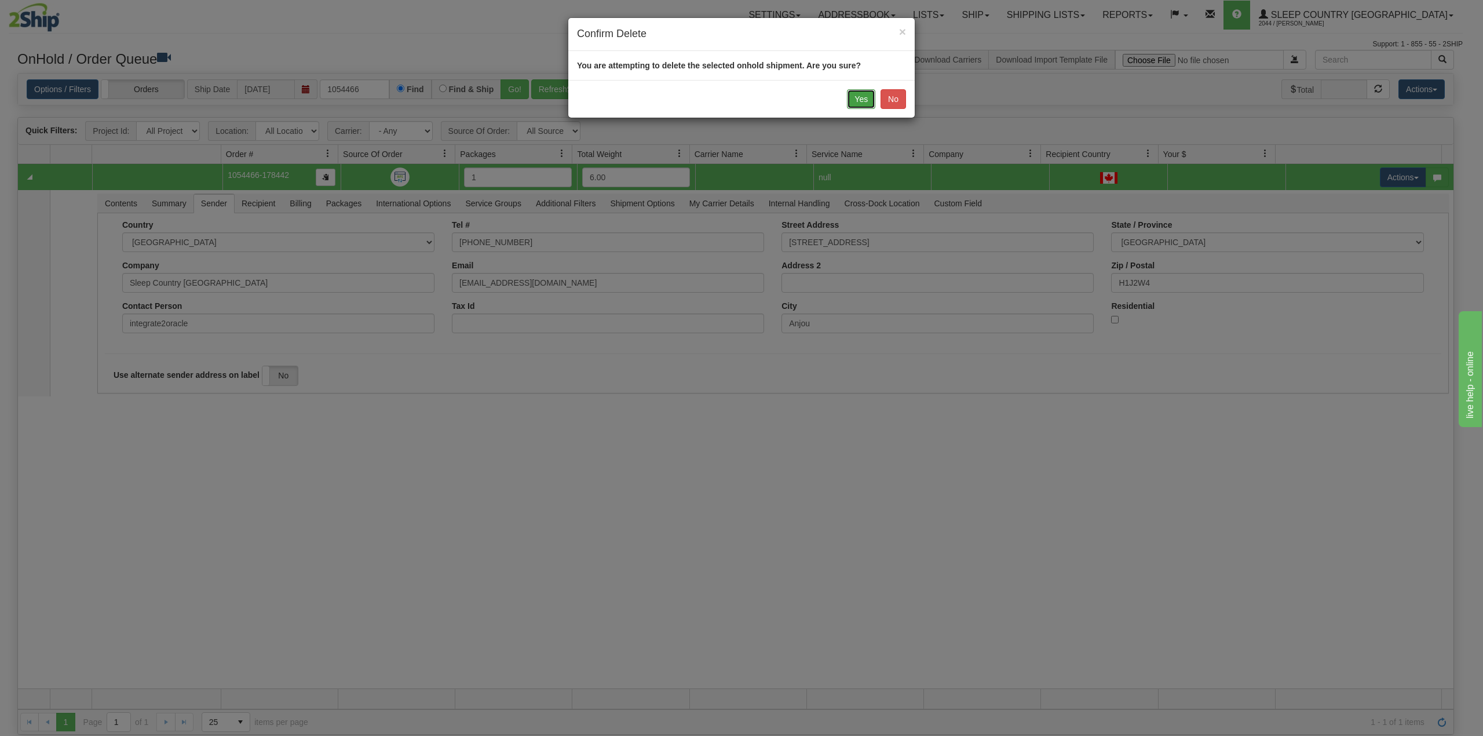
click at [863, 101] on button "Yes" at bounding box center [861, 99] width 28 height 20
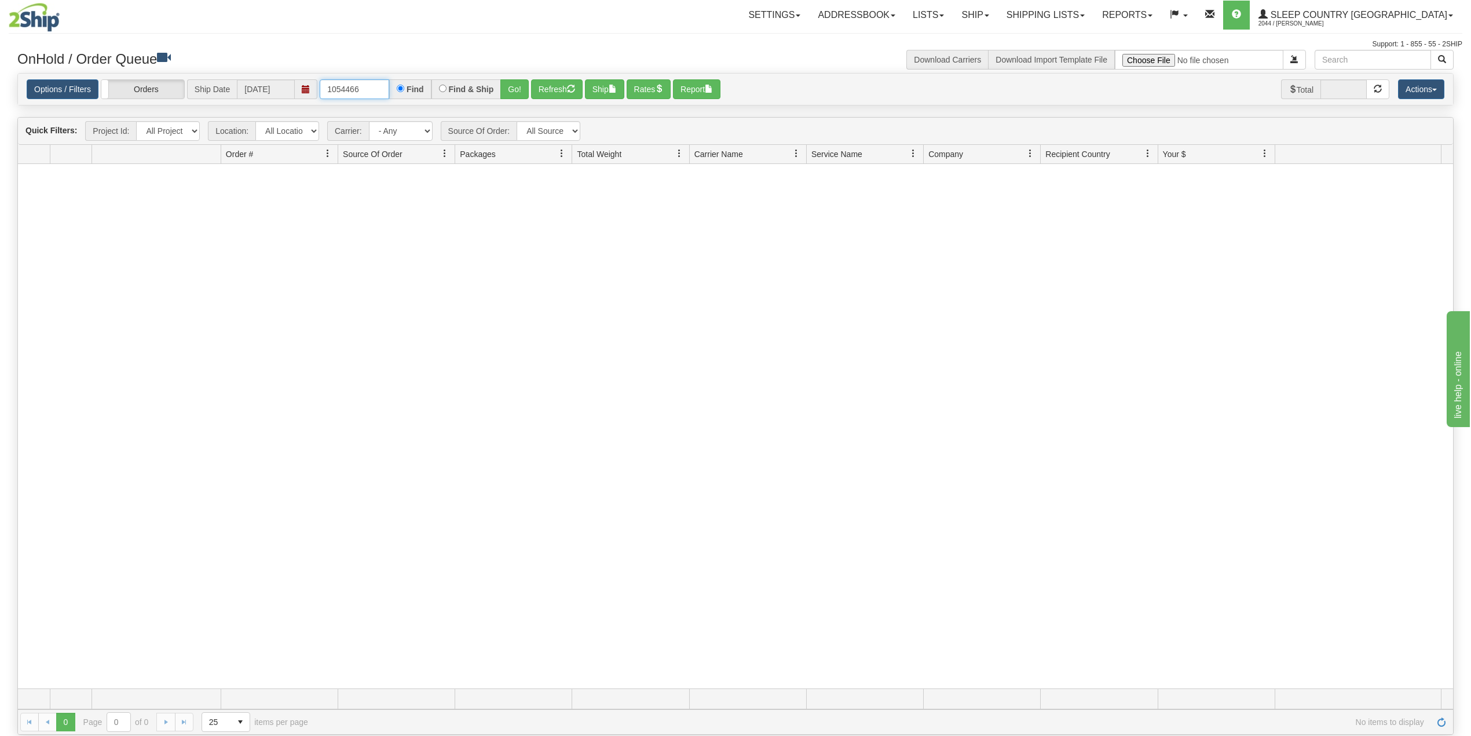
click at [341, 87] on input "1054466" at bounding box center [355, 89] width 70 height 20
paste input "9000I048389"
click at [514, 86] on button "Go!" at bounding box center [514, 89] width 28 height 20
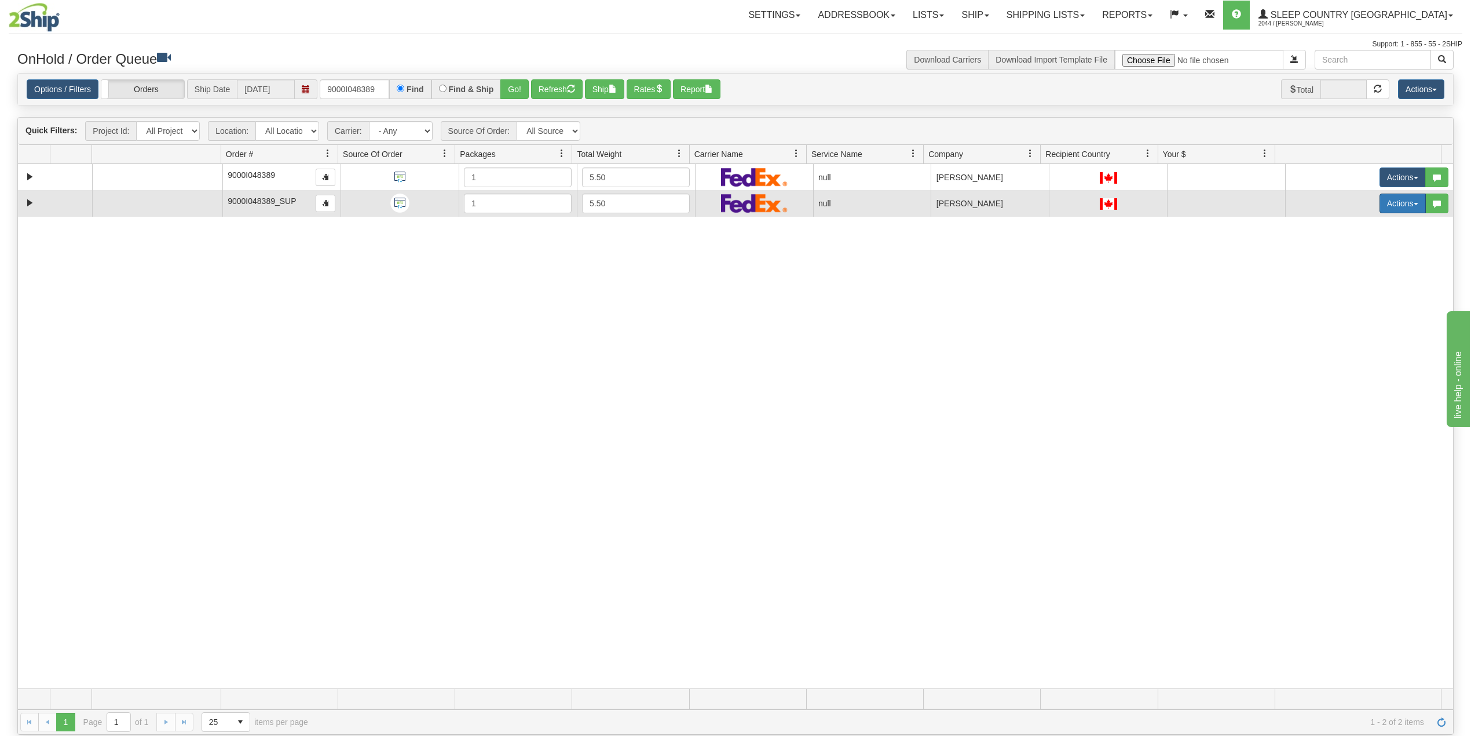
click at [1380, 206] on button "Actions" at bounding box center [1403, 203] width 46 height 20
click at [1341, 288] on span "Delete" at bounding box center [1352, 285] width 31 height 9
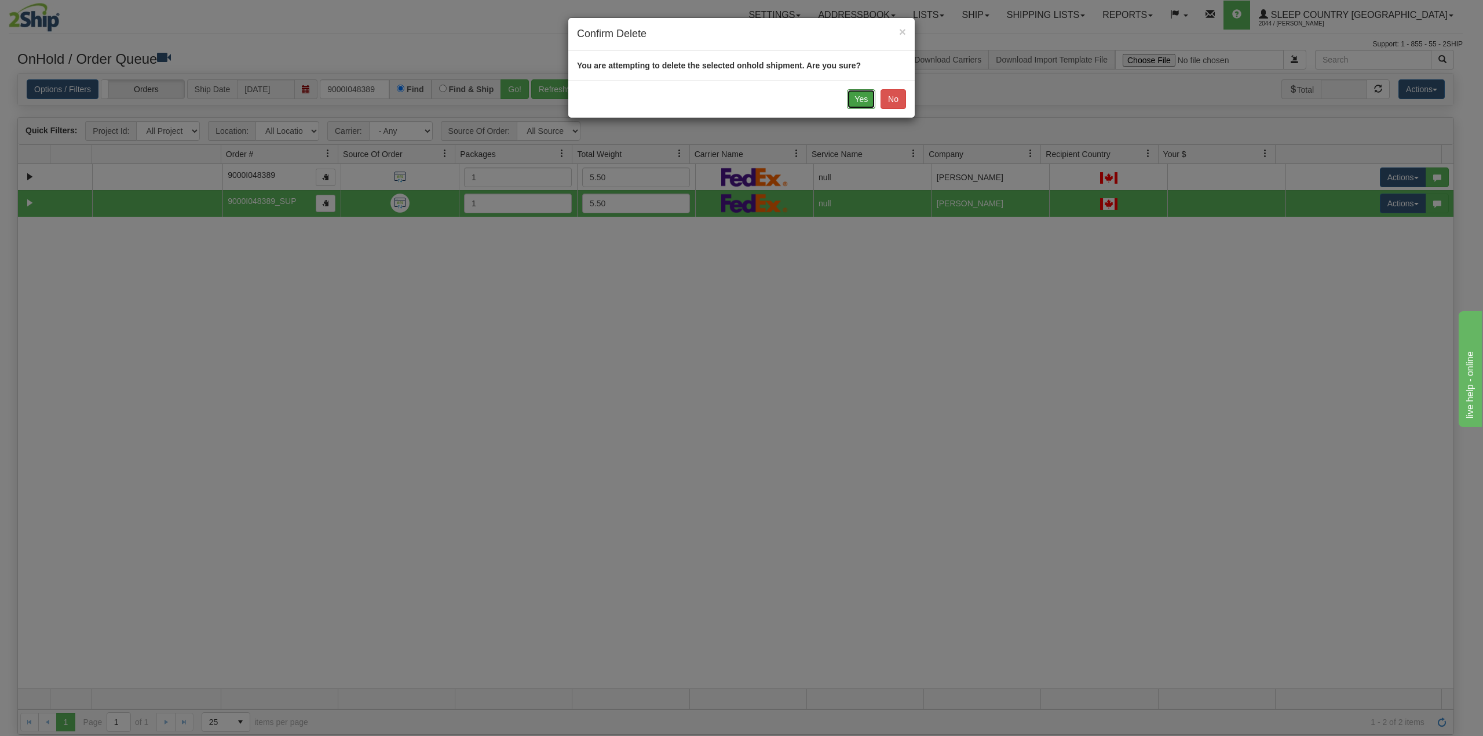
click at [858, 101] on button "Yes" at bounding box center [861, 99] width 28 height 20
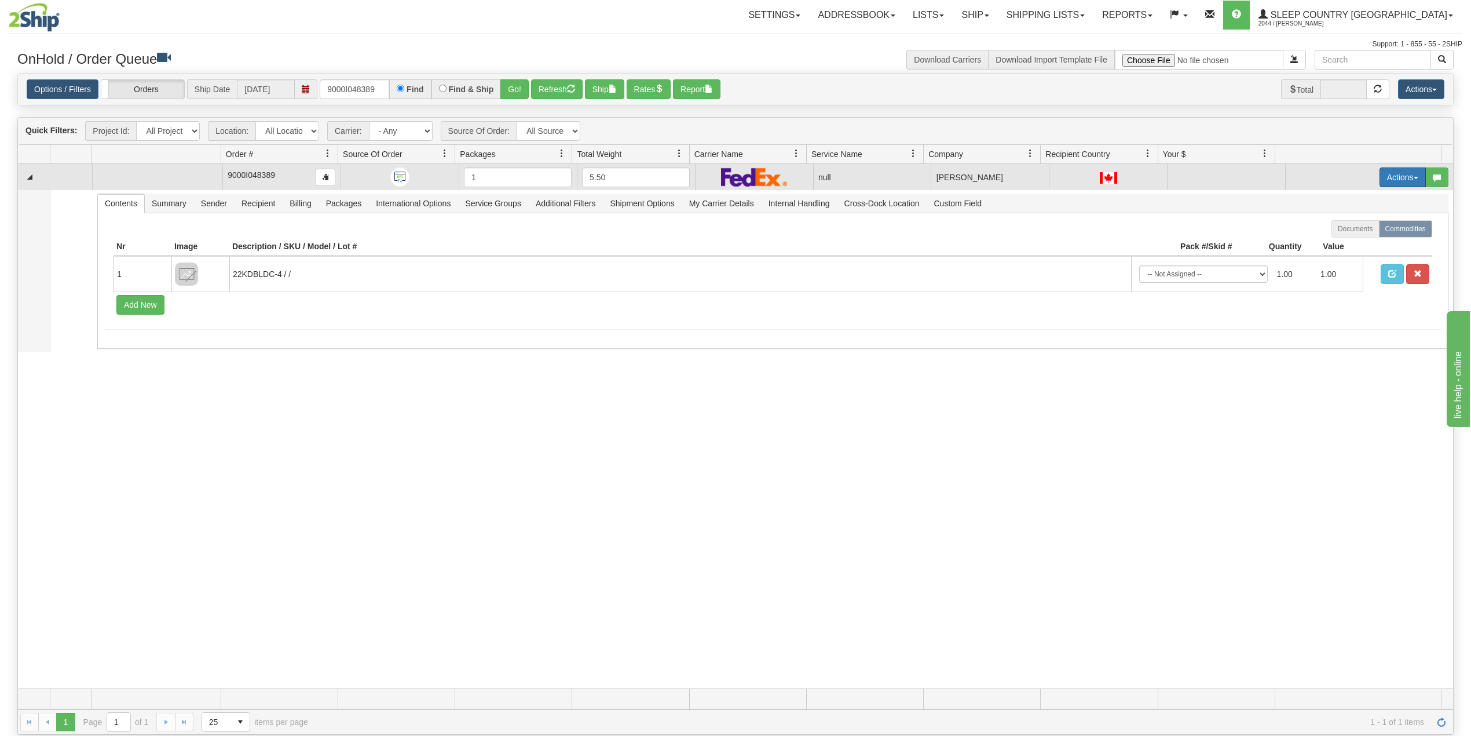
click at [1384, 179] on button "Actions" at bounding box center [1403, 177] width 46 height 20
click at [1351, 261] on span "Delete" at bounding box center [1352, 259] width 31 height 9
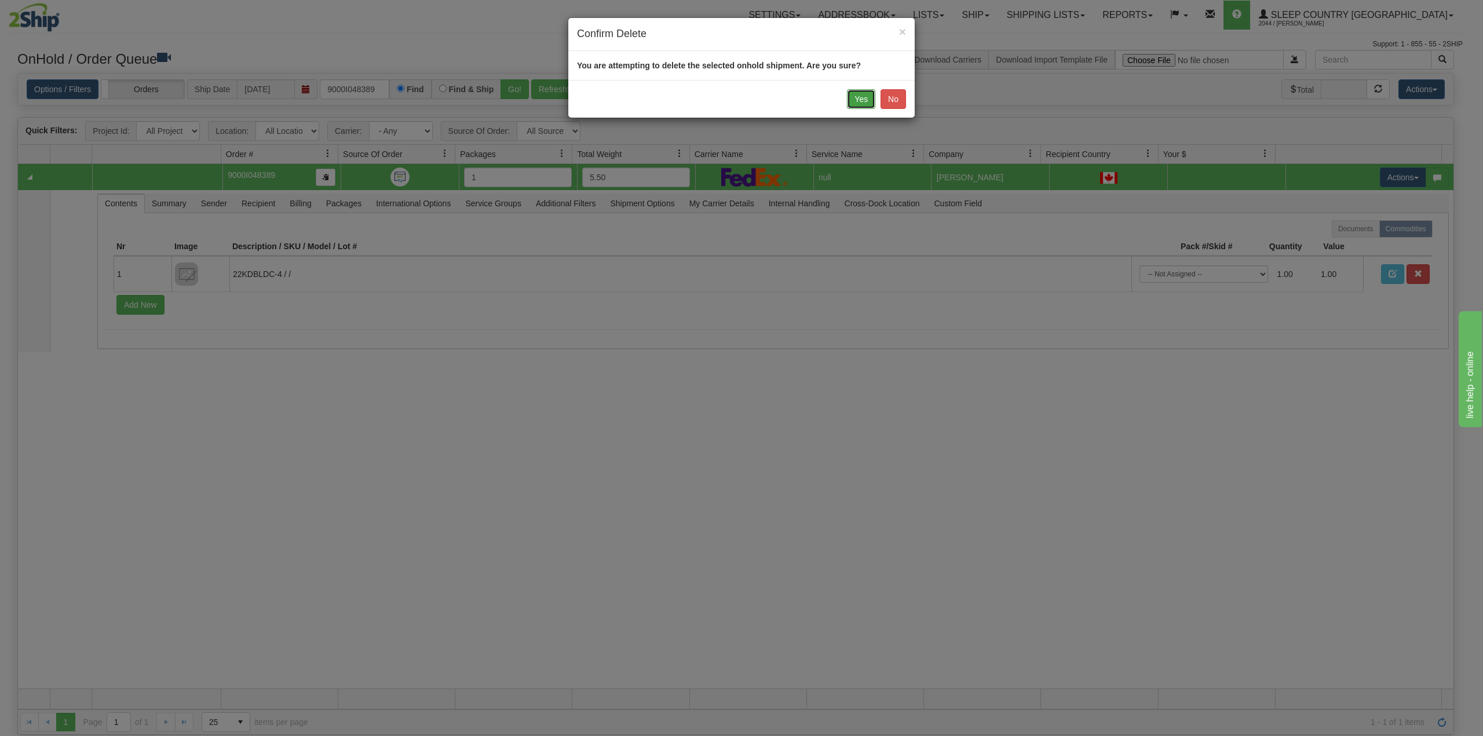
click at [860, 96] on button "Yes" at bounding box center [861, 99] width 28 height 20
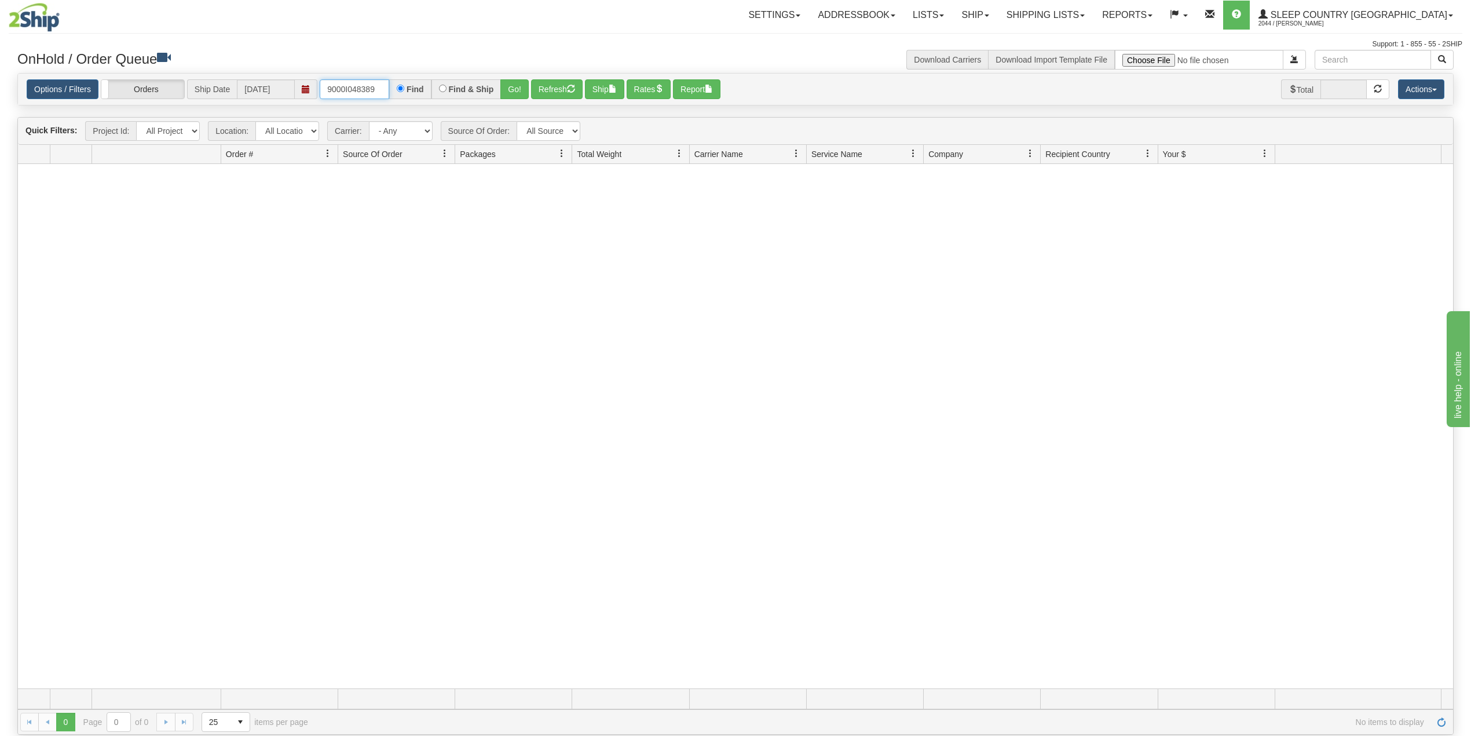
click at [360, 91] on input "9000I048389" at bounding box center [355, 89] width 70 height 20
paste input "2I056644"
click at [515, 83] on button "Go!" at bounding box center [514, 89] width 28 height 20
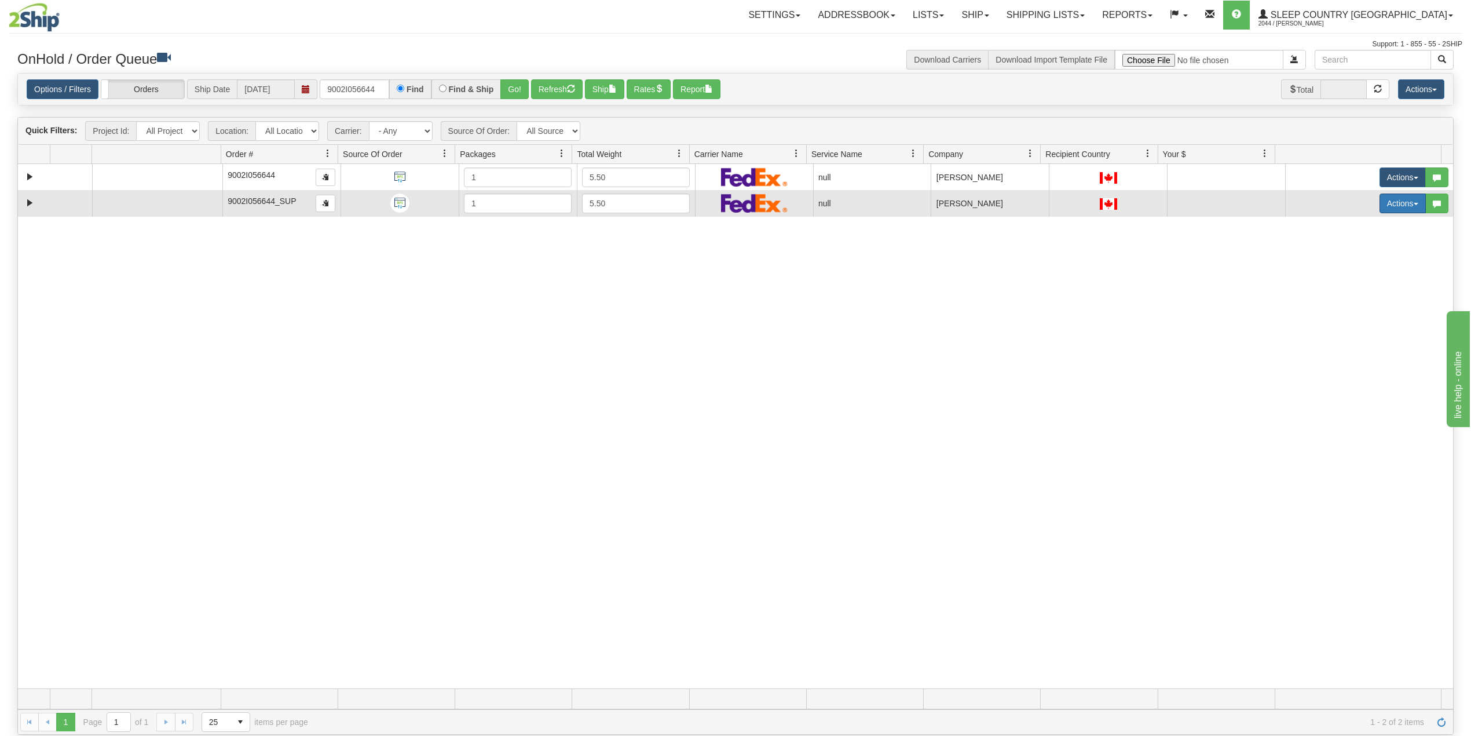
click at [1400, 199] on button "Actions" at bounding box center [1403, 203] width 46 height 20
click at [1337, 286] on span "Delete" at bounding box center [1352, 285] width 31 height 9
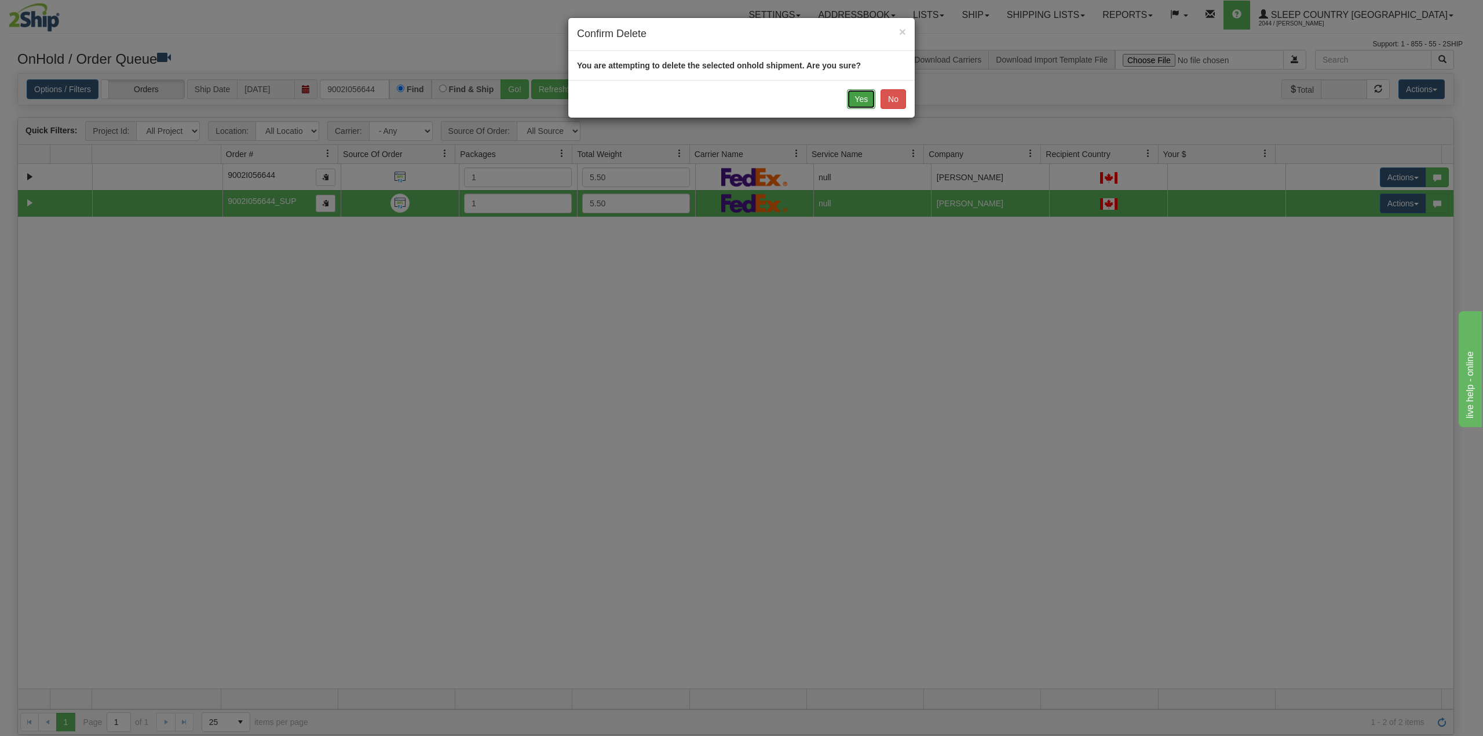
click at [855, 98] on button "Yes" at bounding box center [861, 99] width 28 height 20
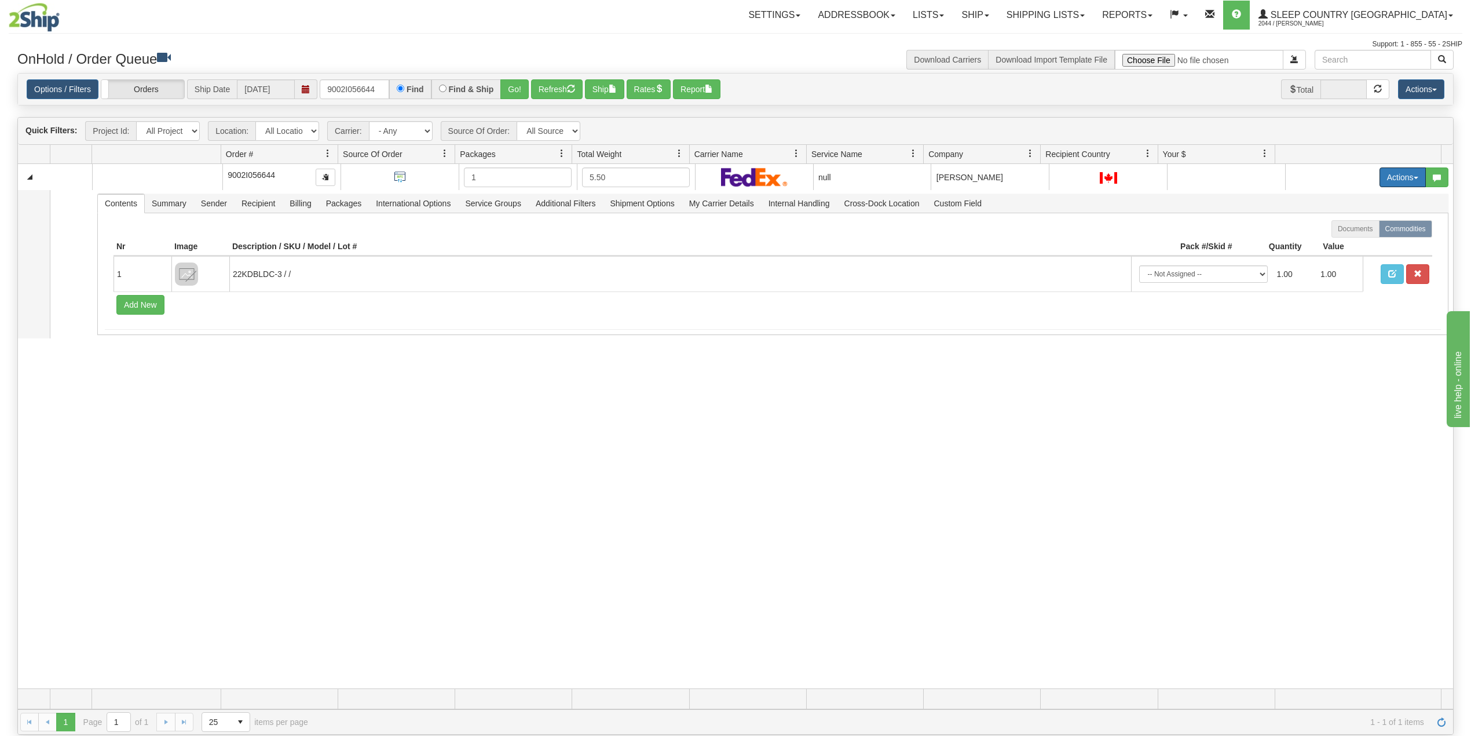
click at [1386, 174] on button "Actions" at bounding box center [1403, 177] width 46 height 20
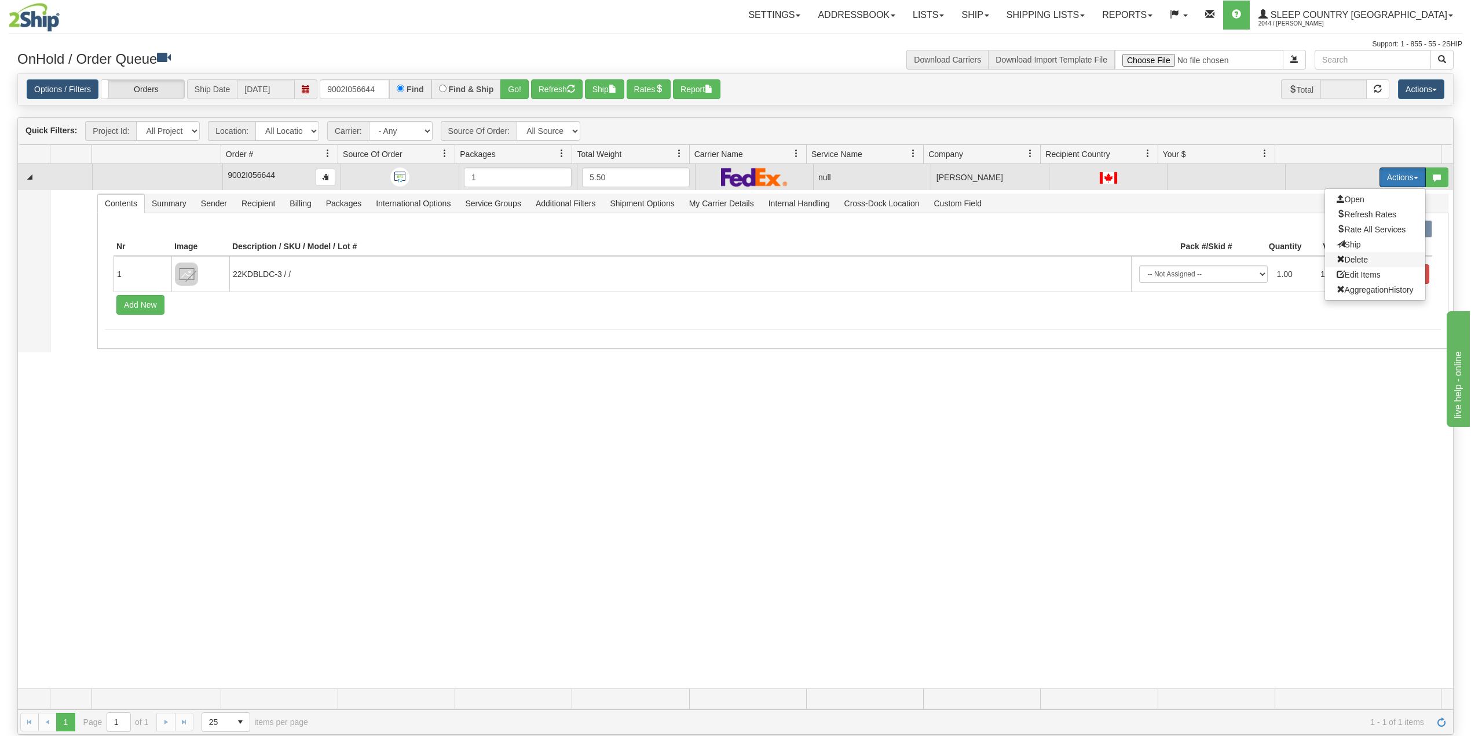
click at [1337, 259] on span "Delete" at bounding box center [1352, 259] width 31 height 9
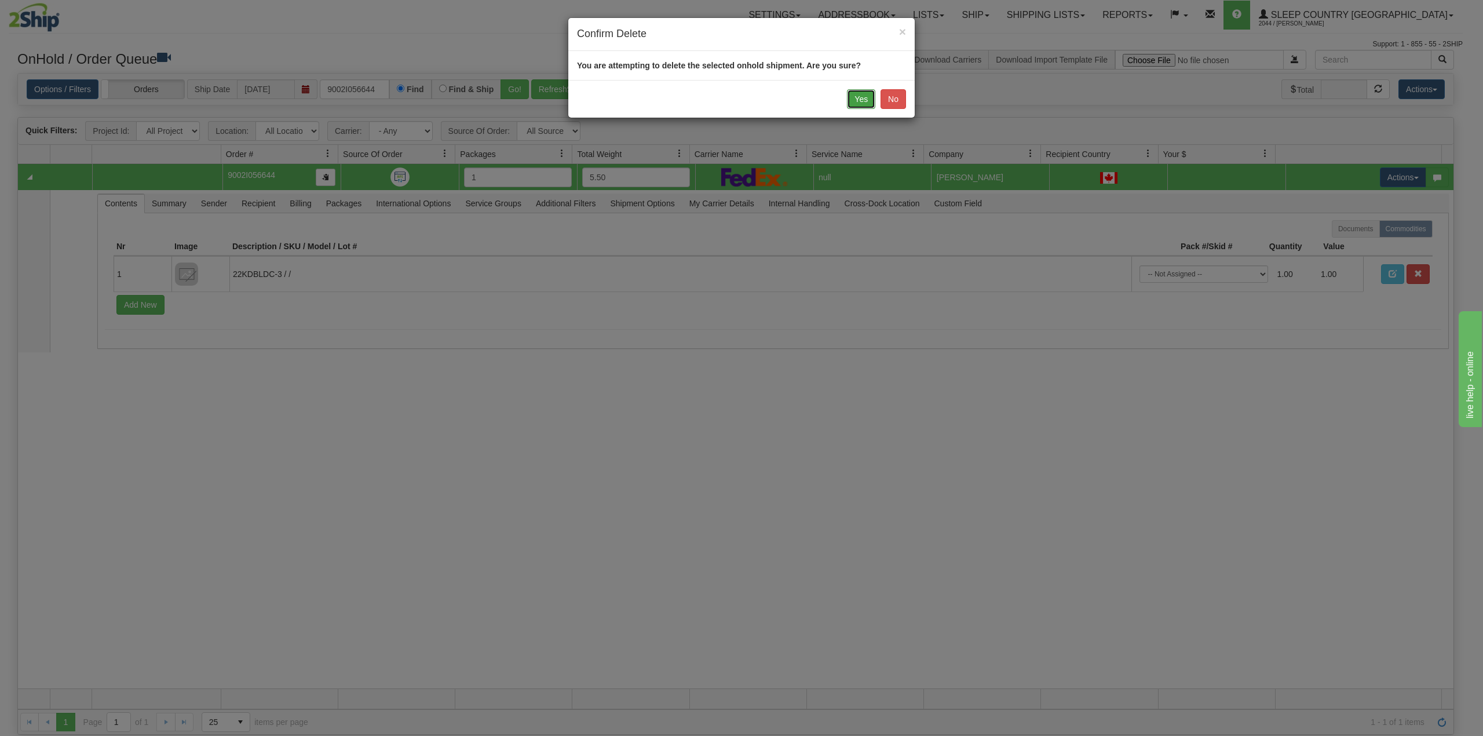
click at [855, 93] on button "Yes" at bounding box center [861, 99] width 28 height 20
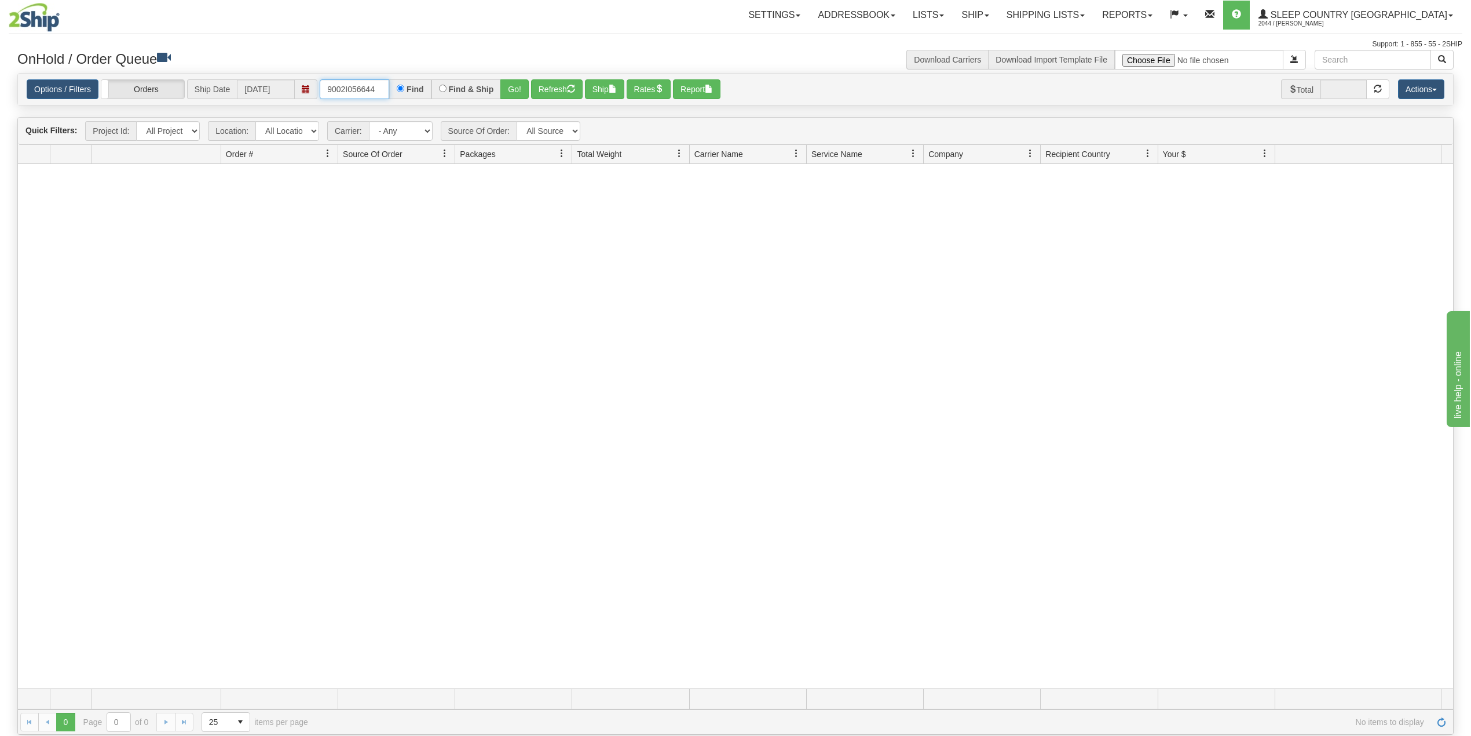
click at [354, 87] on input "9002I056644" at bounding box center [355, 89] width 70 height 20
paste input "4247"
click at [515, 87] on button "Go!" at bounding box center [514, 89] width 28 height 20
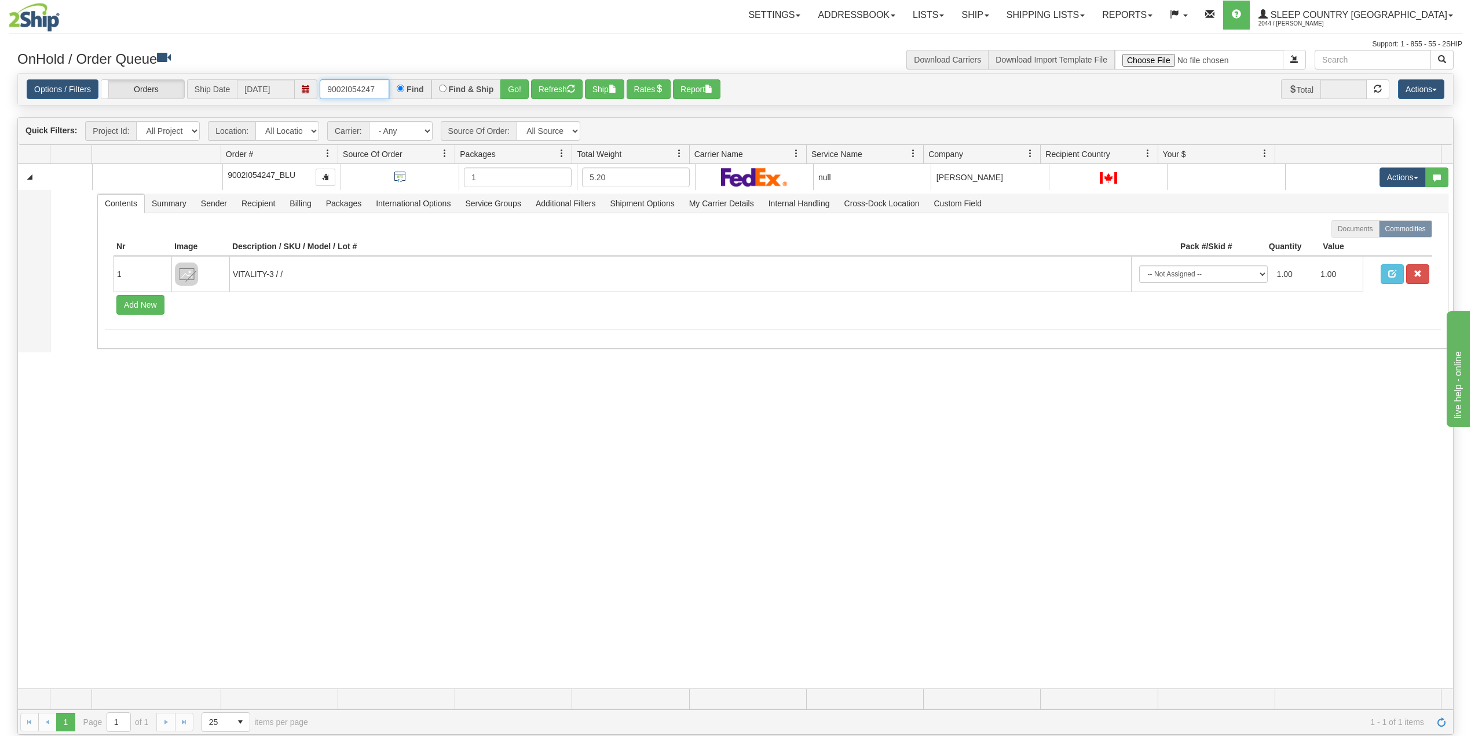
click at [356, 90] on input "9002I054247" at bounding box center [355, 89] width 70 height 20
paste input "3470"
click at [511, 84] on button "Go!" at bounding box center [514, 89] width 28 height 20
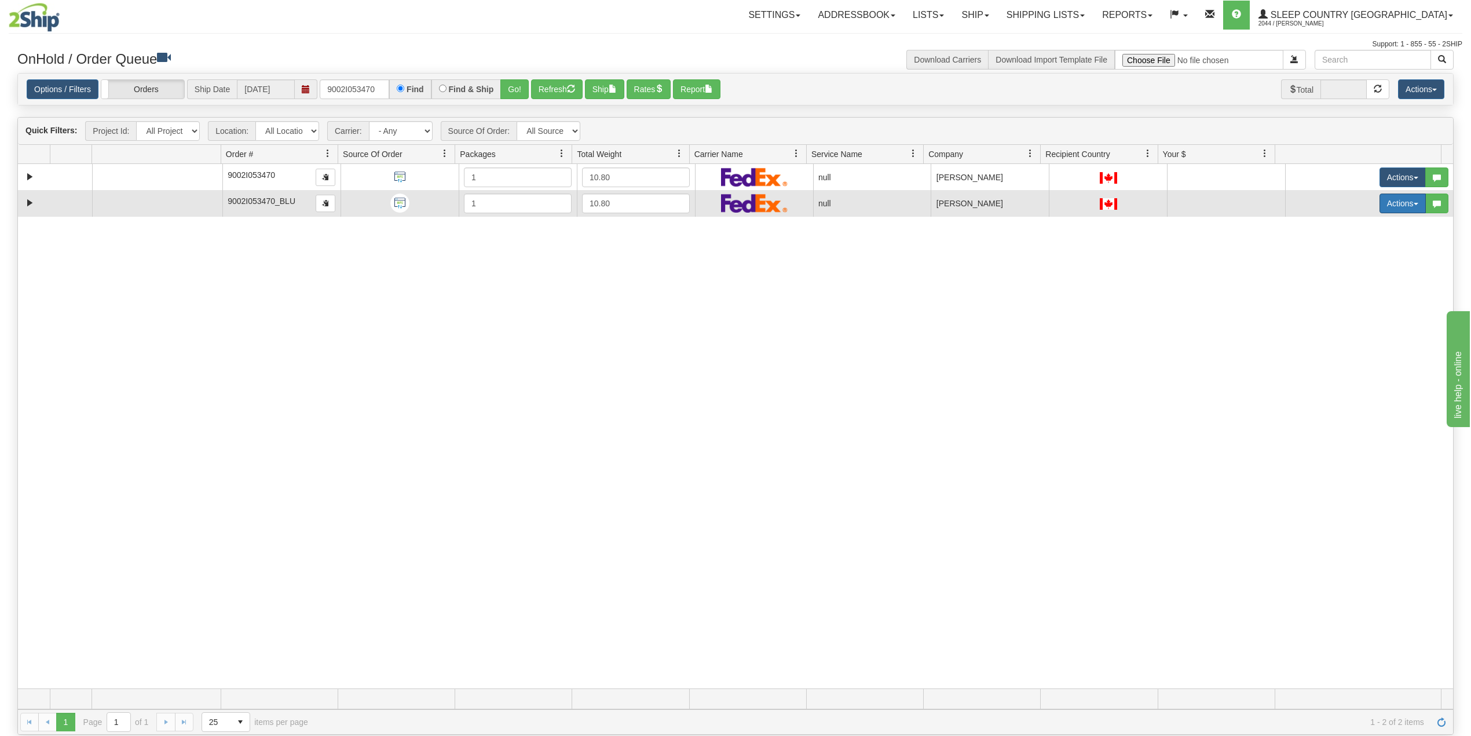
click at [1380, 202] on button "Actions" at bounding box center [1403, 203] width 46 height 20
click at [1340, 287] on span "Delete" at bounding box center [1352, 285] width 31 height 9
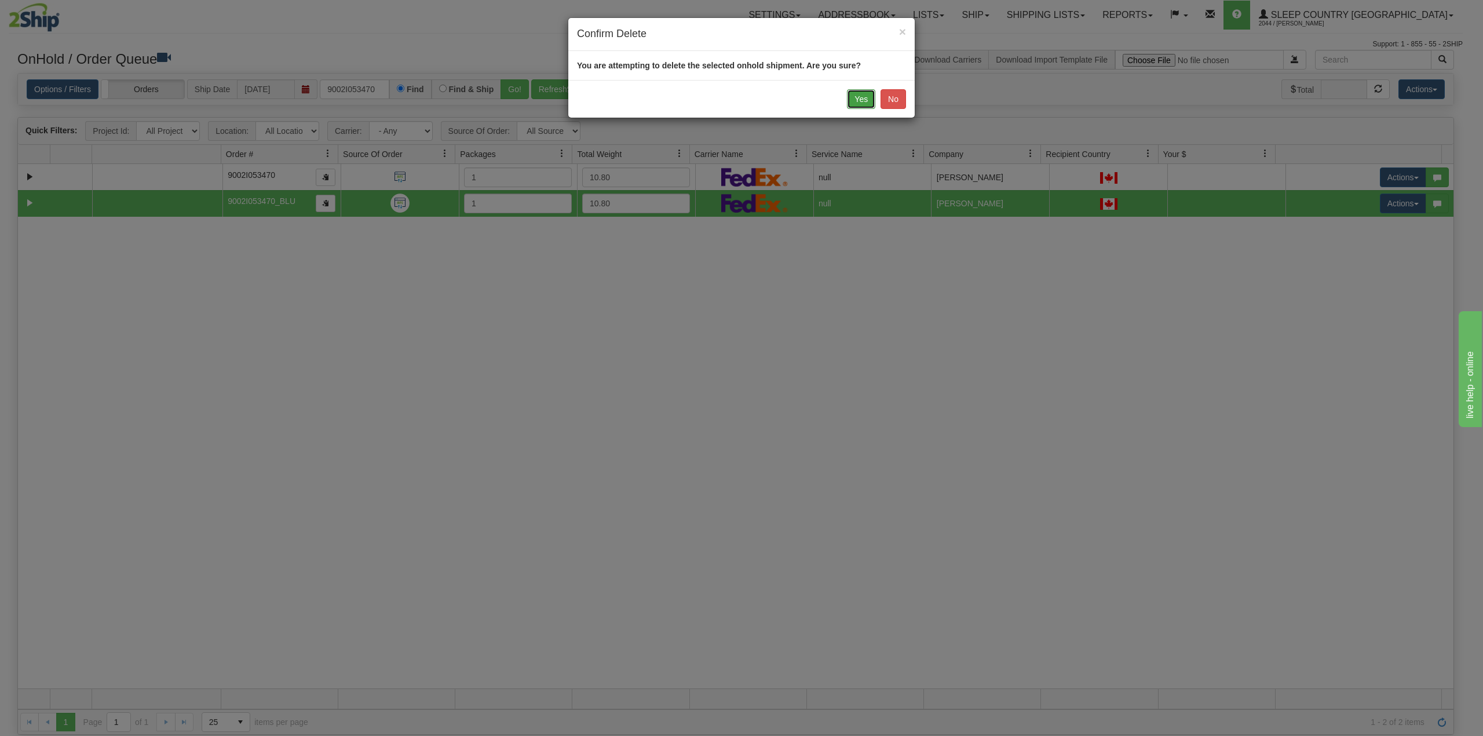
click at [854, 98] on button "Yes" at bounding box center [861, 99] width 28 height 20
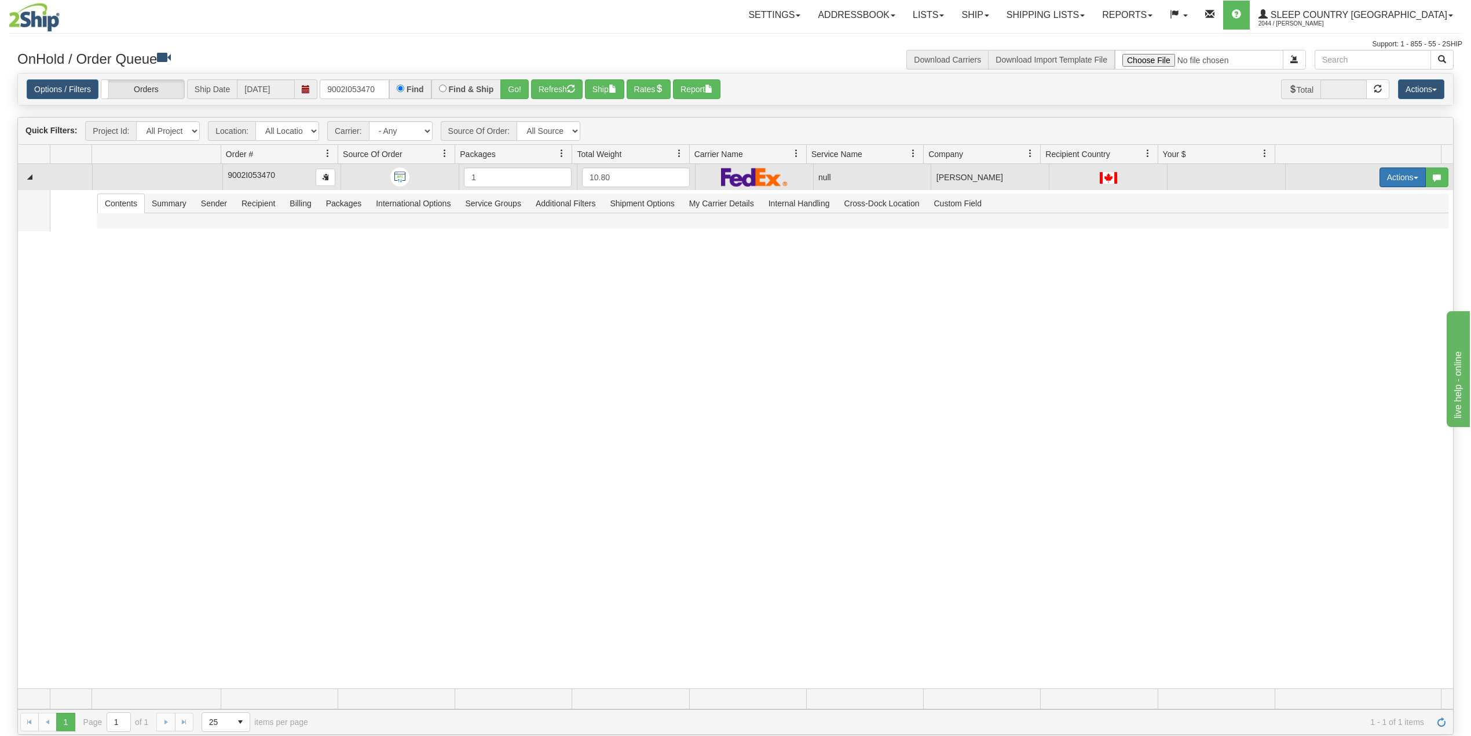
click at [1388, 177] on button "Actions" at bounding box center [1403, 177] width 46 height 20
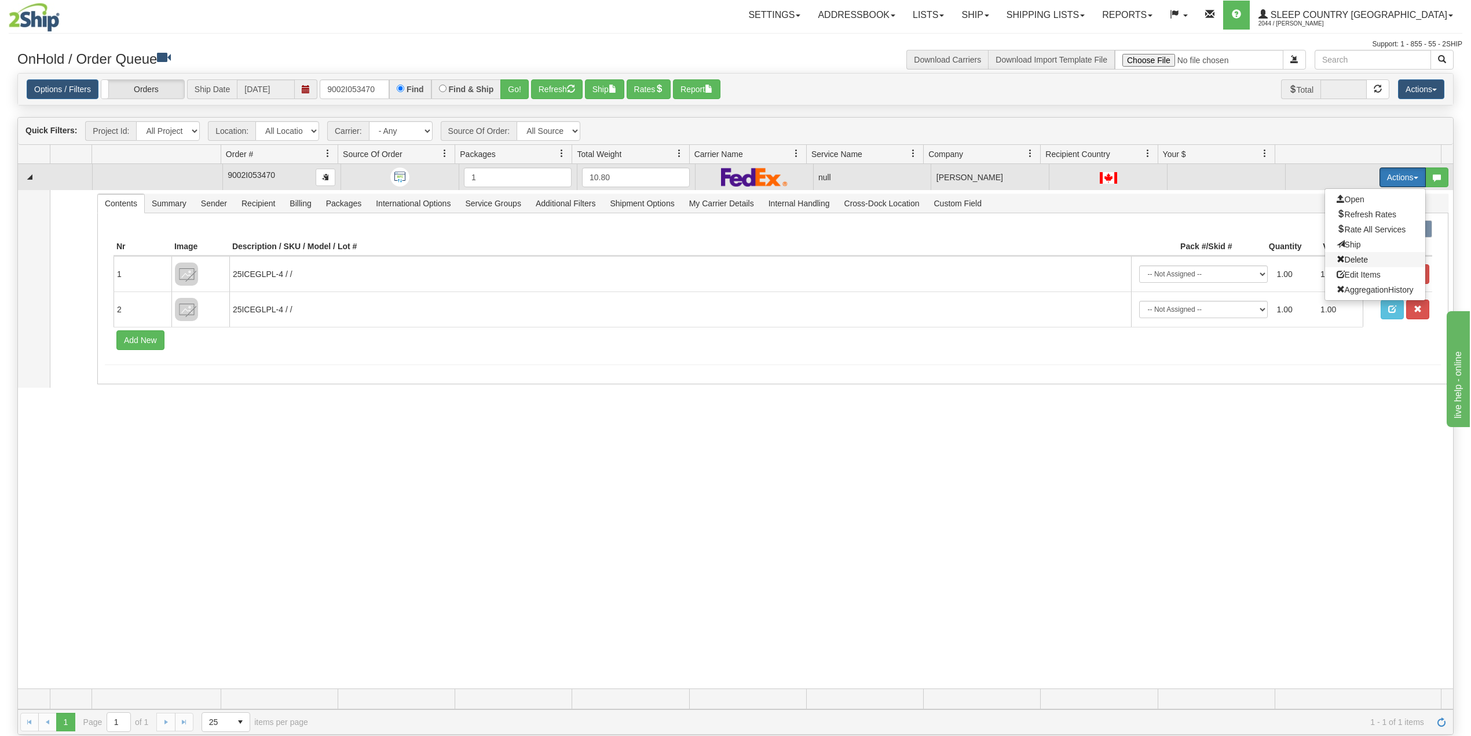
click at [1343, 261] on span "Delete" at bounding box center [1352, 259] width 31 height 9
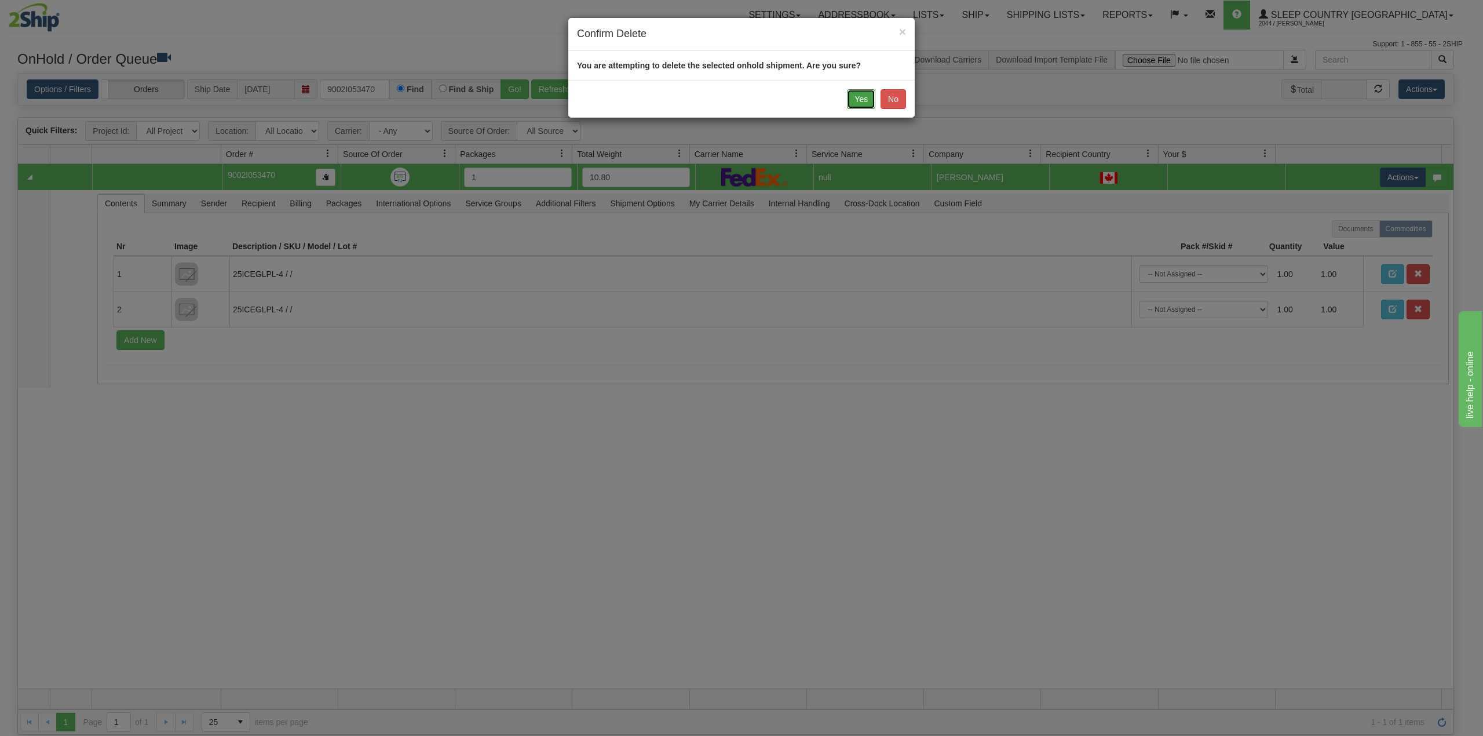
click at [853, 94] on button "Yes" at bounding box center [861, 99] width 28 height 20
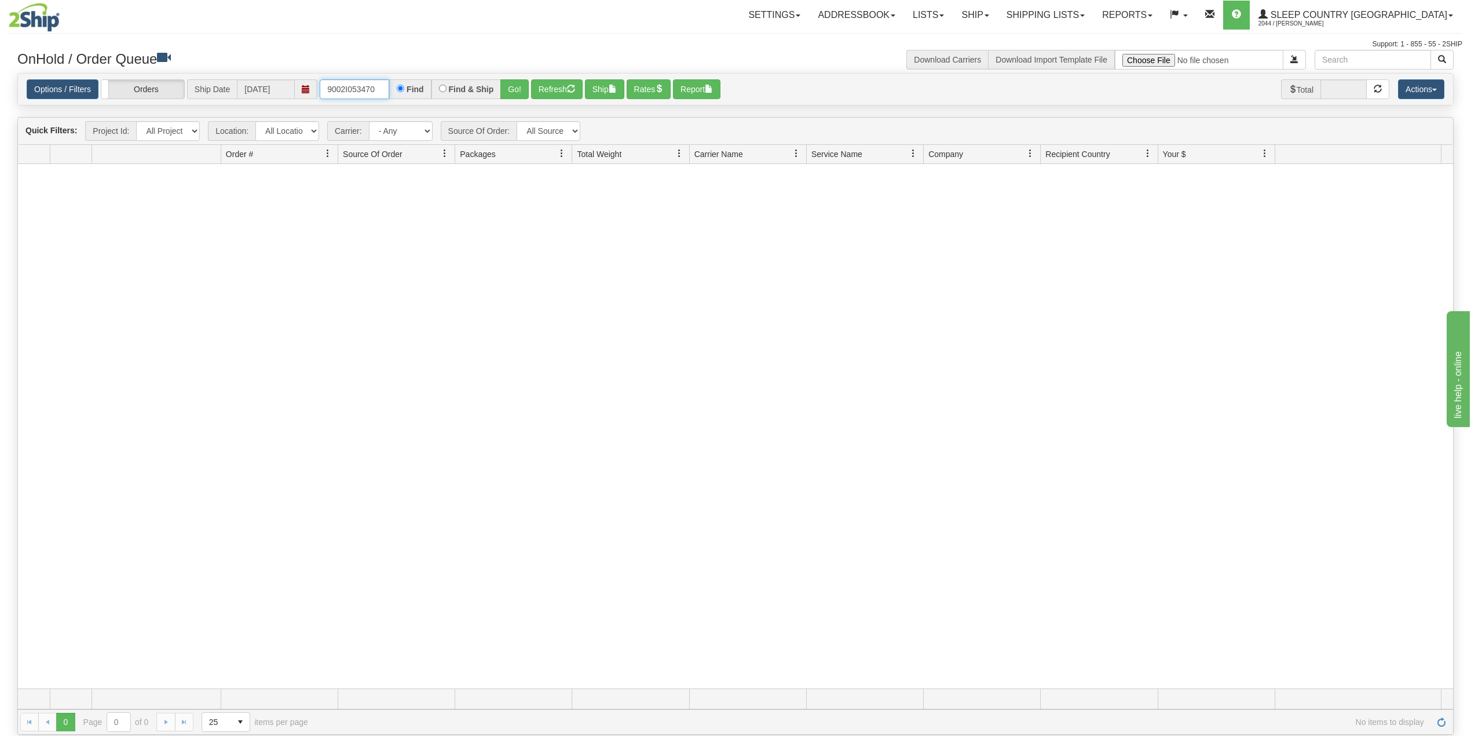
click at [345, 85] on input "9002I053470" at bounding box center [355, 89] width 70 height 20
paste input "9"
click at [515, 86] on button "Go!" at bounding box center [514, 89] width 28 height 20
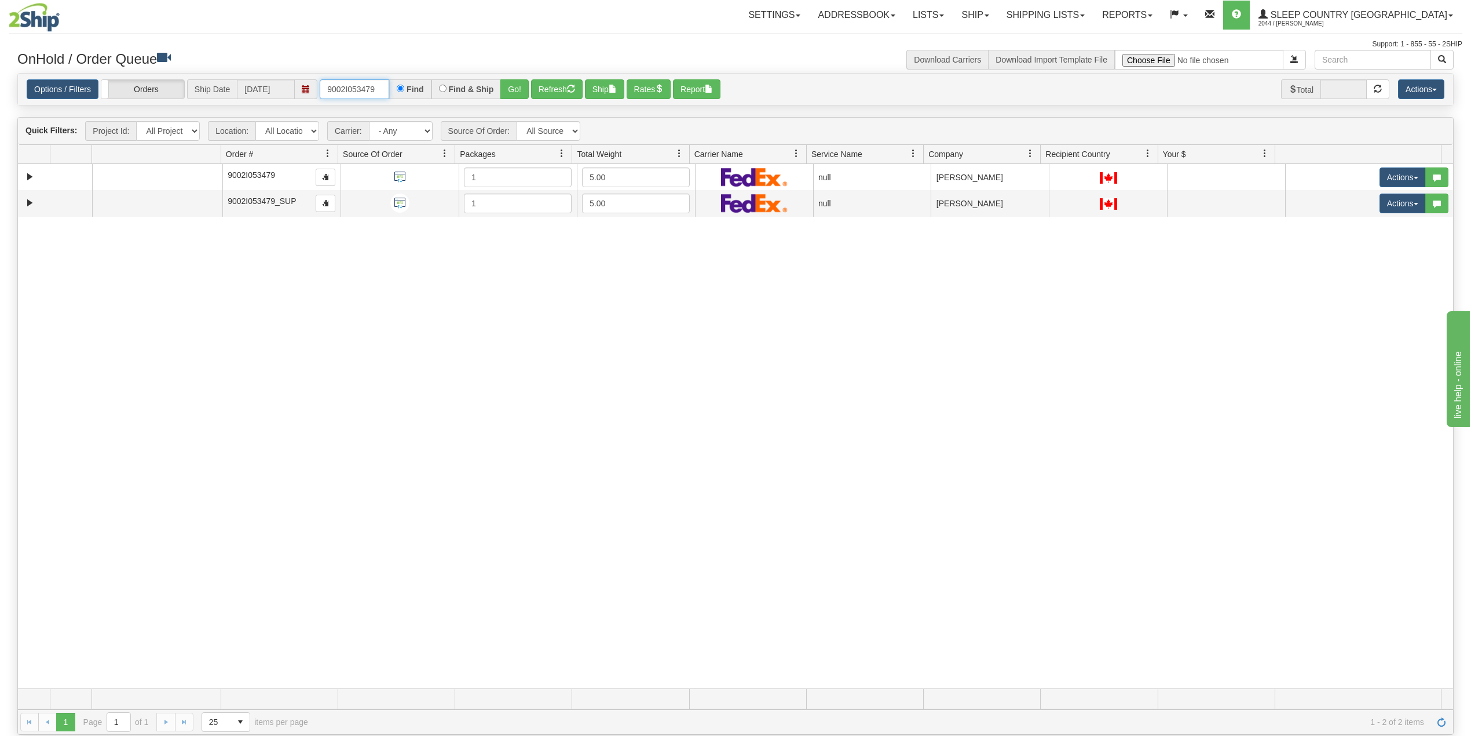
click at [364, 82] on input "9002I053479" at bounding box center [355, 89] width 70 height 20
paste input "0I051275"
type input "9000I051275"
click at [518, 86] on button "Go!" at bounding box center [514, 89] width 28 height 20
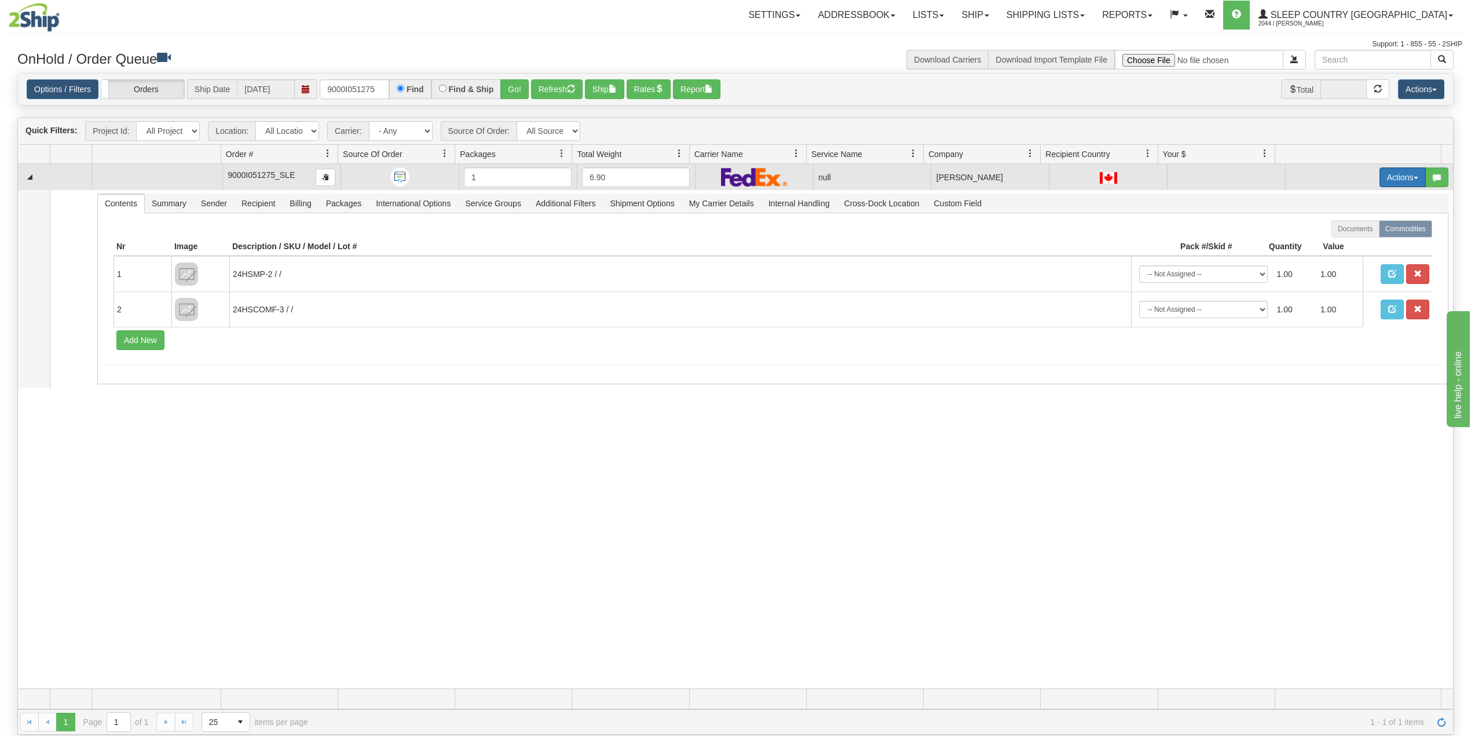
drag, startPoint x: 1374, startPoint y: 173, endPoint x: 1370, endPoint y: 214, distance: 41.3
click at [1380, 174] on button "Actions" at bounding box center [1403, 177] width 46 height 20
click at [1351, 262] on span "Delete" at bounding box center [1352, 259] width 31 height 9
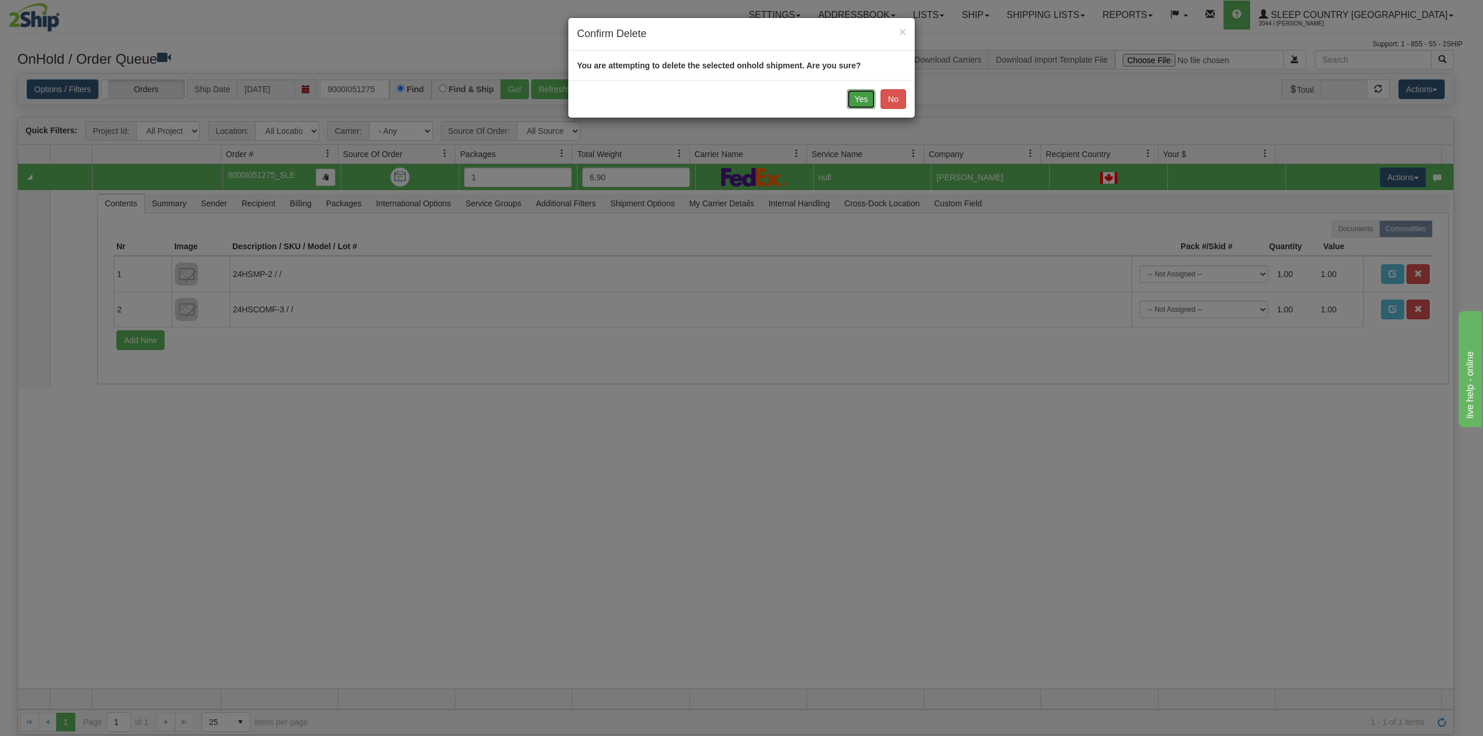
click at [862, 97] on button "Yes" at bounding box center [861, 99] width 28 height 20
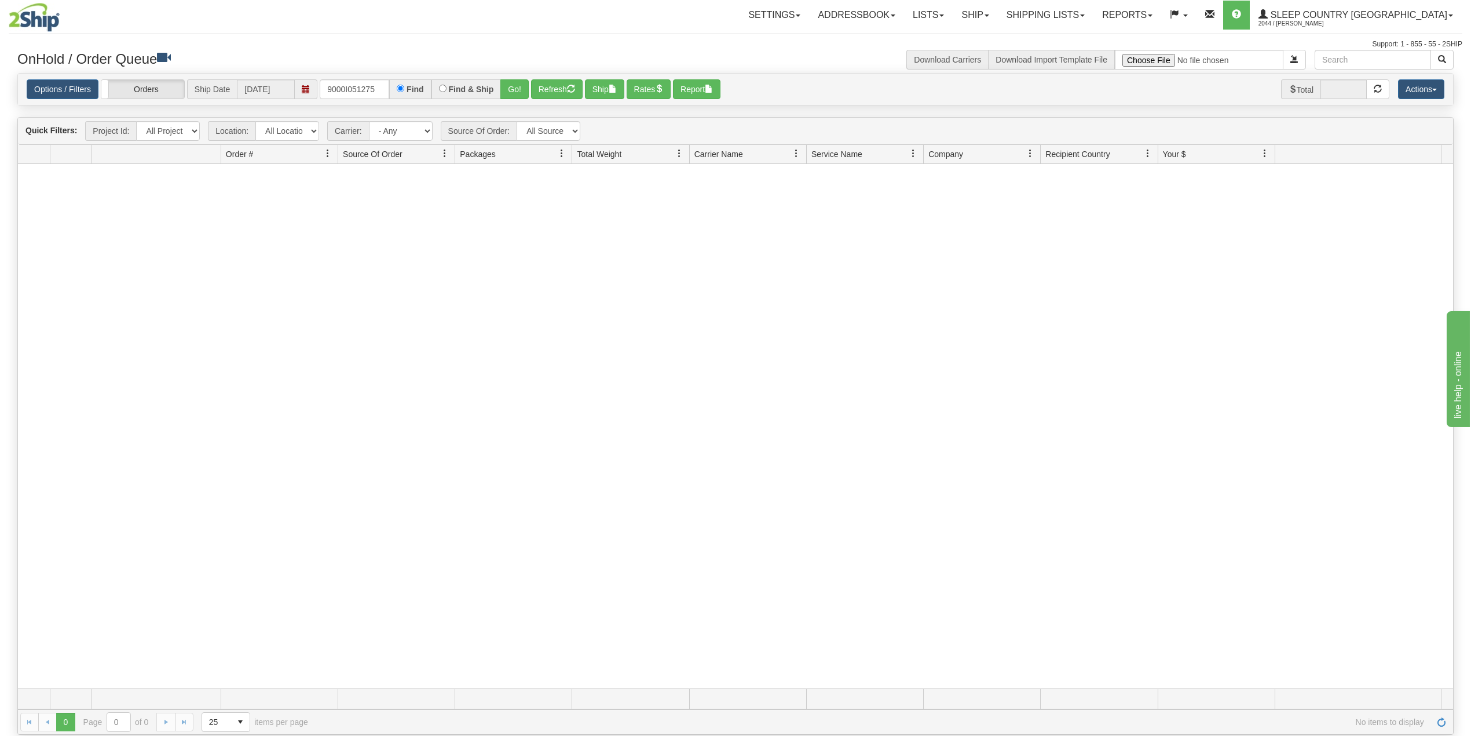
click at [683, 34] on div "Toggle navigation Settings Shipping Preferences Fields Preferences New Recipien…" at bounding box center [736, 25] width 1454 height 50
